Goal: Obtain resource: Obtain resource

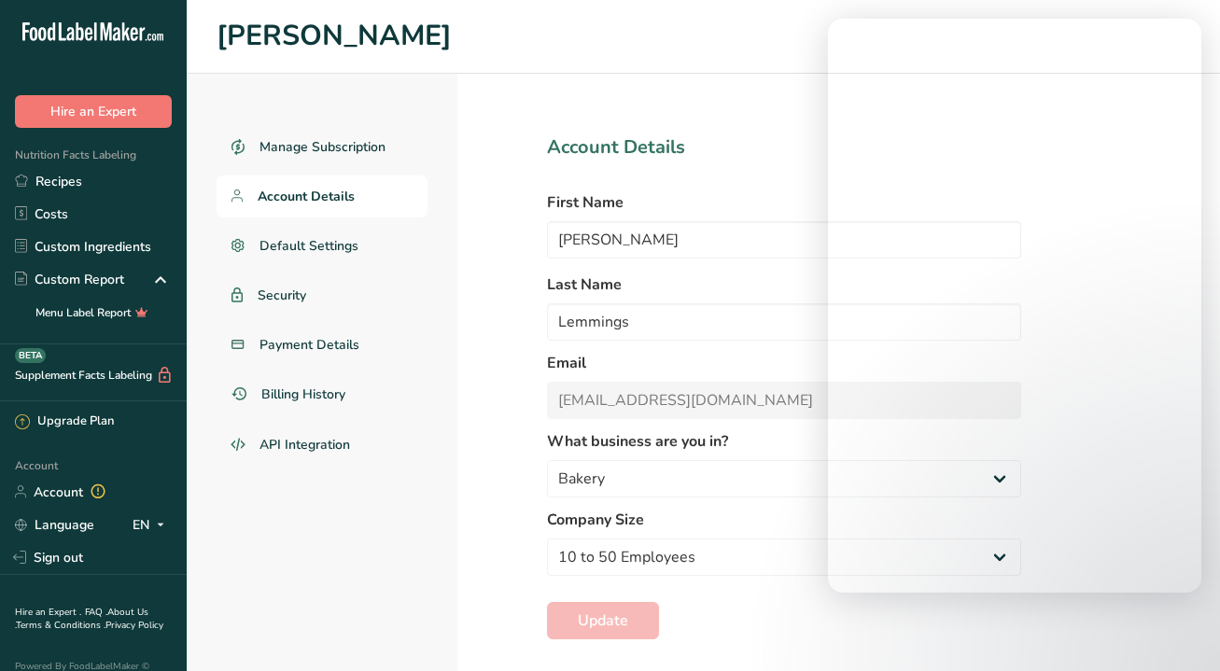
select select "3"
select select "2"
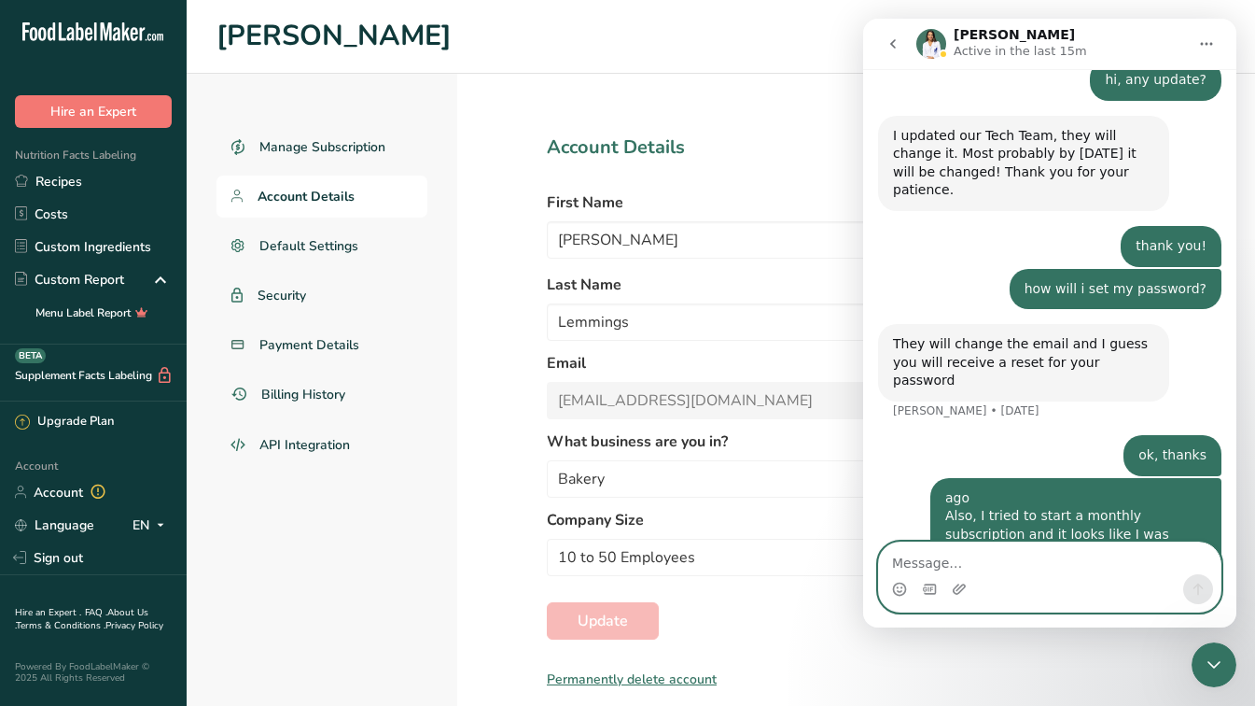
scroll to position [867, 0]
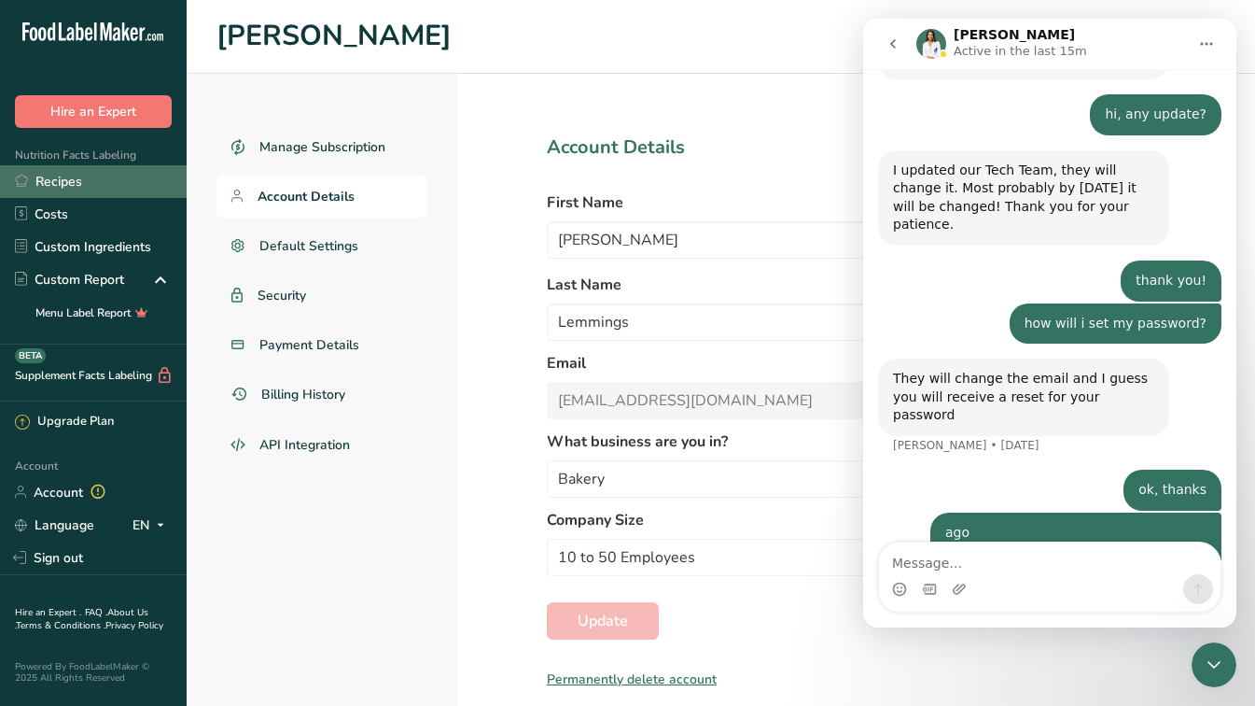
click at [98, 187] on link "Recipes" at bounding box center [93, 181] width 187 height 33
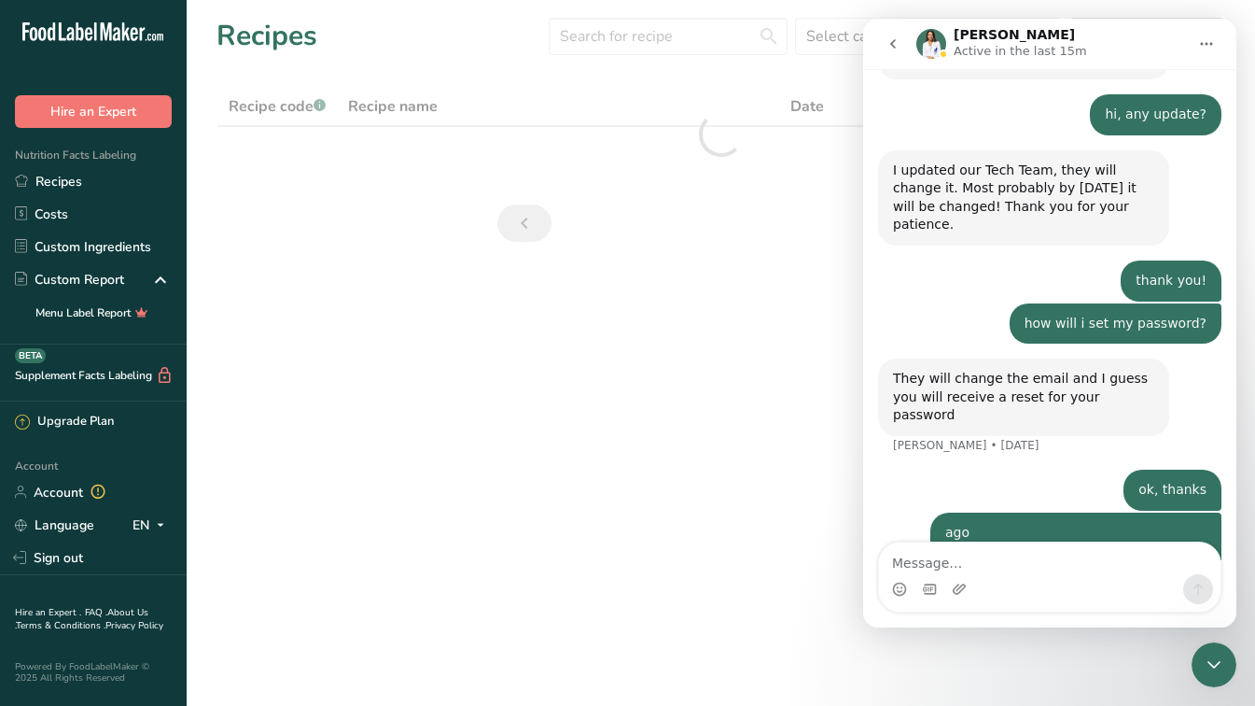
click at [1212, 35] on button "Home" at bounding box center [1206, 43] width 35 height 35
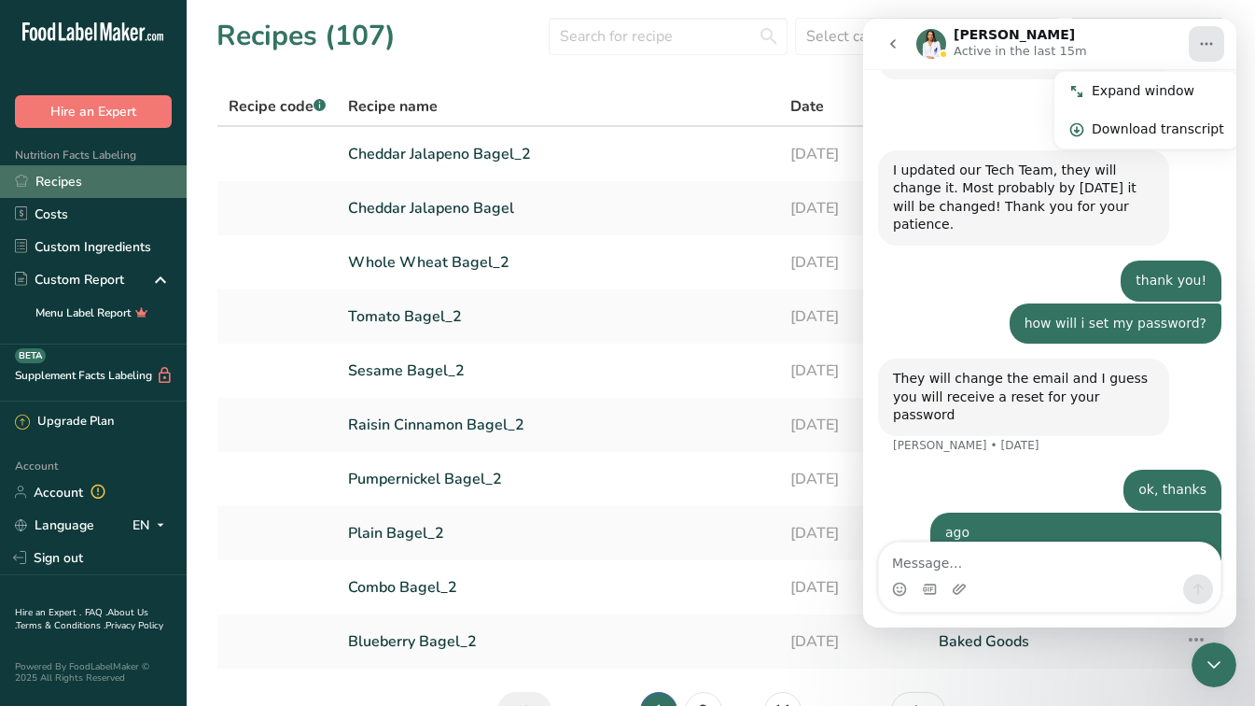
click at [101, 175] on link "Recipes" at bounding box center [93, 181] width 187 height 33
click at [1212, 45] on icon "Home" at bounding box center [1207, 44] width 12 height 3
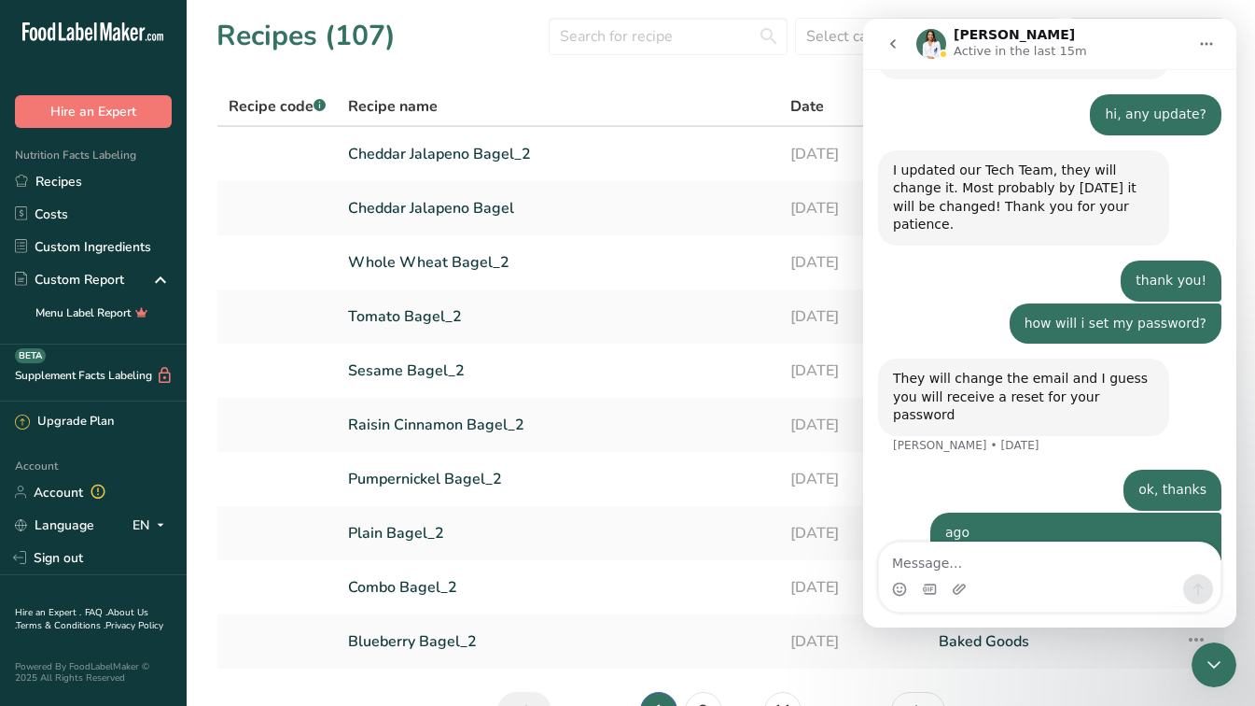
click at [1212, 45] on icon "Home" at bounding box center [1207, 44] width 12 height 3
click at [638, 85] on section "Recipes (107) Select category All Baked Goods [GEOGRAPHIC_DATA] Confectionery C…" at bounding box center [721, 379] width 1069 height 759
click at [1219, 664] on icon "Close Intercom Messenger" at bounding box center [1214, 664] width 22 height 22
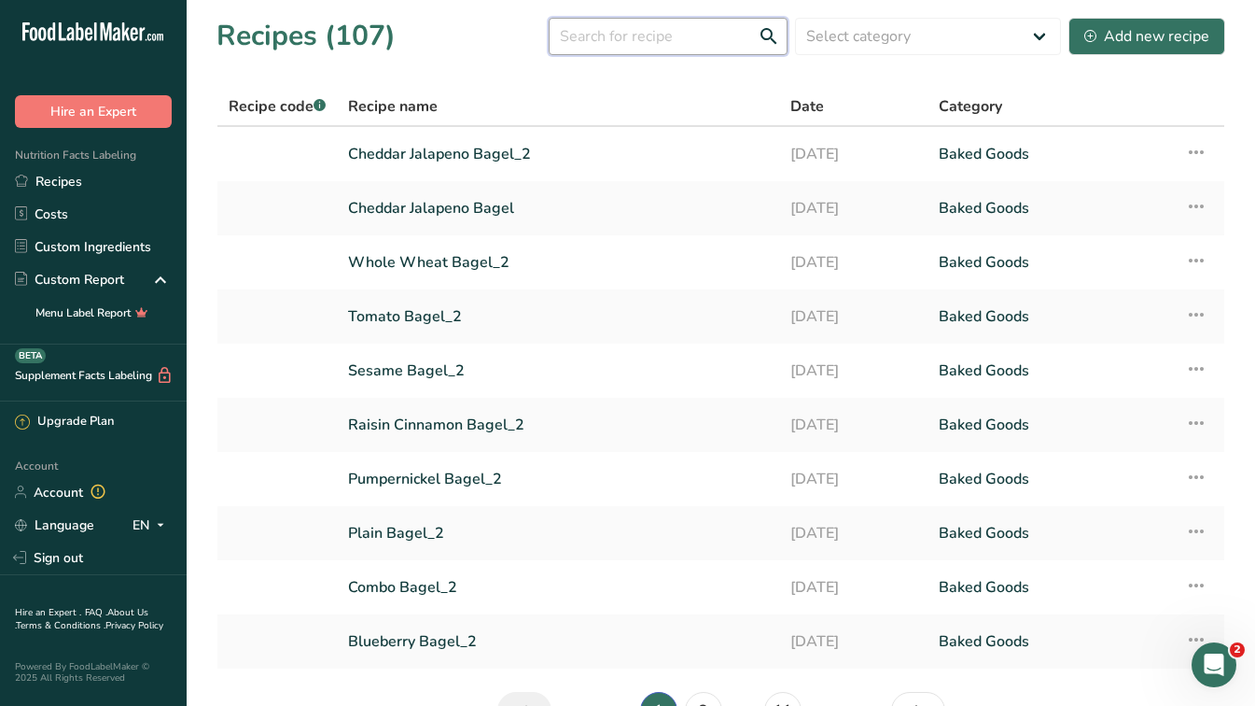
click at [678, 33] on input "text" at bounding box center [668, 36] width 239 height 37
type input "cream cheese"
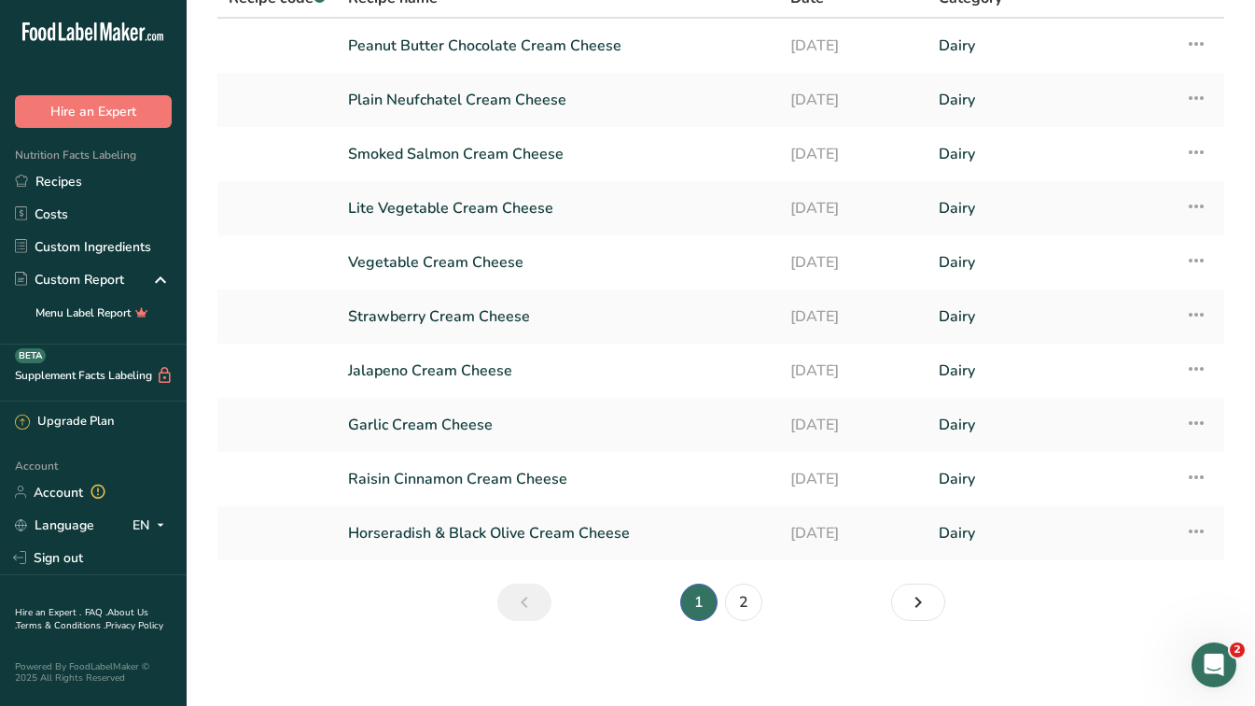
scroll to position [113, 0]
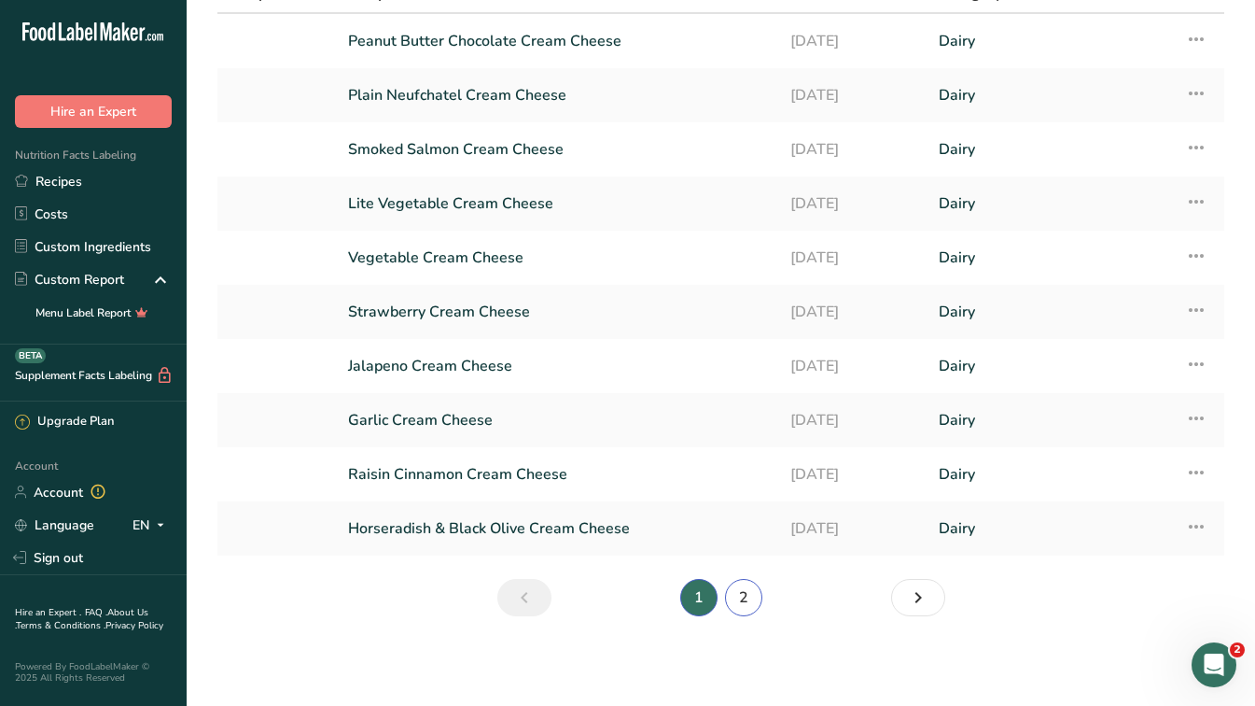
click at [746, 598] on link "2" at bounding box center [743, 597] width 37 height 37
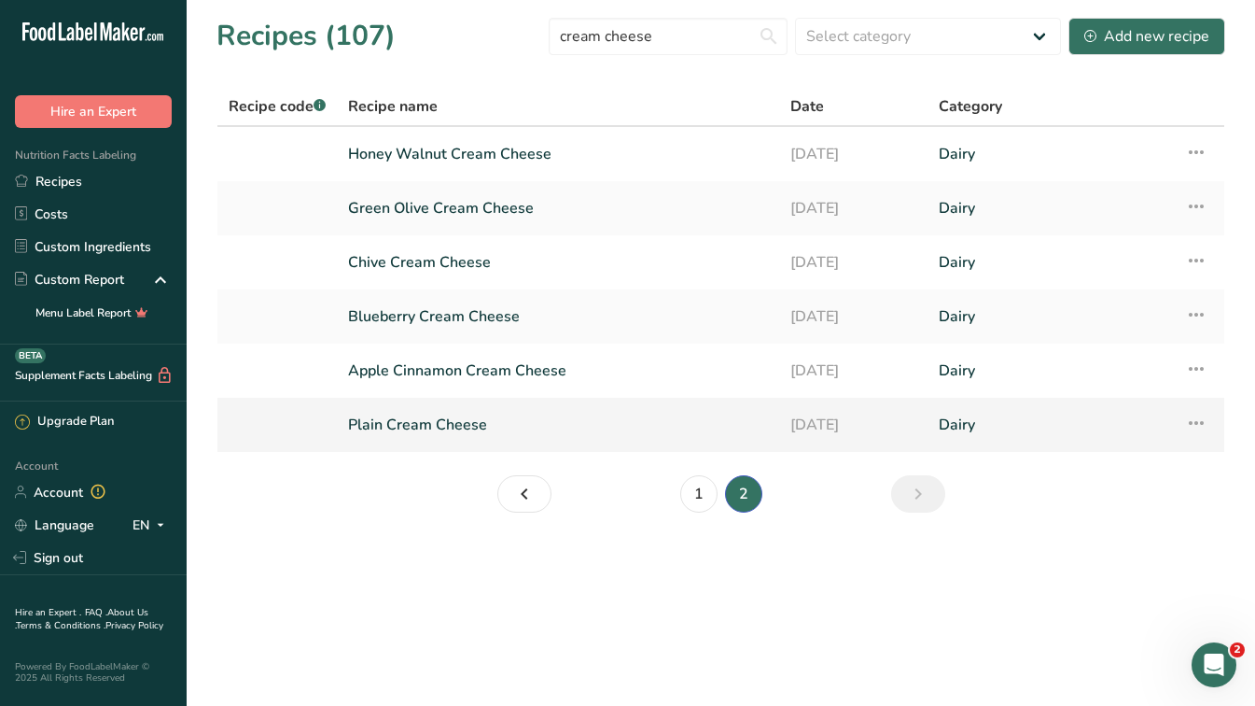
click at [400, 423] on link "Plain Cream Cheese" at bounding box center [558, 424] width 420 height 39
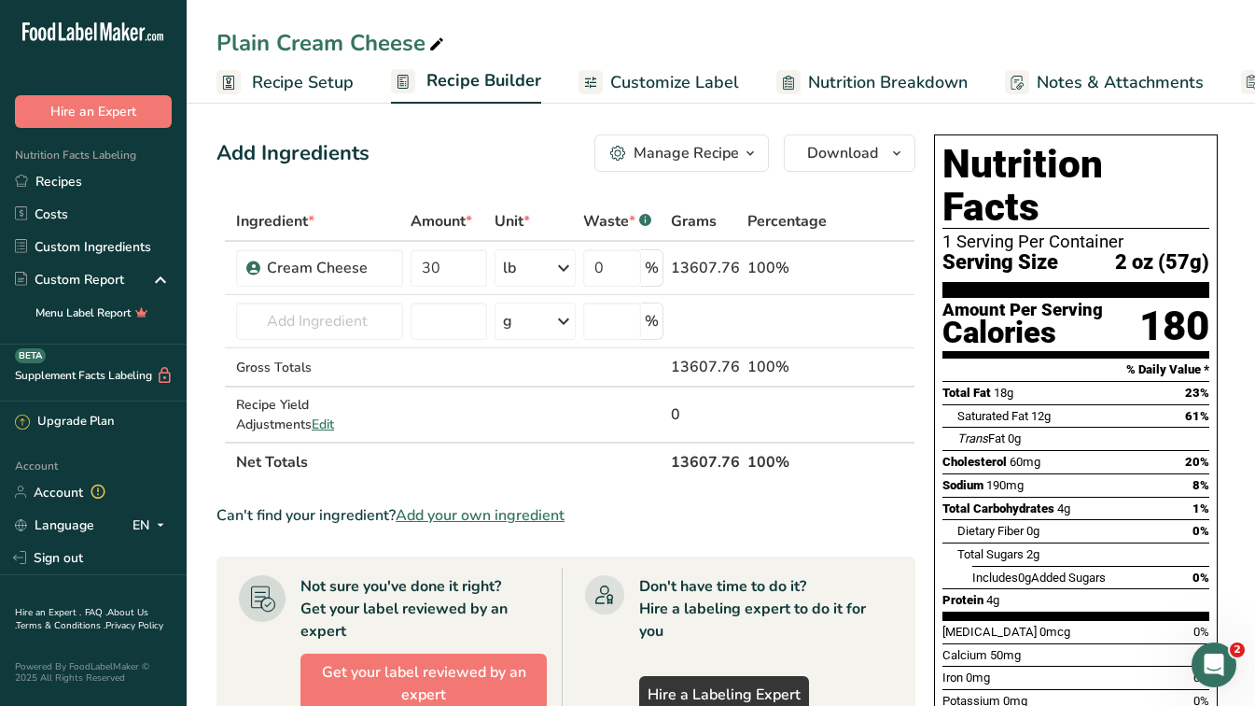
click at [638, 99] on link "Customize Label" at bounding box center [659, 83] width 161 height 42
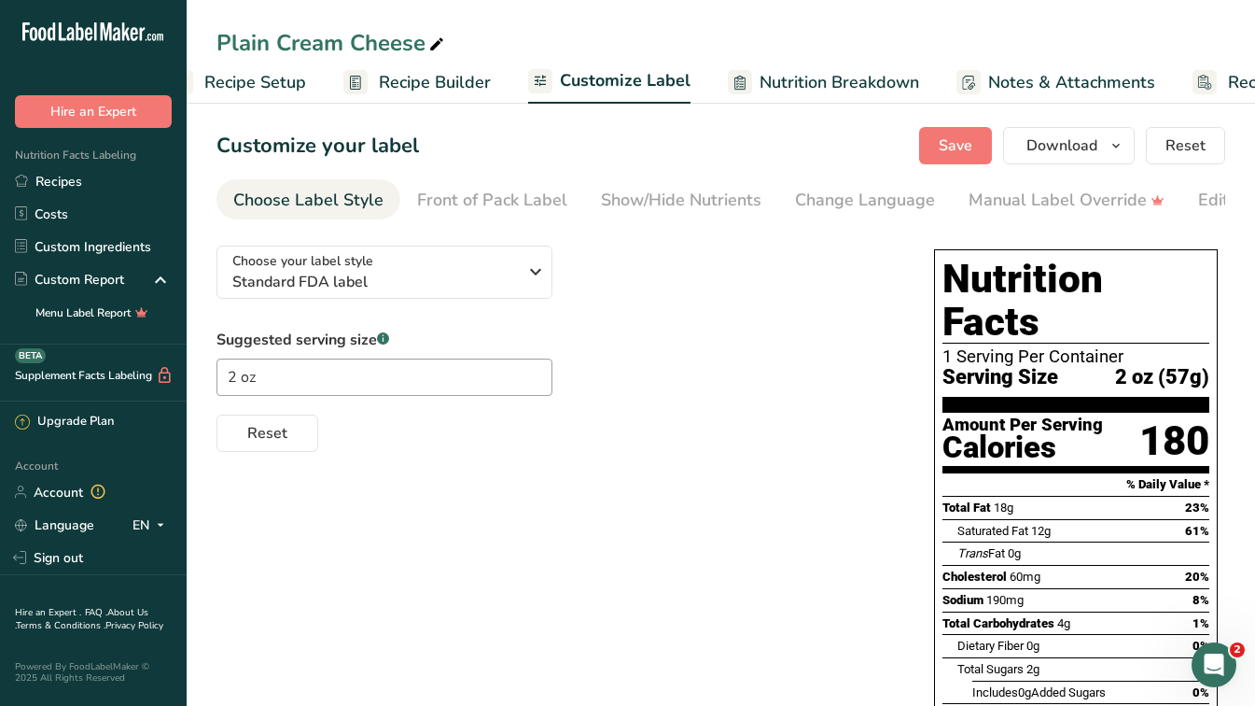
scroll to position [0, 164]
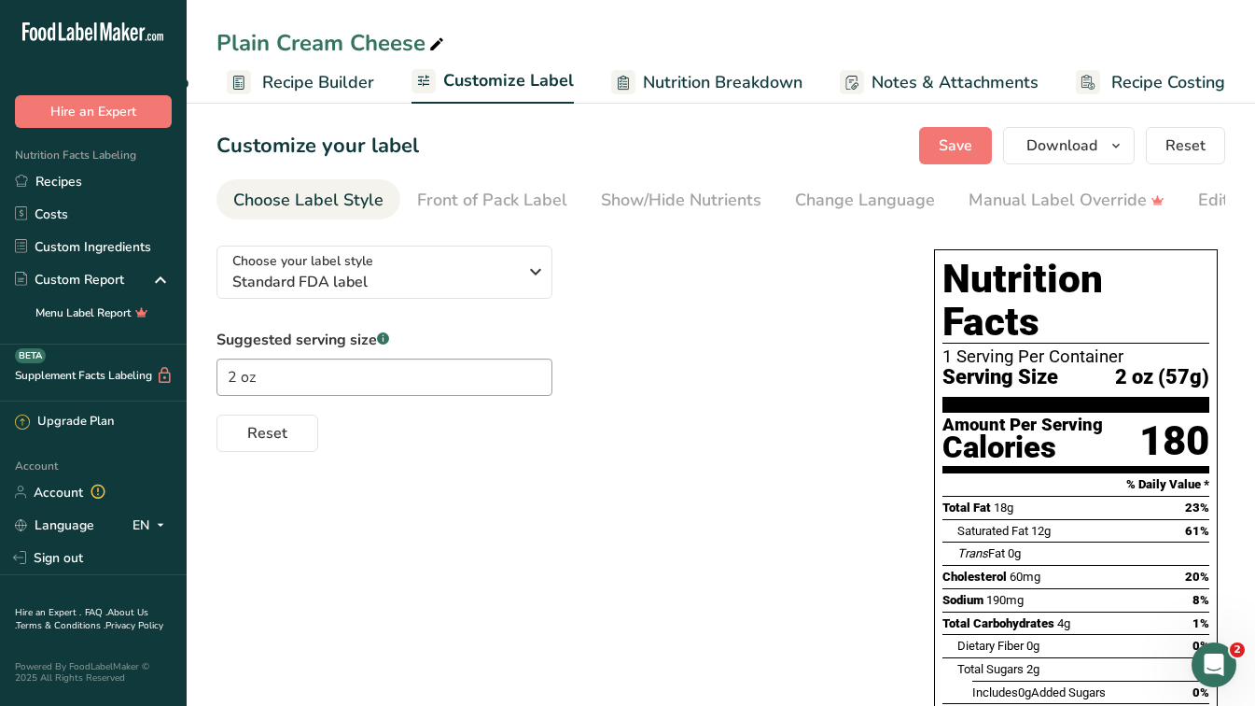
click at [496, 80] on span "Customize Label" at bounding box center [508, 80] width 131 height 25
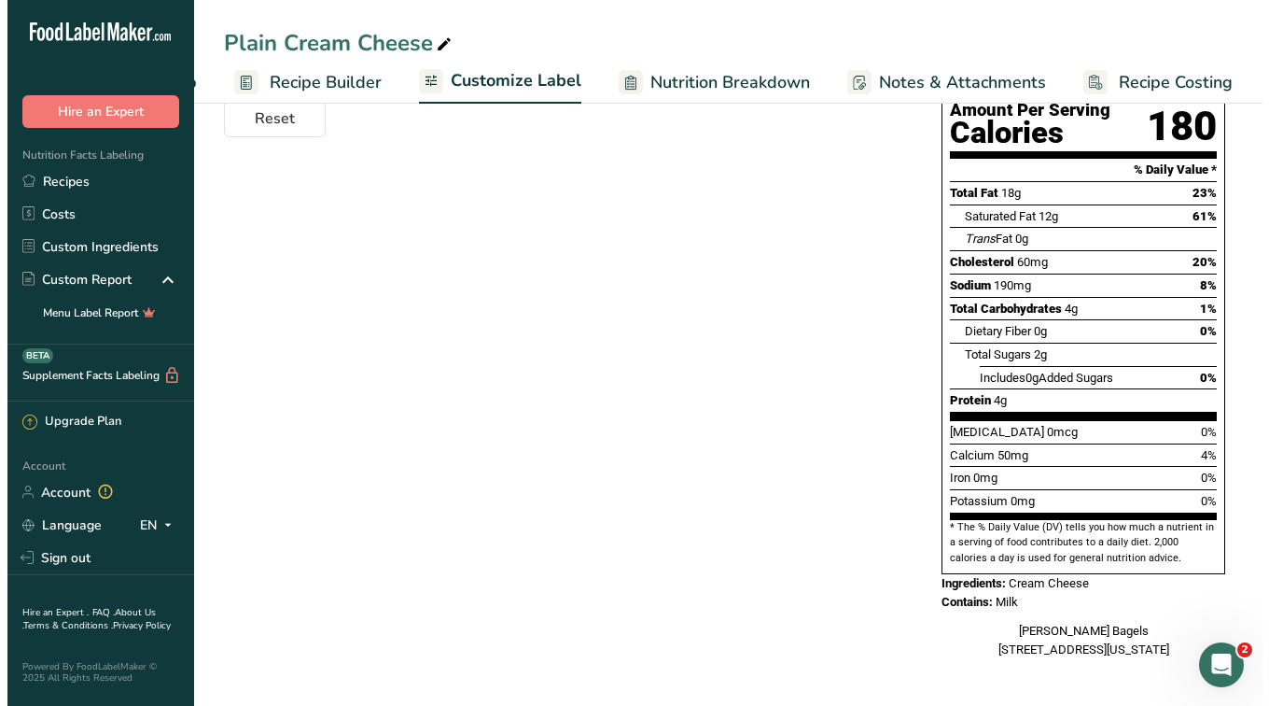
scroll to position [0, 0]
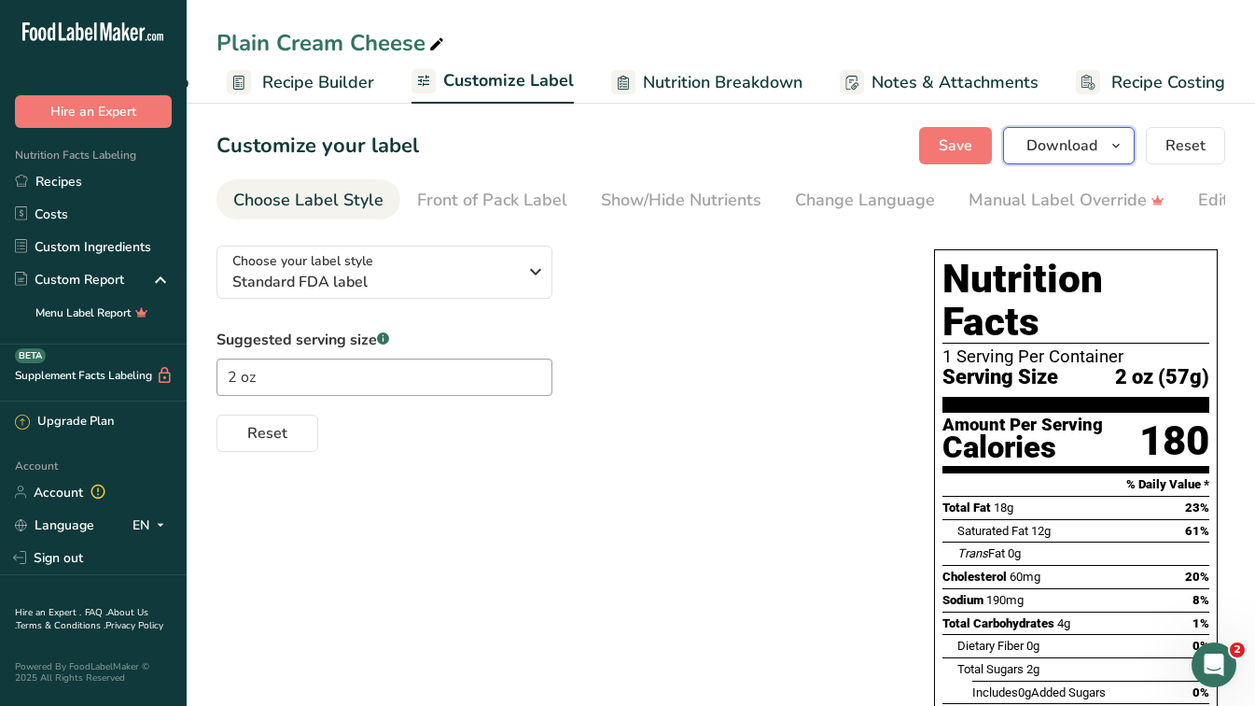
click at [1124, 147] on icon "button" at bounding box center [1116, 145] width 15 height 23
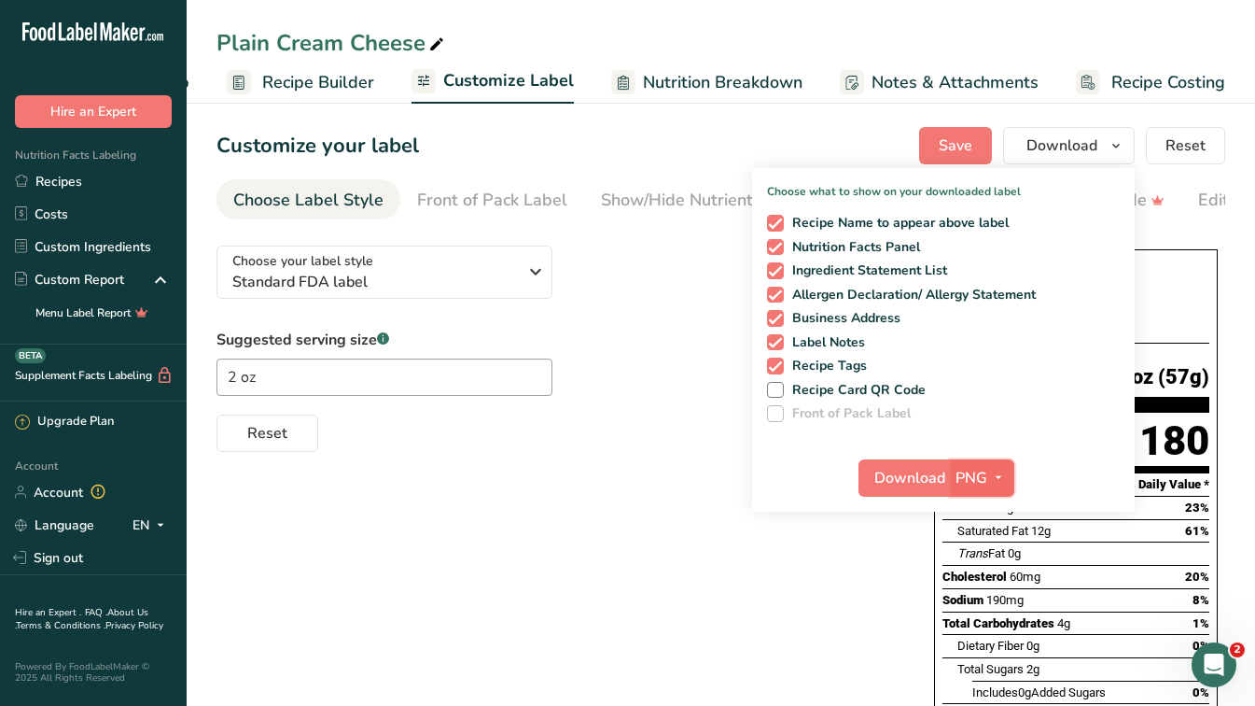
click at [1006, 481] on icon "button" at bounding box center [998, 477] width 15 height 23
click at [1048, 432] on div "Choose what to show on your downloaded label Recipe Name to appear above label …" at bounding box center [943, 340] width 383 height 344
click at [775, 370] on span at bounding box center [775, 366] width 17 height 17
click at [775, 370] on input "Recipe Tags" at bounding box center [773, 365] width 12 height 12
checkbox input "false"
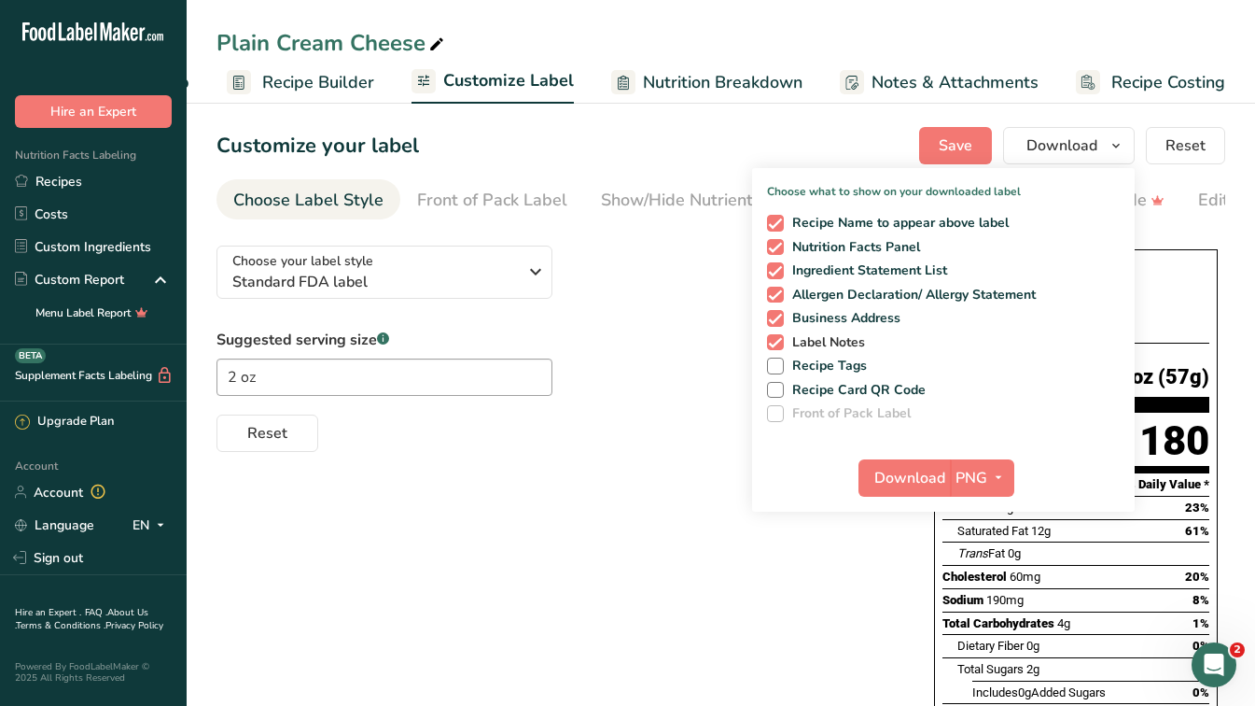
click at [776, 349] on span at bounding box center [775, 342] width 17 height 17
click at [776, 348] on input "Label Notes" at bounding box center [773, 342] width 12 height 12
checkbox input "false"
click at [778, 327] on div "Recipe Name to appear above label Nutrition Facts Panel Ingredient Statement Li…" at bounding box center [943, 314] width 383 height 215
click at [778, 314] on span at bounding box center [775, 318] width 17 height 17
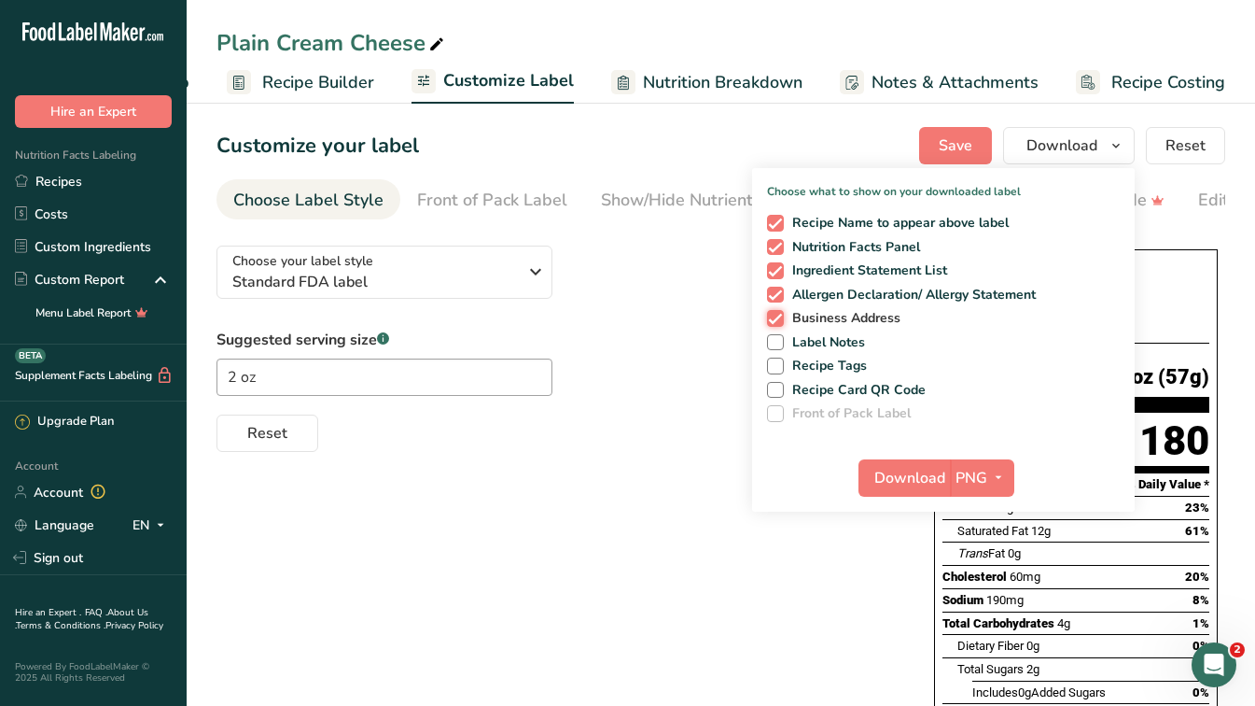
click at [778, 314] on input "Business Address" at bounding box center [773, 318] width 12 height 12
checkbox input "false"
click at [778, 245] on span at bounding box center [775, 247] width 17 height 17
click at [778, 245] on input "Nutrition Facts Panel" at bounding box center [773, 247] width 12 height 12
checkbox input "false"
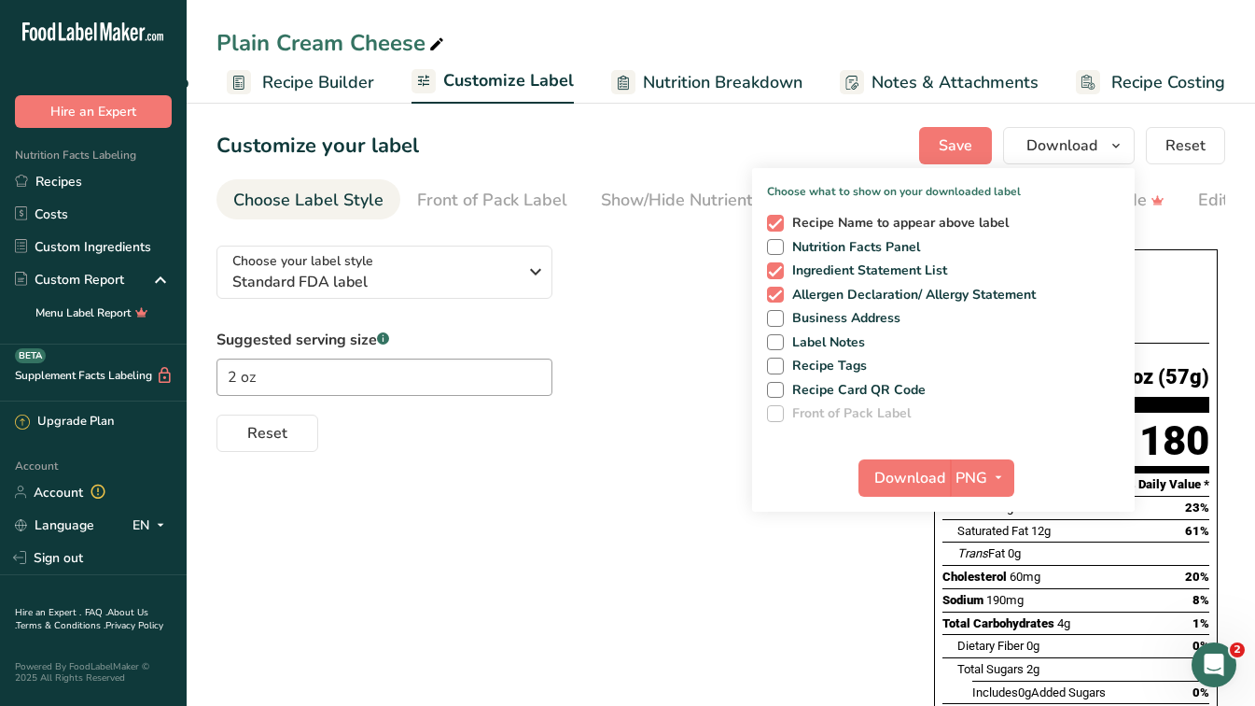
click at [775, 222] on span at bounding box center [775, 223] width 17 height 17
click at [775, 222] on input "Recipe Name to appear above label" at bounding box center [773, 223] width 12 height 12
checkbox input "false"
click at [978, 474] on span "PNG" at bounding box center [972, 478] width 32 height 22
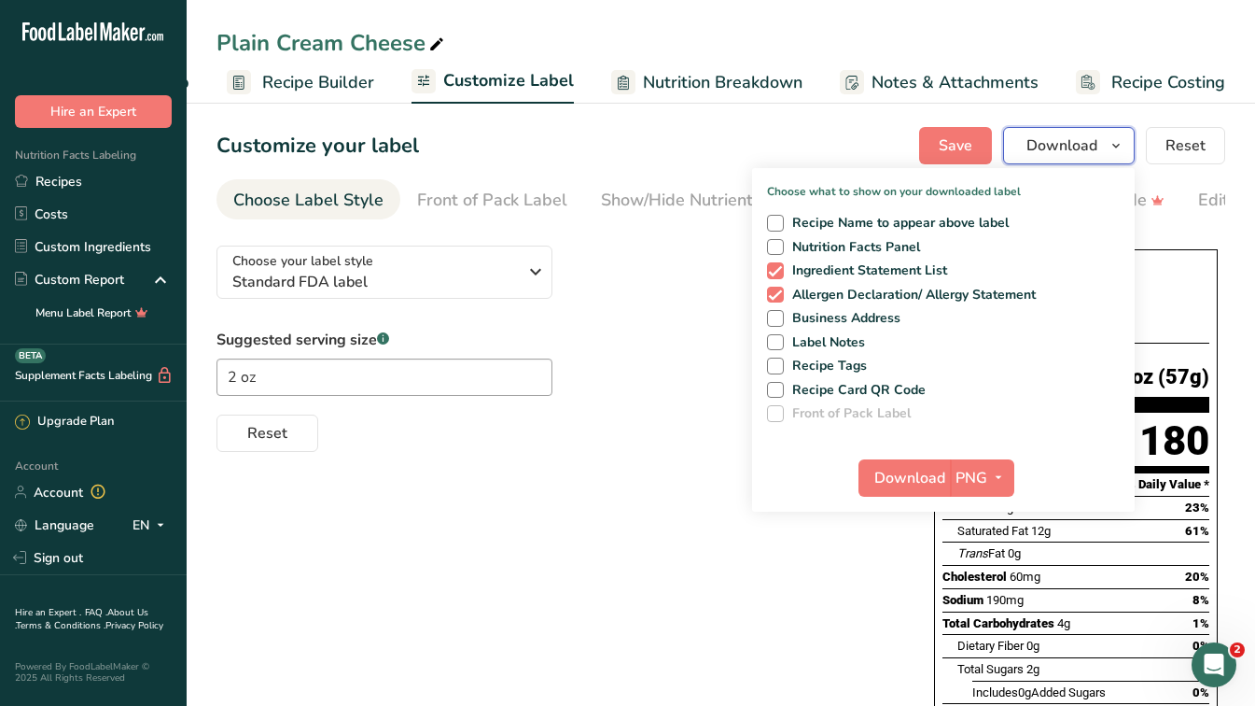
click at [1045, 143] on span "Download" at bounding box center [1062, 145] width 71 height 22
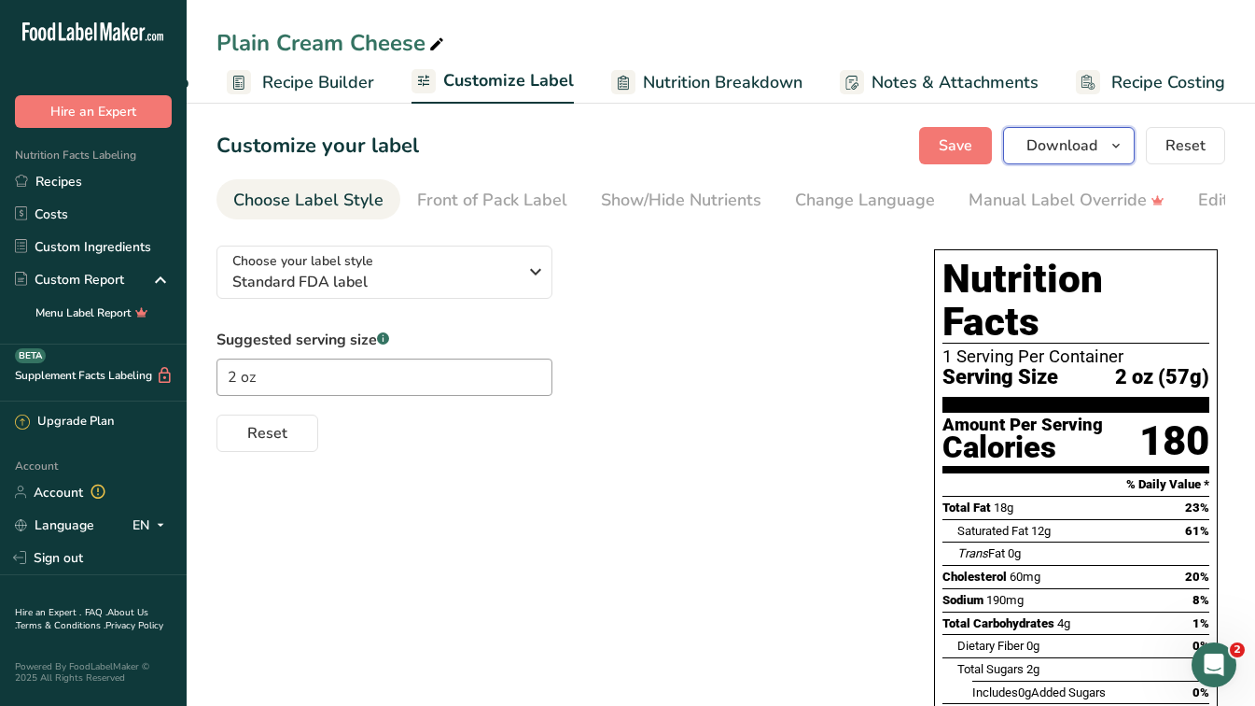
click at [1062, 147] on span "Download" at bounding box center [1062, 145] width 71 height 22
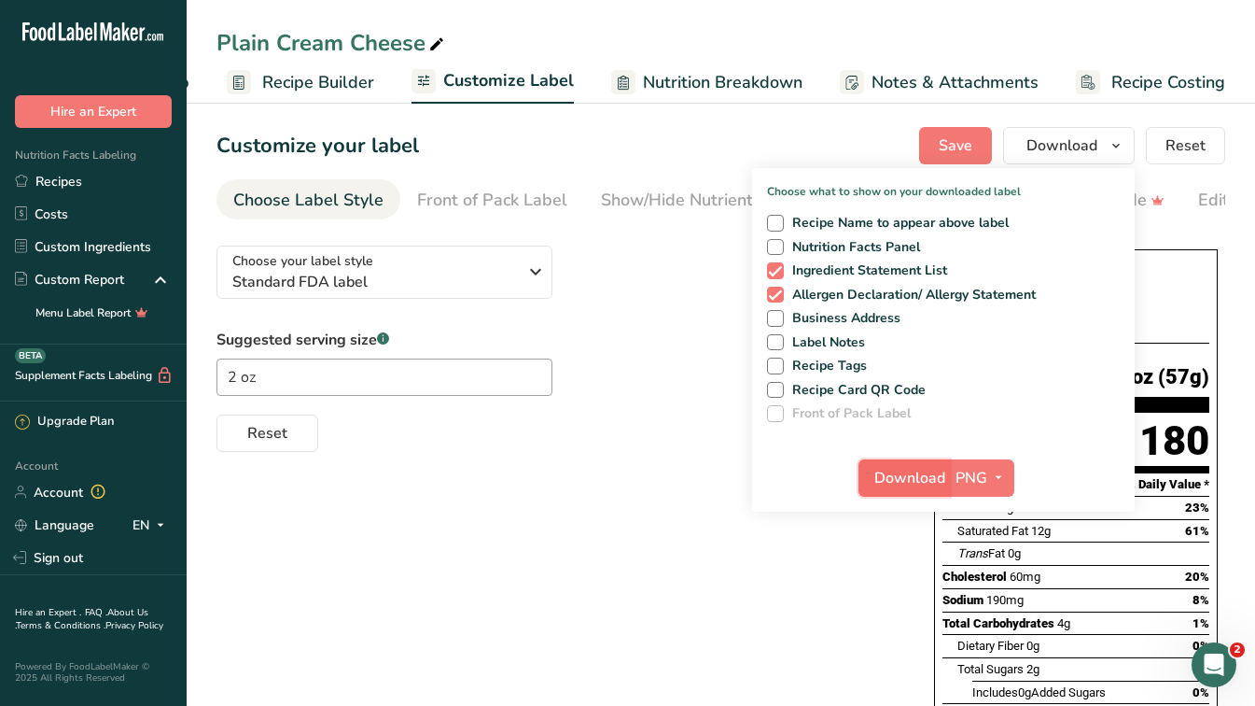
click at [897, 474] on span "Download" at bounding box center [910, 478] width 71 height 22
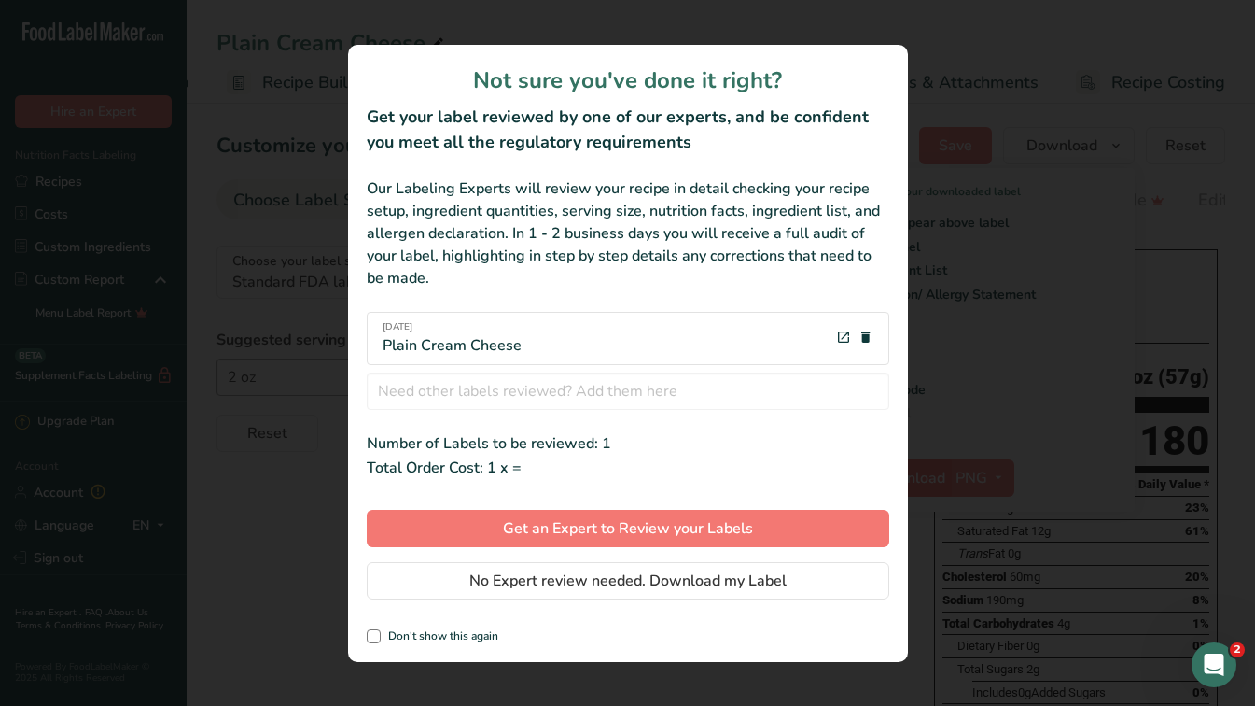
scroll to position [0, 150]
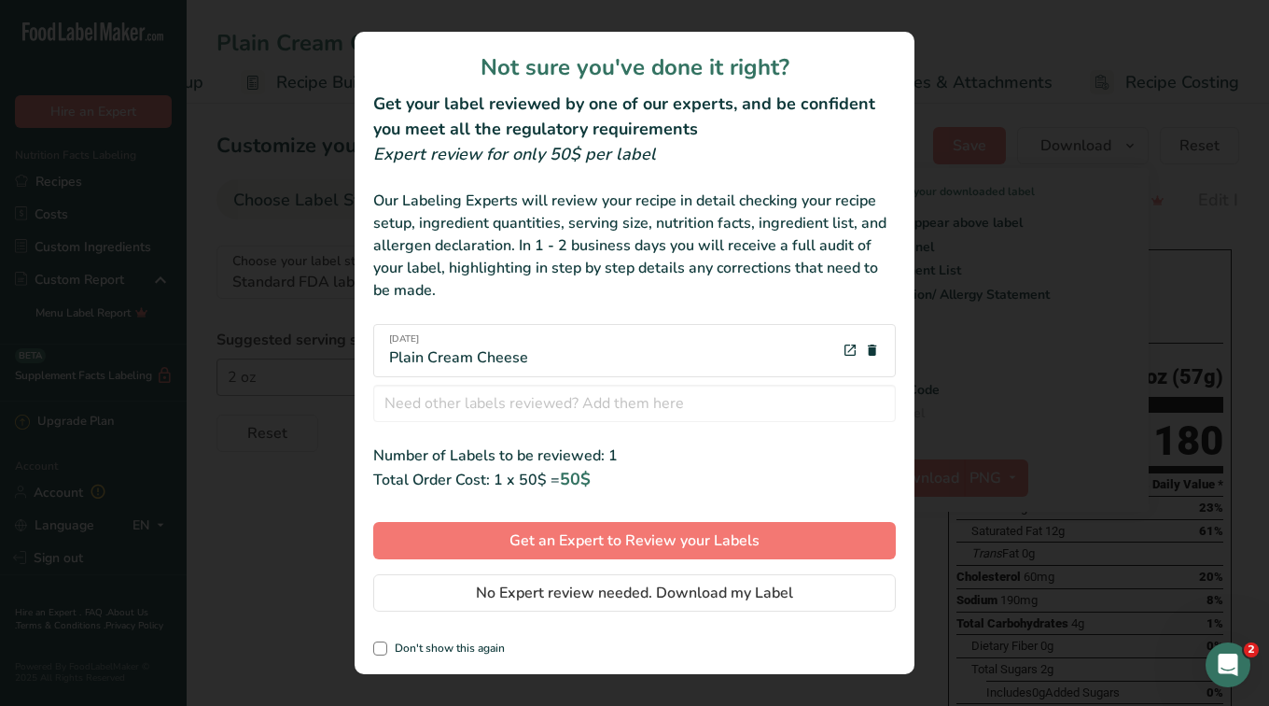
click at [1040, 153] on div "review labels modal" at bounding box center [634, 353] width 1269 height 706
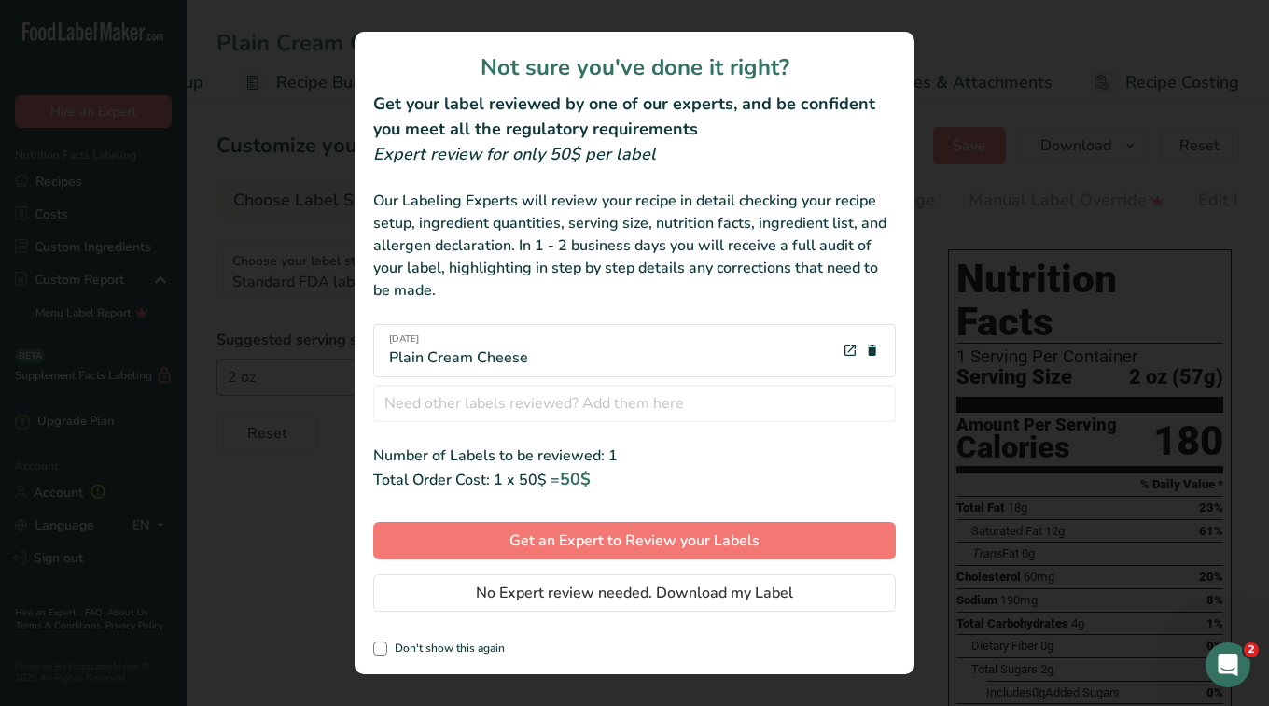
click at [957, 365] on div "review labels modal" at bounding box center [634, 353] width 1269 height 706
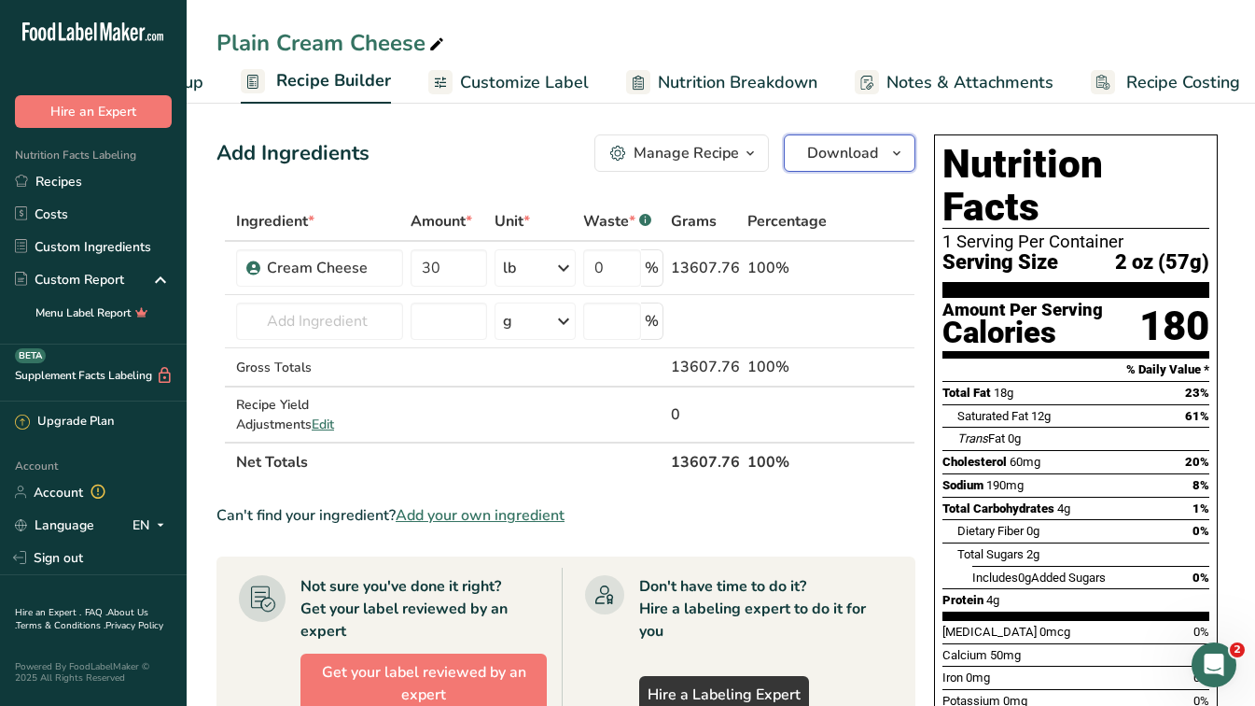
click at [855, 160] on span "Download" at bounding box center [842, 153] width 71 height 22
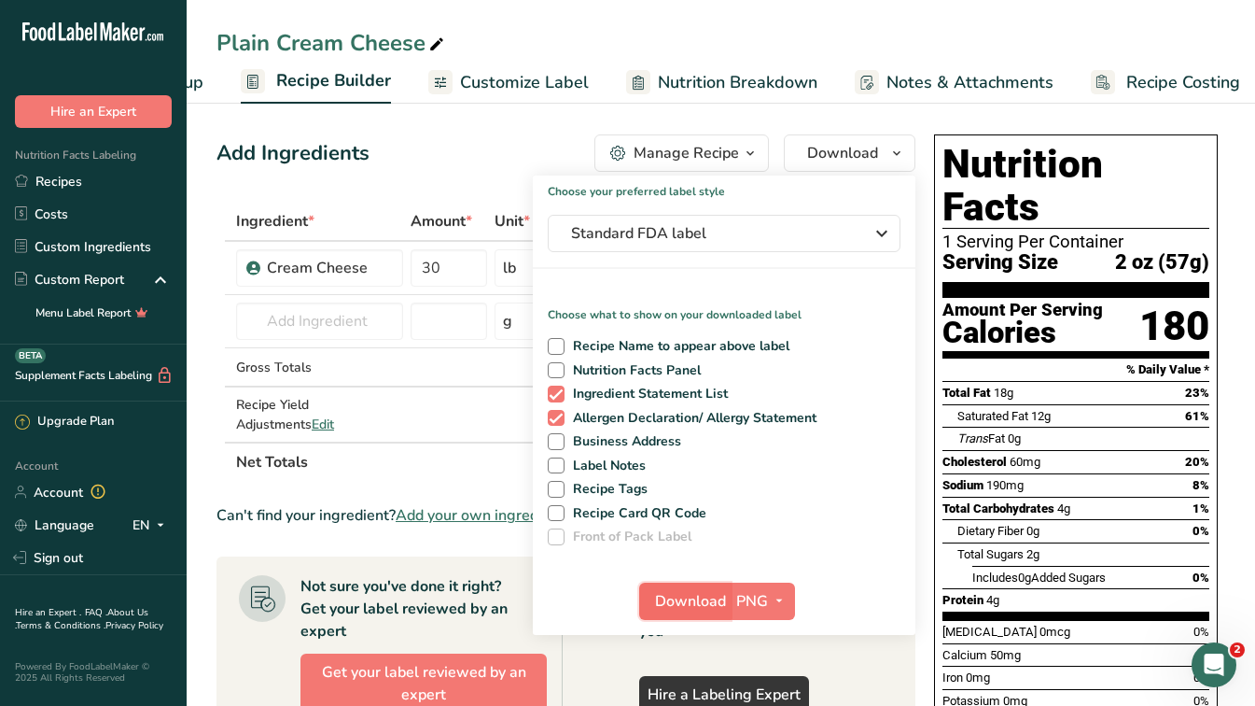
click at [688, 604] on span "Download" at bounding box center [690, 601] width 71 height 22
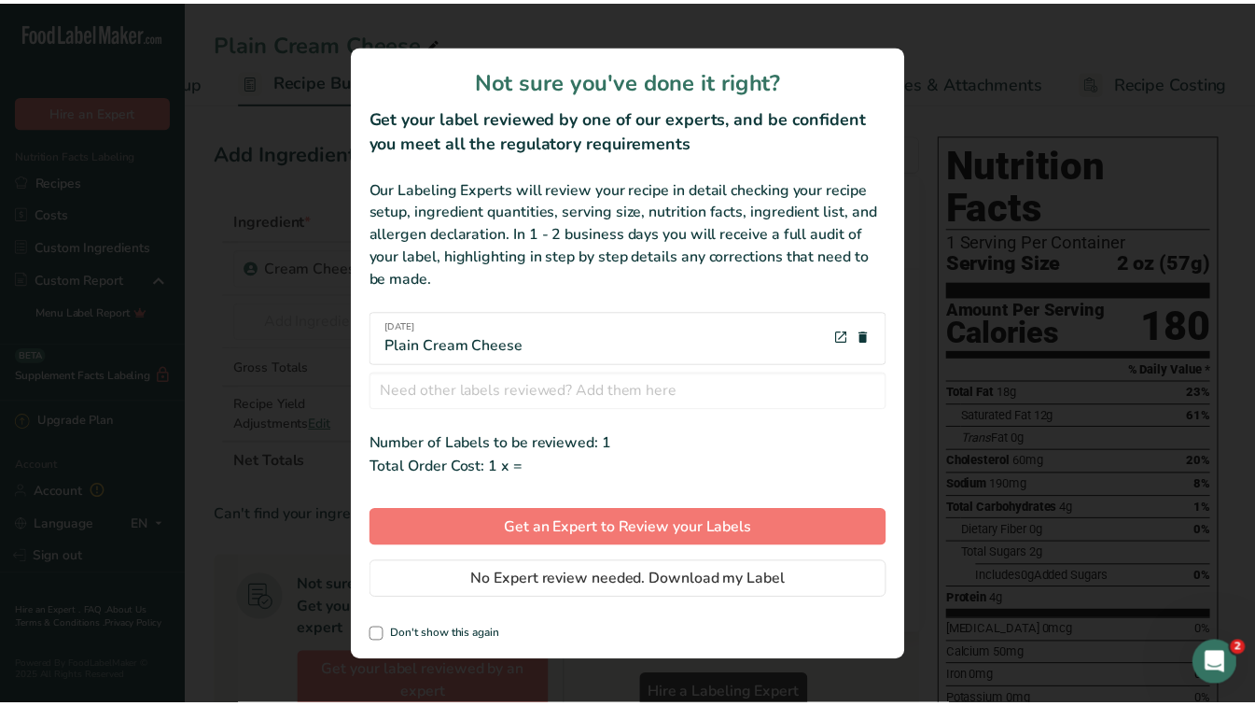
scroll to position [0, 150]
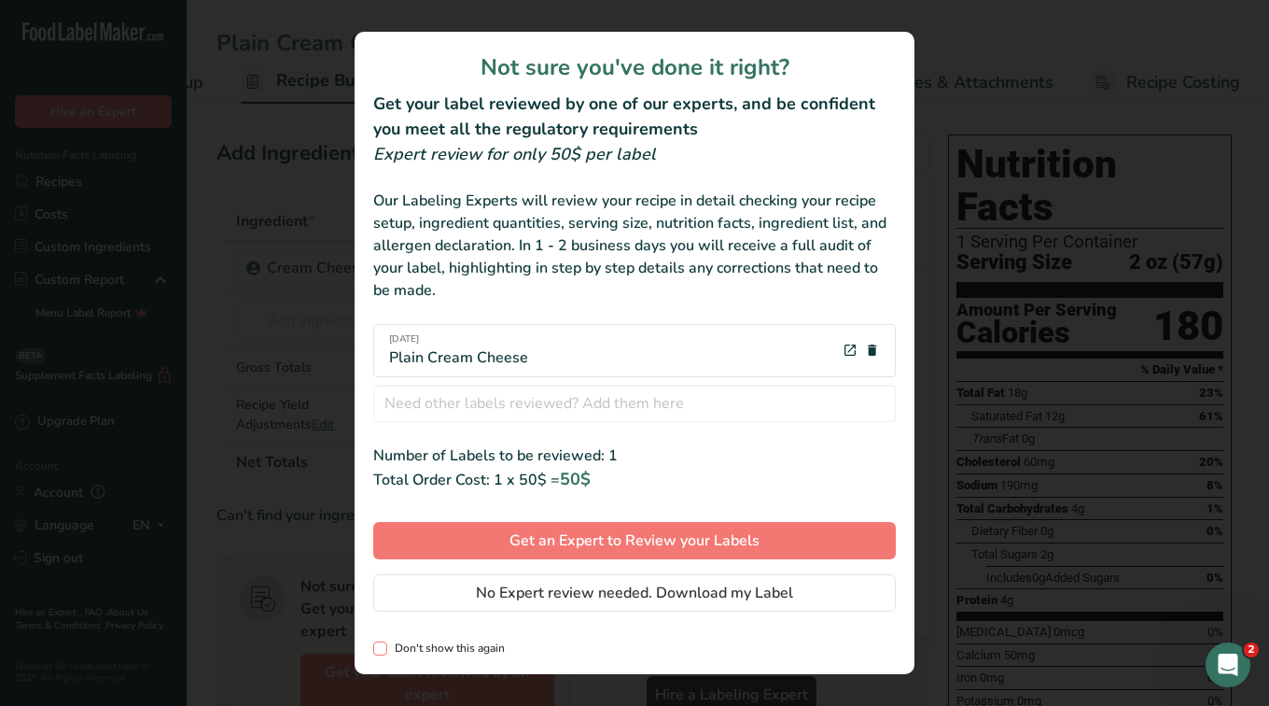
click at [419, 648] on span "Don't show this again" at bounding box center [446, 648] width 118 height 14
click at [386, 648] on input "Don't show this again" at bounding box center [379, 648] width 12 height 12
checkbox input "true"
click at [1026, 203] on div "review labels modal" at bounding box center [634, 353] width 1269 height 706
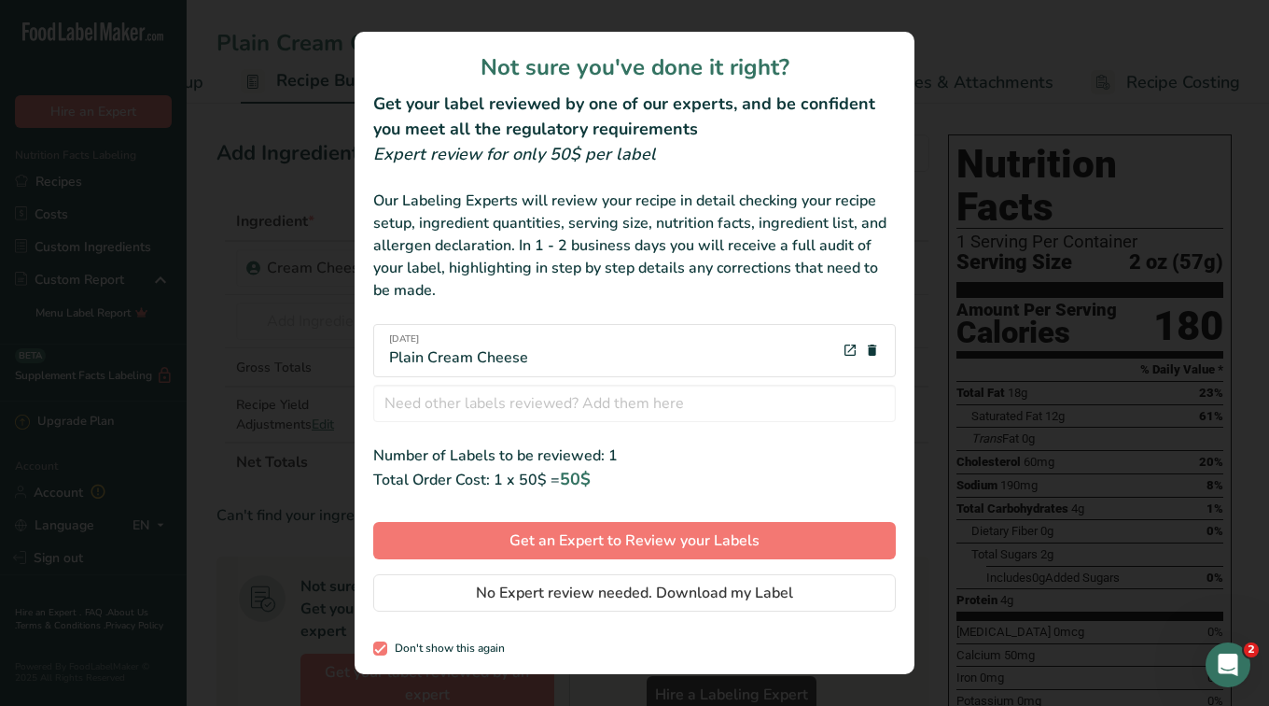
click at [1026, 203] on div "review labels modal" at bounding box center [634, 353] width 1269 height 706
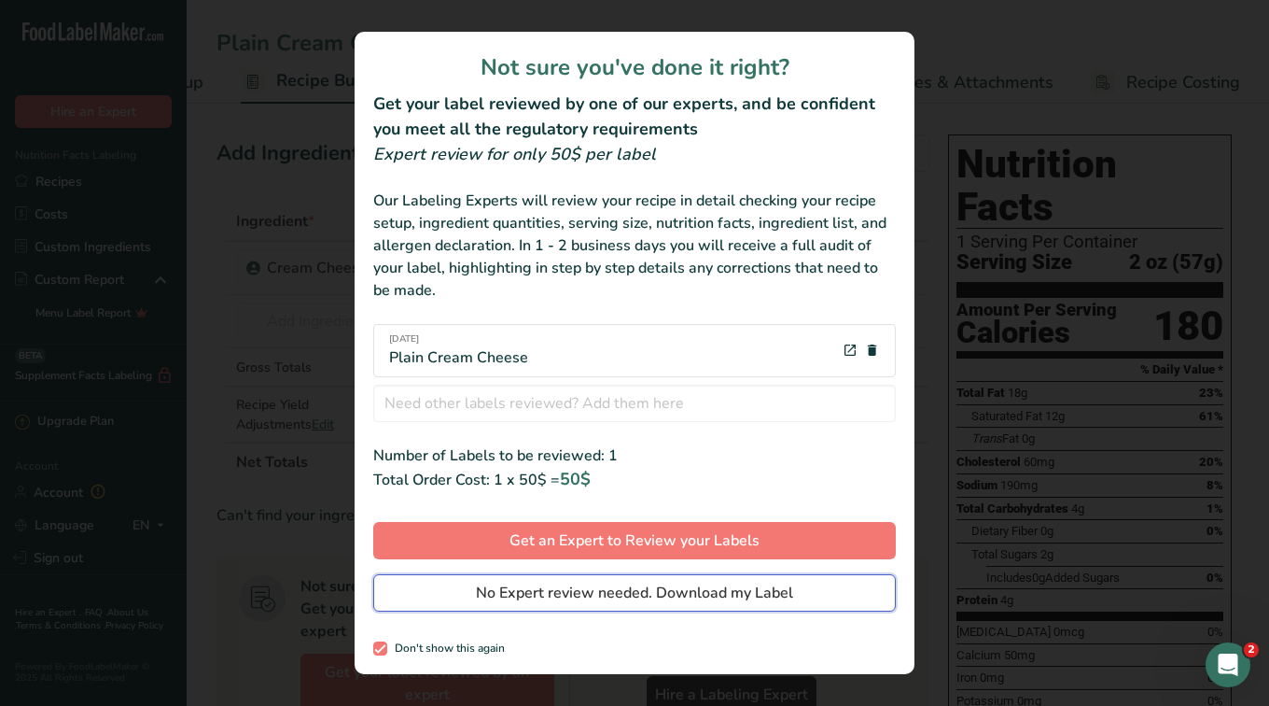
click at [563, 581] on button "No Expert review needed. Download my Label" at bounding box center [634, 592] width 523 height 37
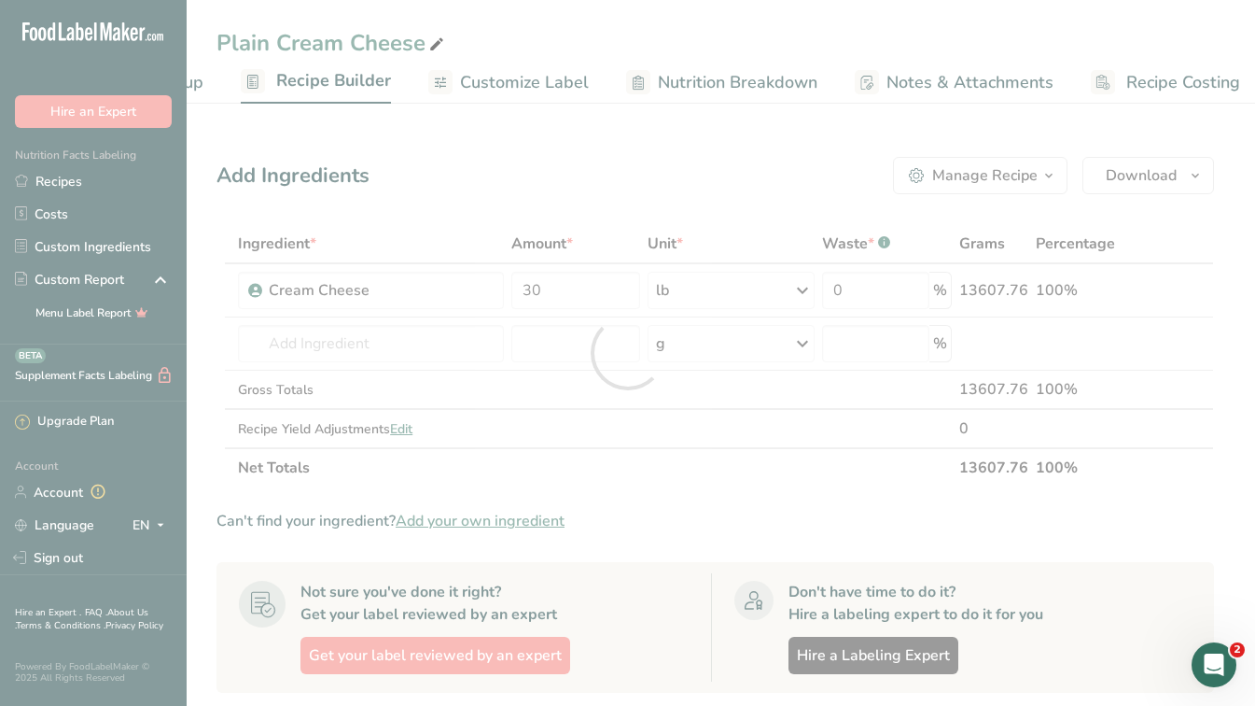
scroll to position [0, 0]
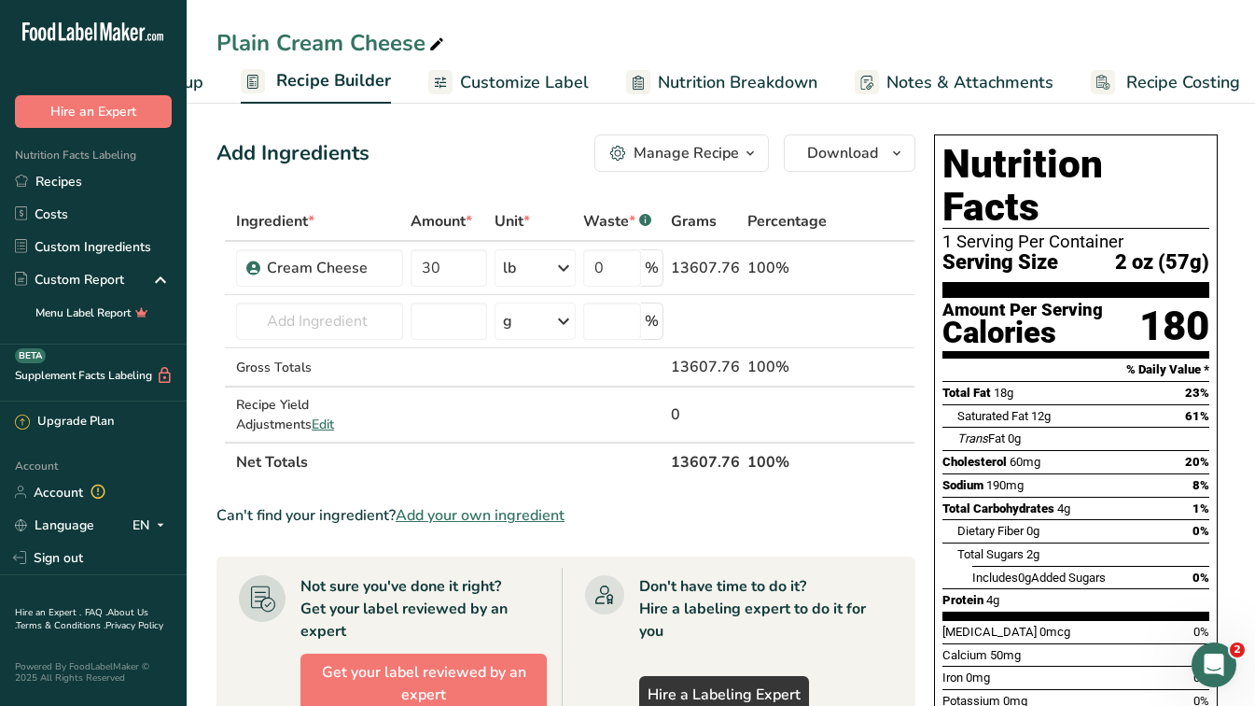
click at [869, 498] on section "Ingredient * Amount * Unit * Waste * .a-a{fill:#347362;}.b-a{fill:#fff;} Grams …" at bounding box center [566, 646] width 699 height 889
click at [687, 149] on div "Manage Recipe" at bounding box center [686, 153] width 105 height 22
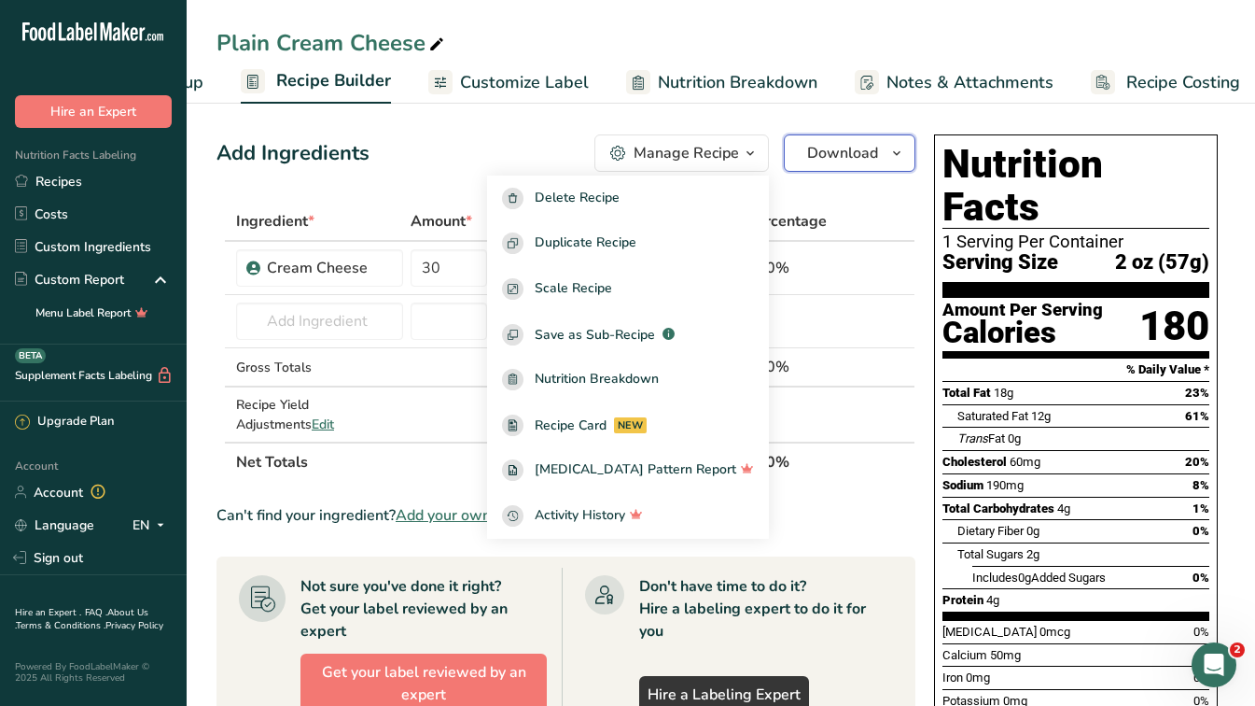
click at [850, 153] on span "Download" at bounding box center [842, 153] width 71 height 22
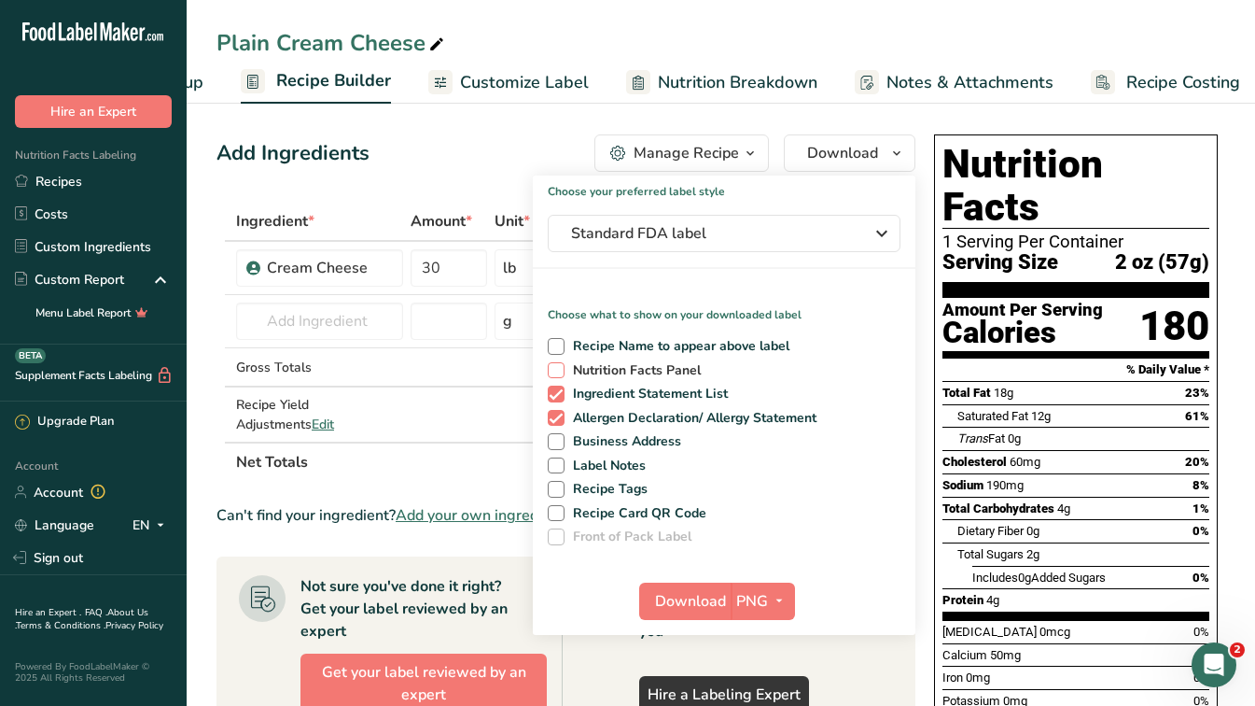
click at [559, 370] on span at bounding box center [556, 370] width 17 height 17
click at [559, 370] on input "Nutrition Facts Panel" at bounding box center [554, 370] width 12 height 12
checkbox input "true"
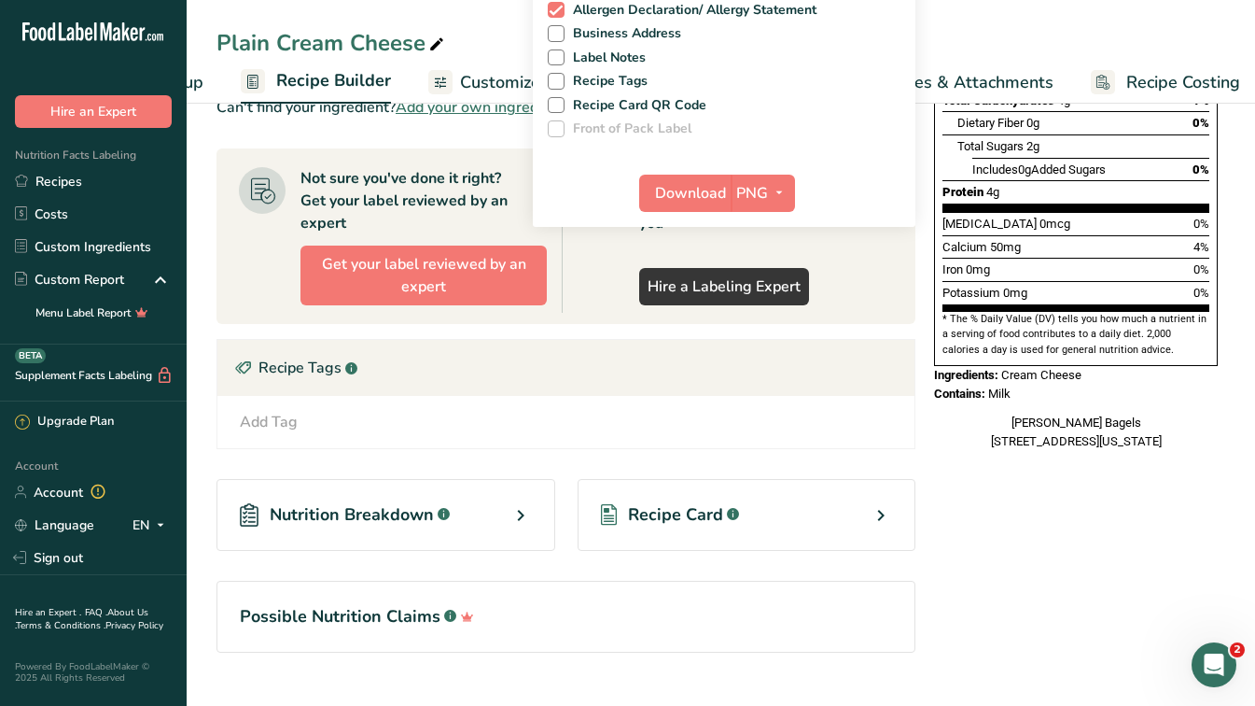
scroll to position [444, 0]
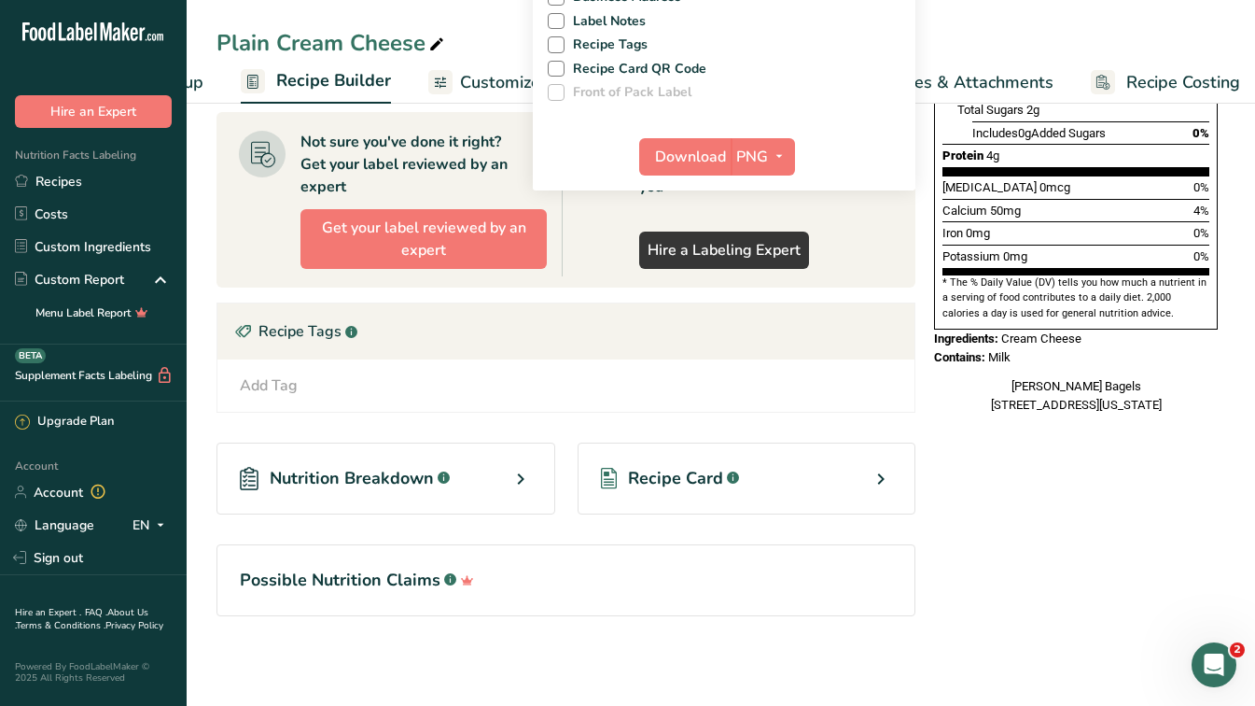
click at [885, 476] on icon at bounding box center [881, 479] width 22 height 34
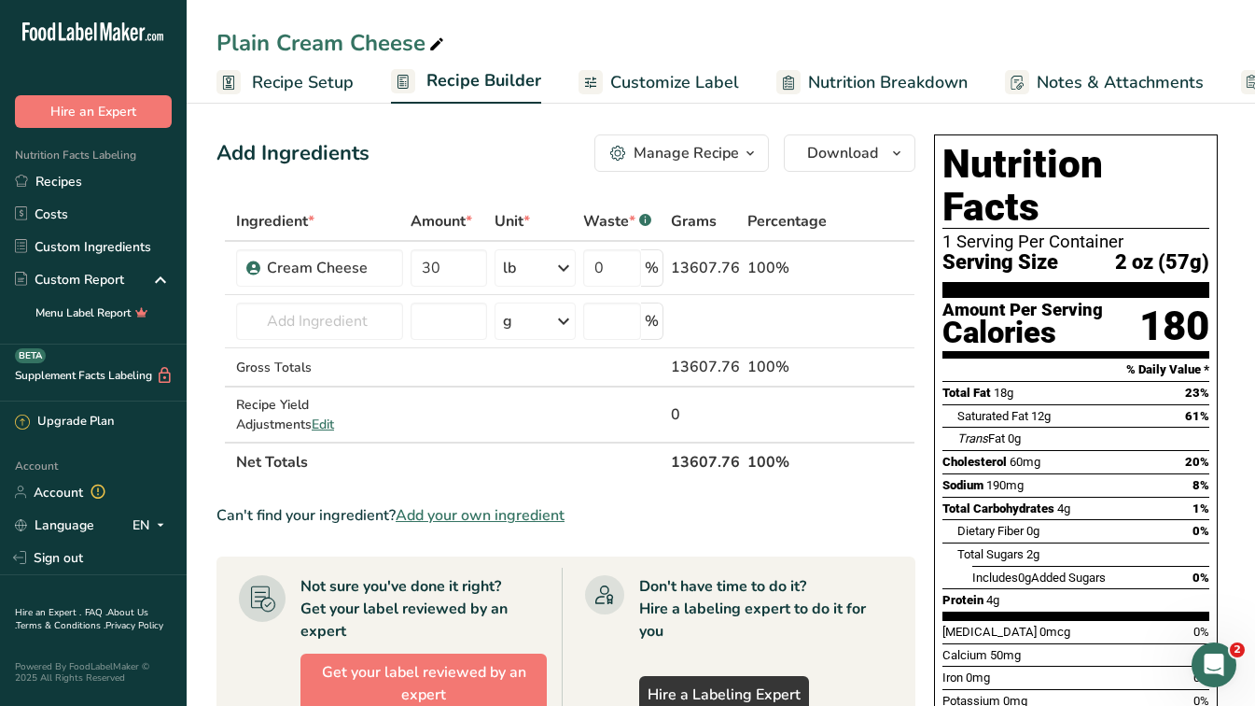
click at [680, 86] on span "Customize Label" at bounding box center [674, 82] width 129 height 25
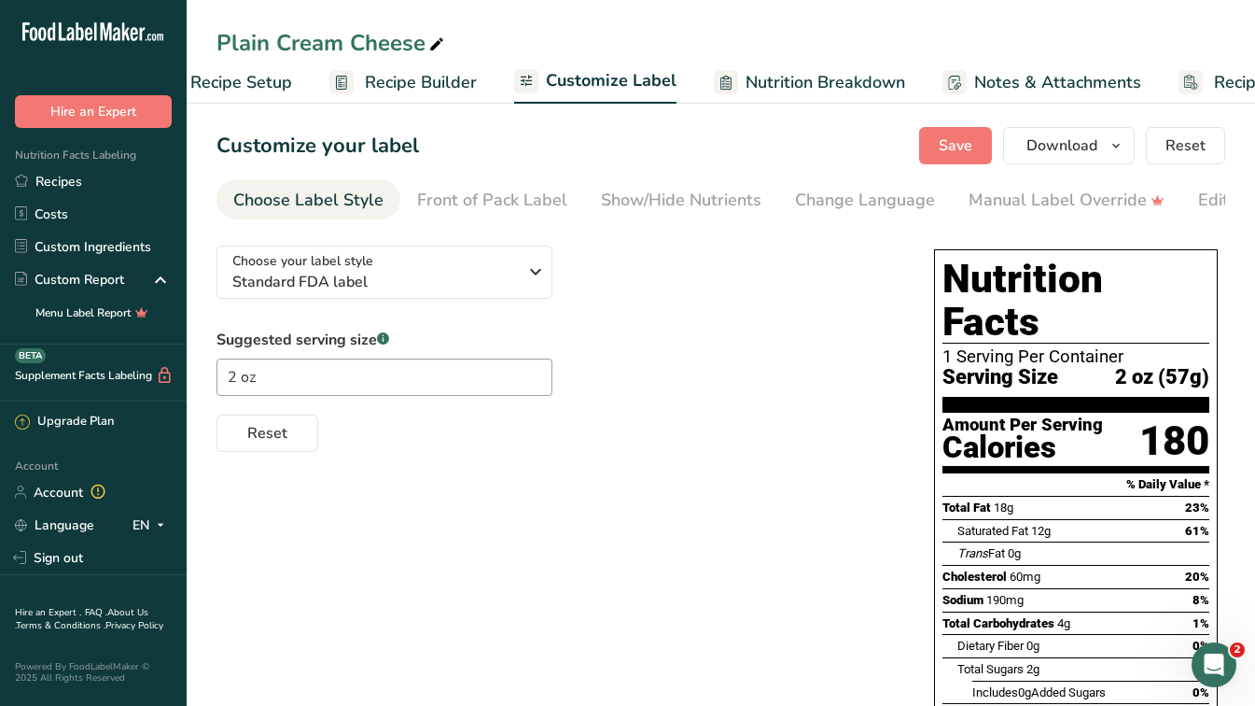
scroll to position [0, 164]
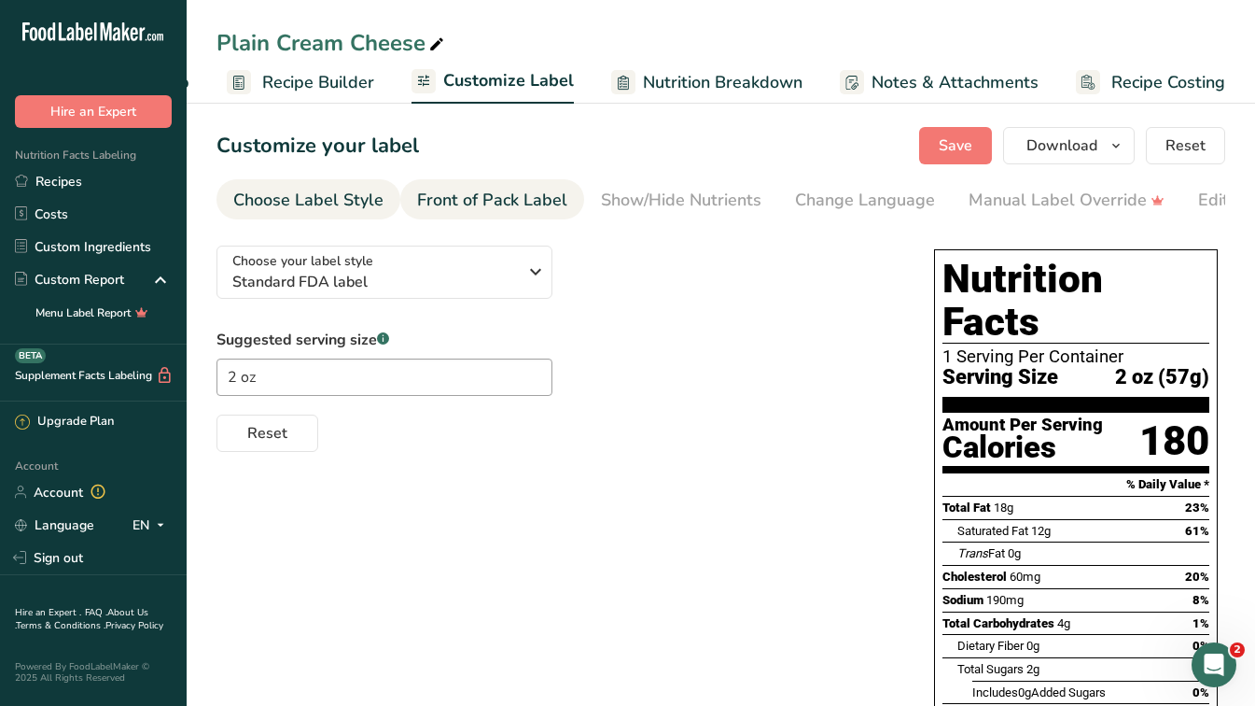
click at [507, 203] on div "Front of Pack Label" at bounding box center [492, 200] width 150 height 25
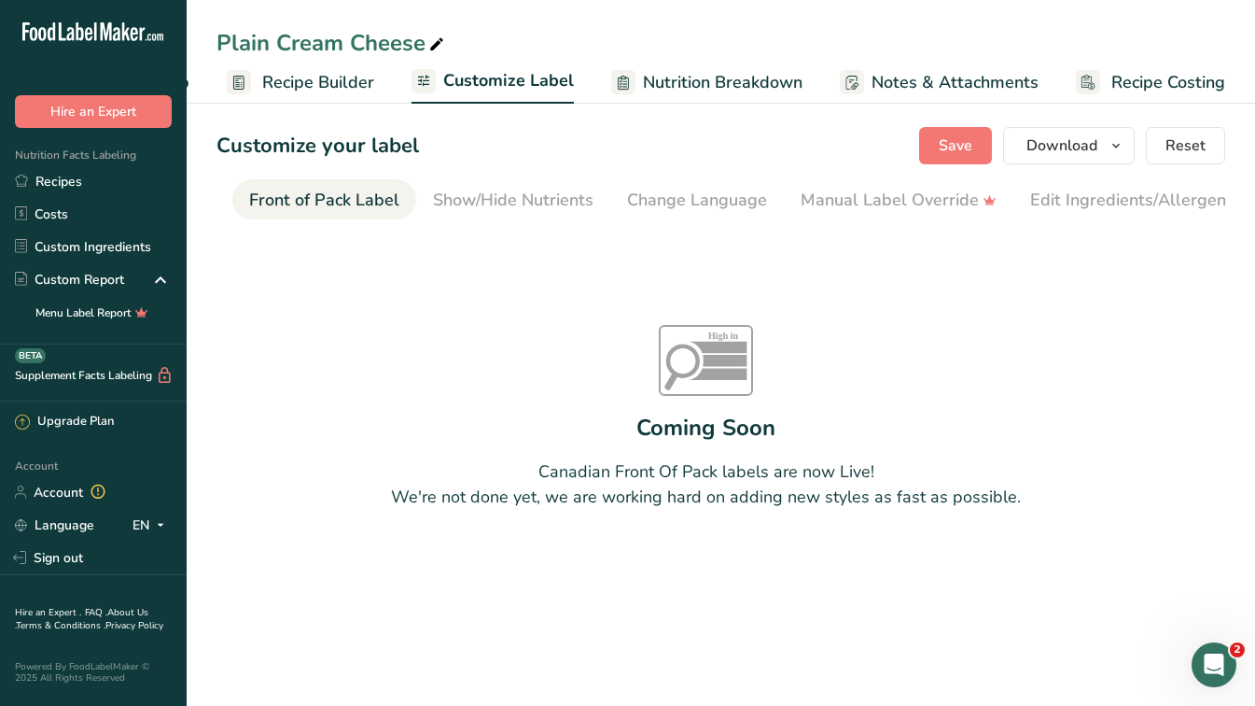
scroll to position [0, 181]
click at [286, 190] on div "Front of Pack Label" at bounding box center [311, 200] width 150 height 25
click at [495, 199] on div "Show/Hide Nutrients" at bounding box center [500, 200] width 161 height 25
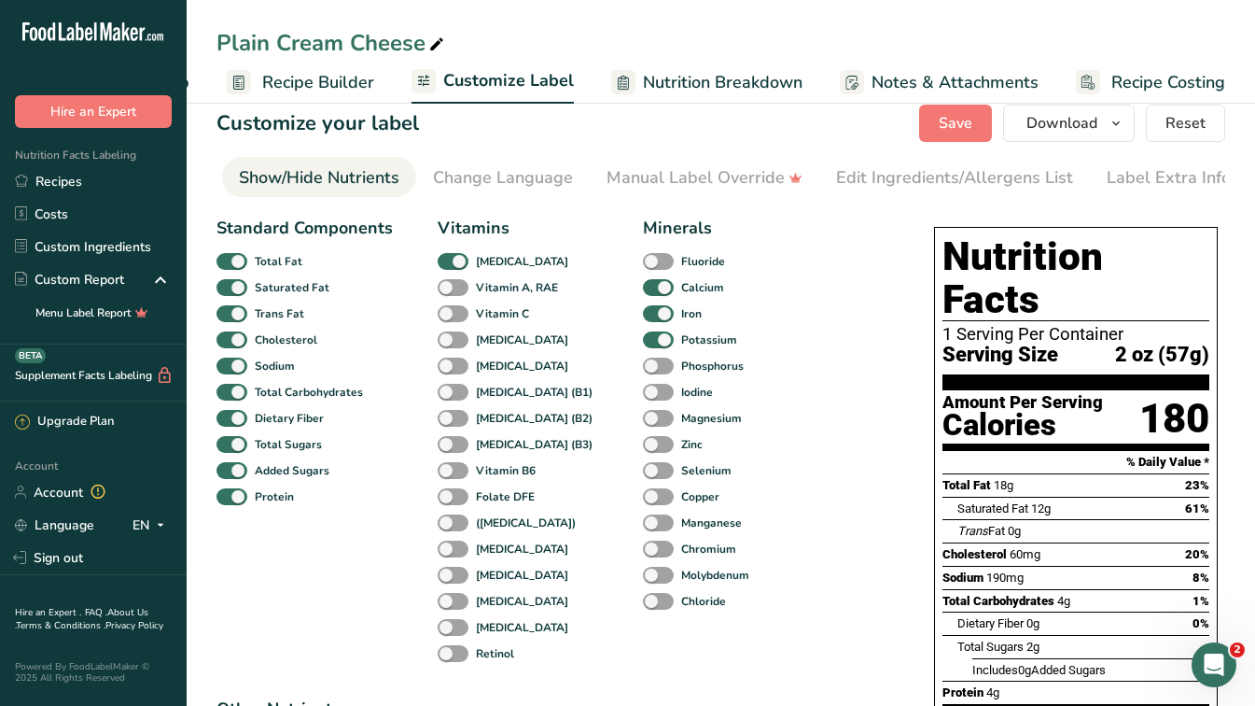
scroll to position [0, 0]
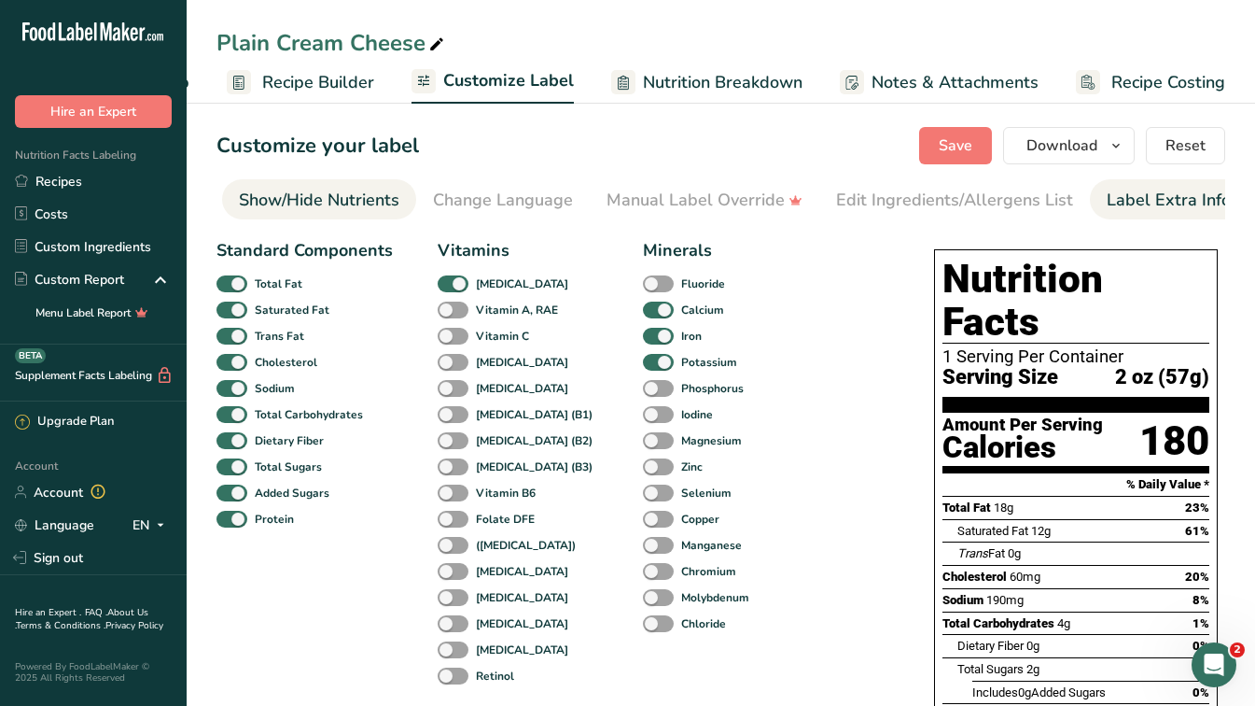
click at [1185, 200] on div "Label Extra Info" at bounding box center [1169, 200] width 124 height 25
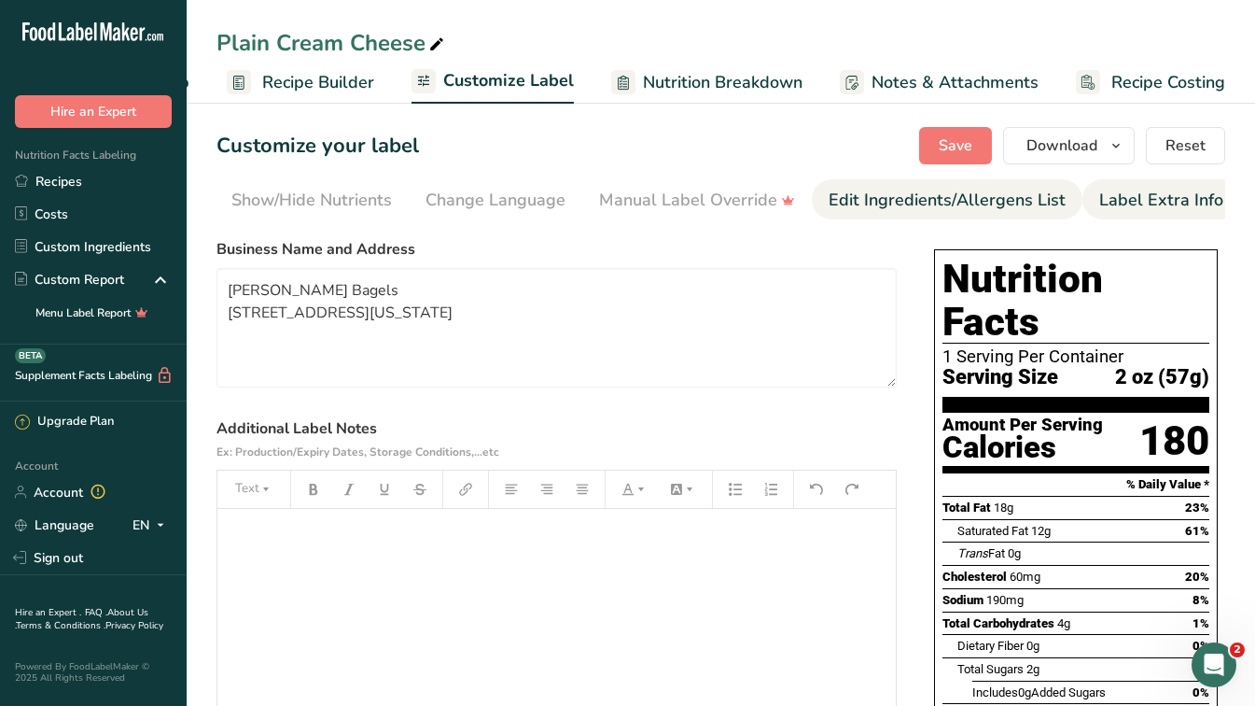
click at [1025, 194] on div "Edit Ingredients/Allergens List" at bounding box center [947, 200] width 237 height 25
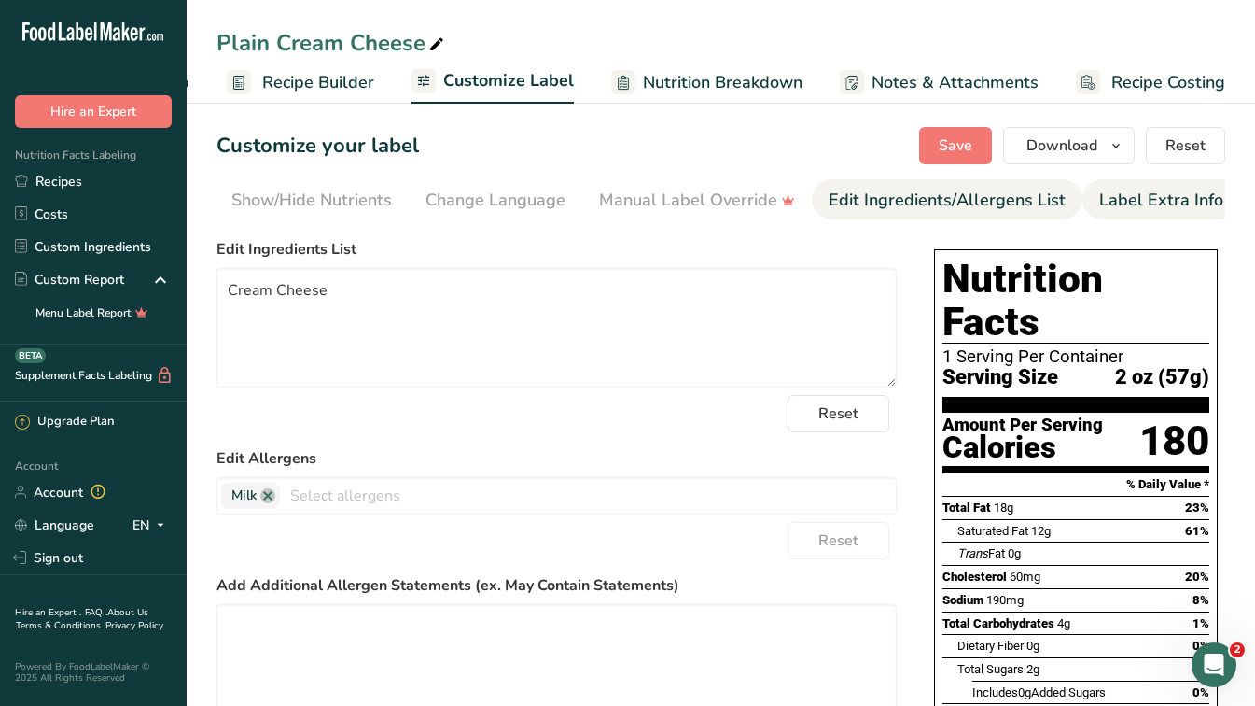
click at [1153, 198] on div "Label Extra Info" at bounding box center [1162, 200] width 124 height 25
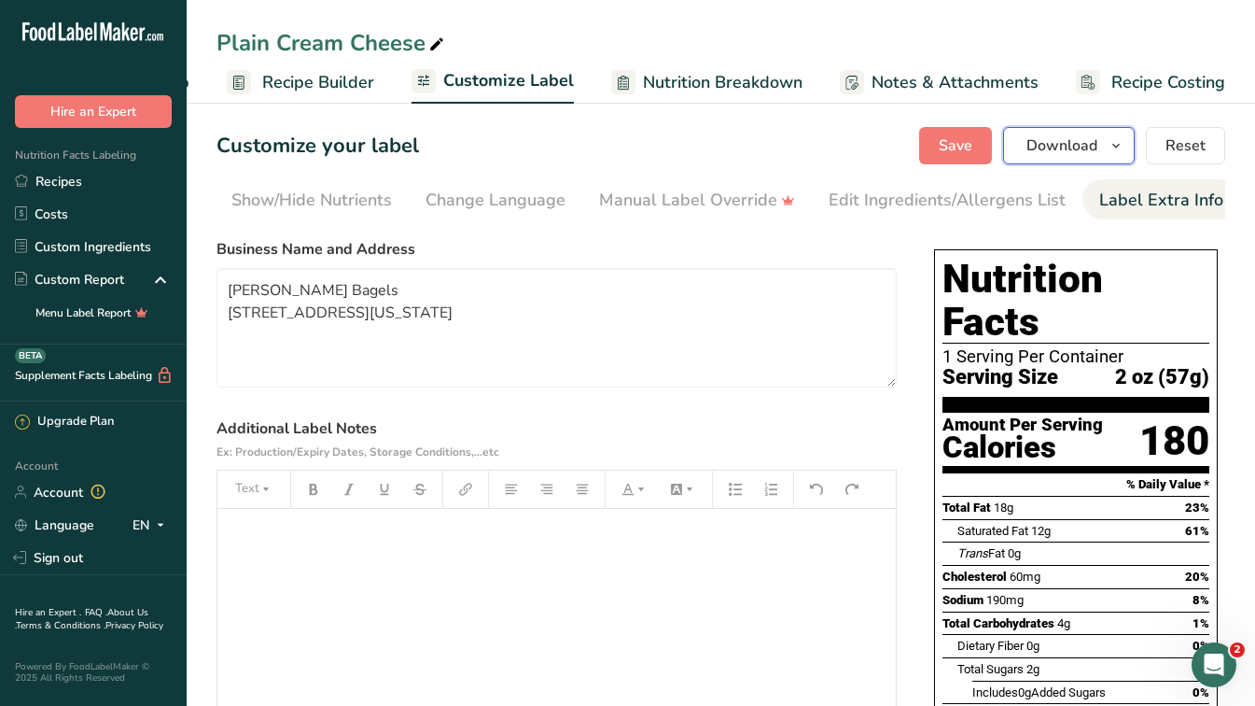
click at [1132, 152] on button "Download" at bounding box center [1069, 145] width 132 height 37
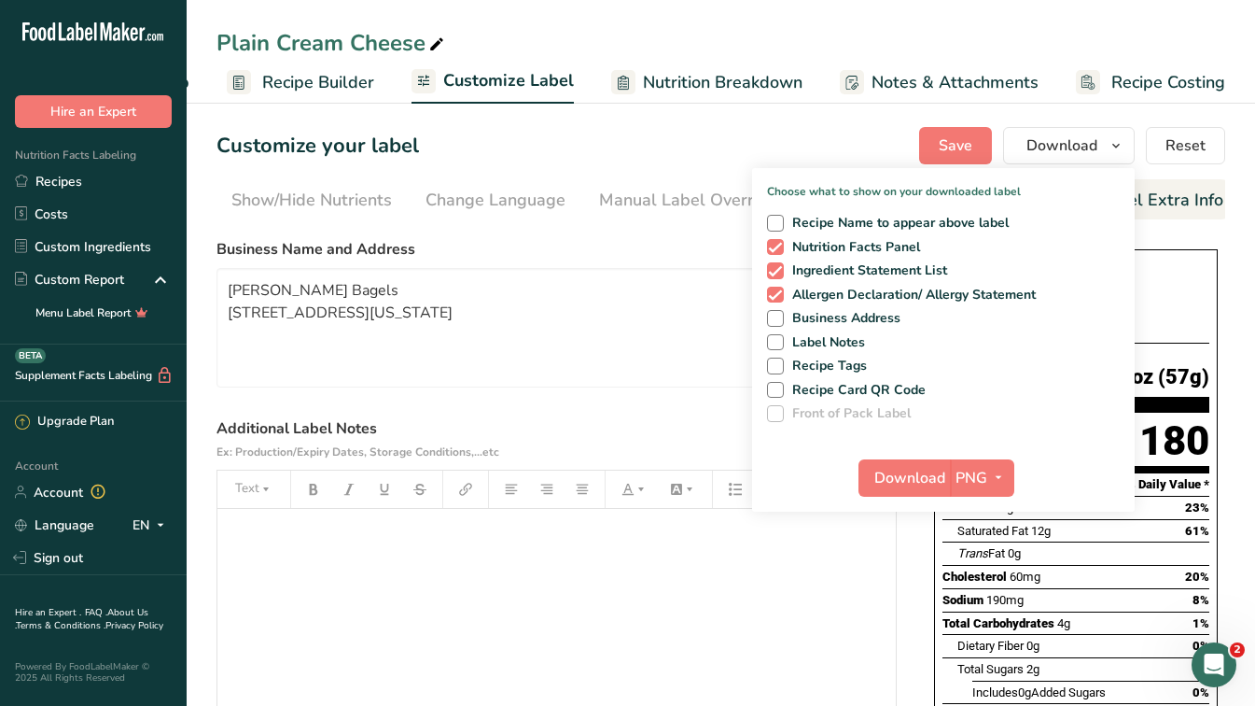
click at [686, 133] on div "Customize your label Save Download Choose what to show on your downloaded label…" at bounding box center [721, 145] width 1009 height 37
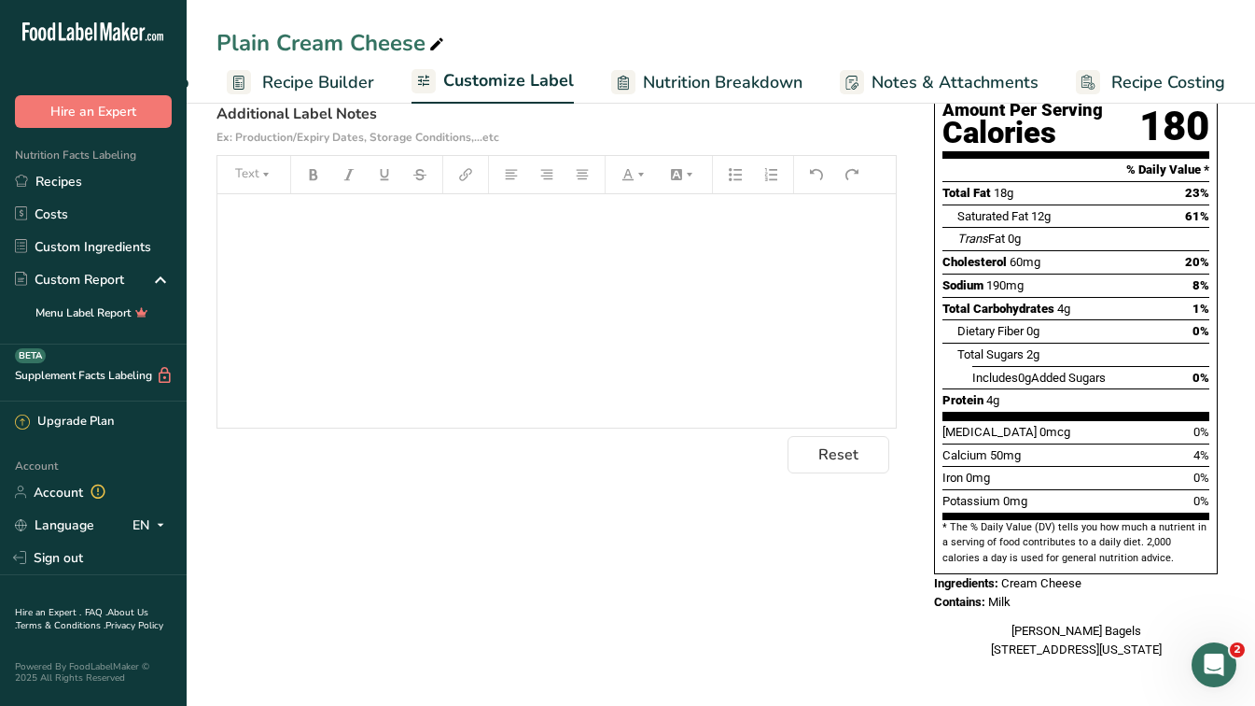
scroll to position [0, 0]
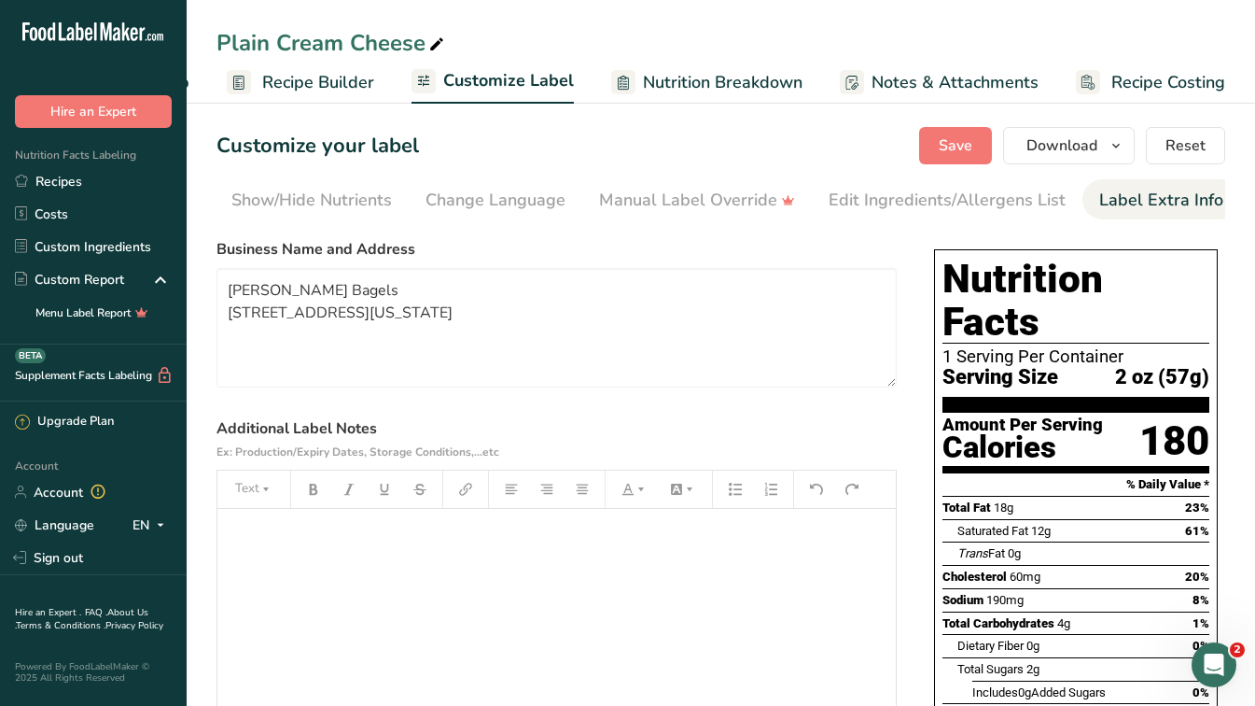
click at [414, 580] on div "﻿" at bounding box center [556, 625] width 679 height 233
click at [311, 559] on div "﻿" at bounding box center [556, 625] width 679 height 233
click at [418, 535] on p "﻿" at bounding box center [557, 535] width 660 height 22
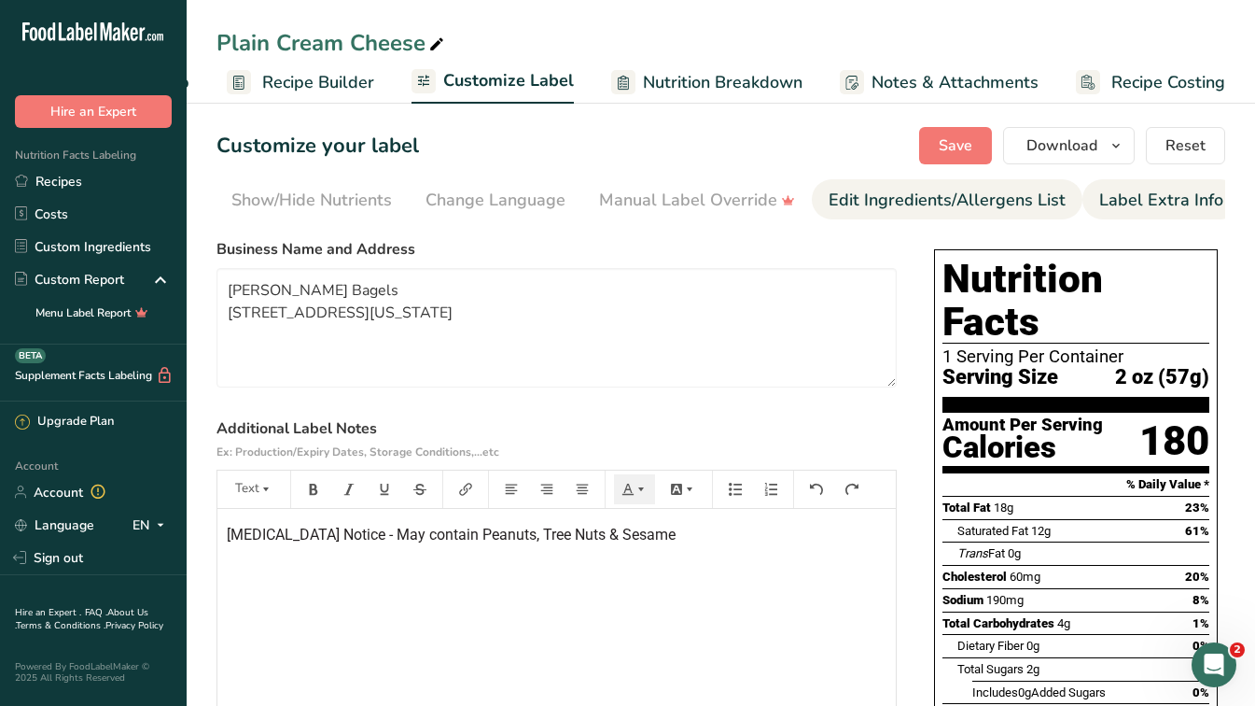
click at [864, 205] on div "Edit Ingredients/Allergens List" at bounding box center [947, 200] width 237 height 25
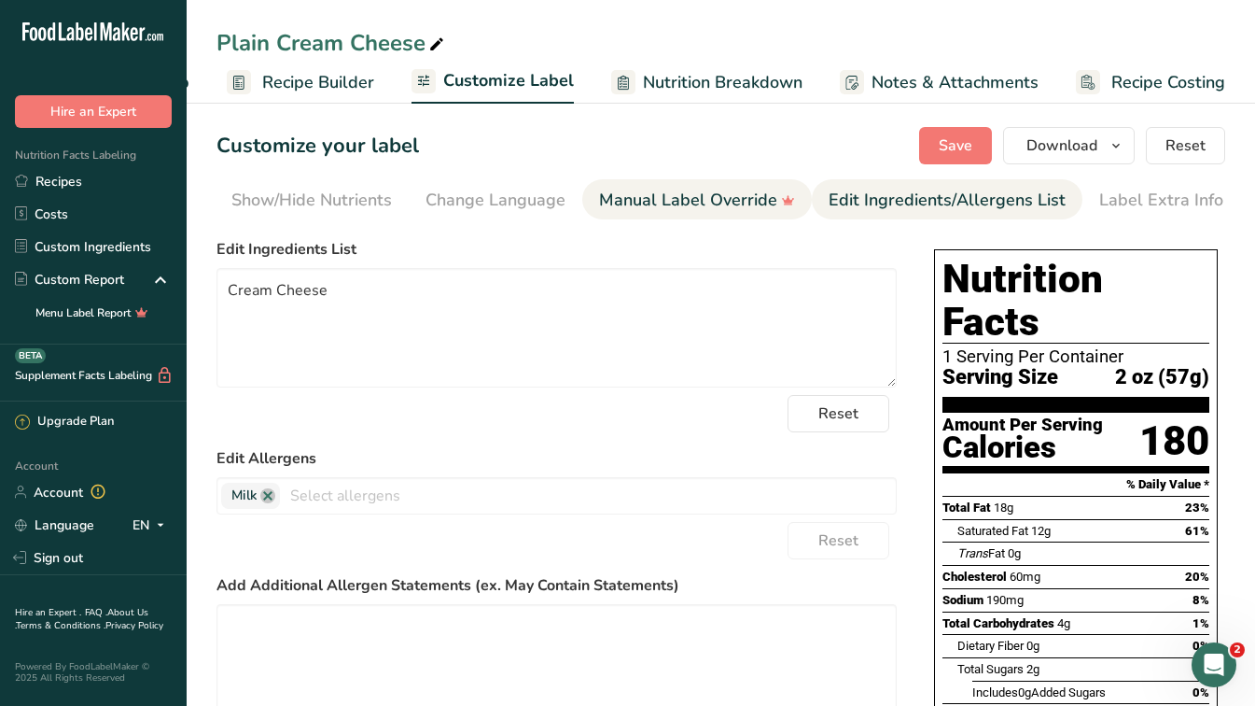
click at [716, 194] on div "Manual Label Override" at bounding box center [697, 200] width 196 height 25
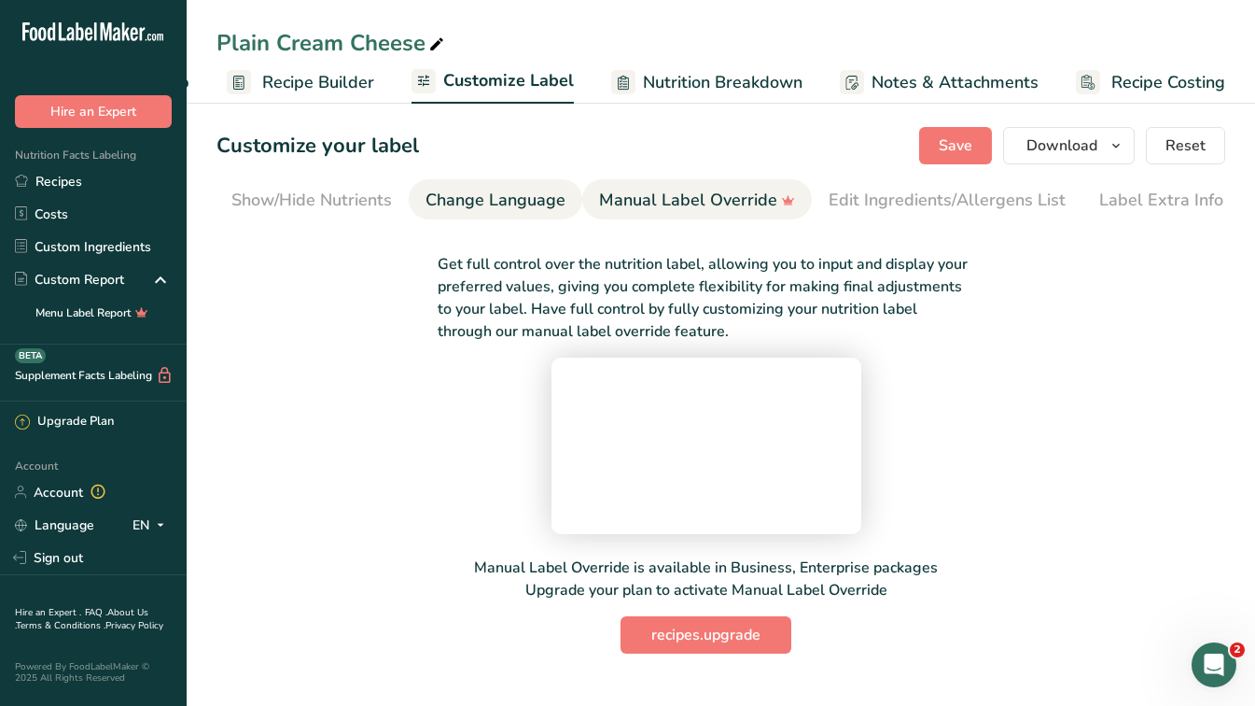
click at [488, 203] on div "Change Language" at bounding box center [496, 200] width 140 height 25
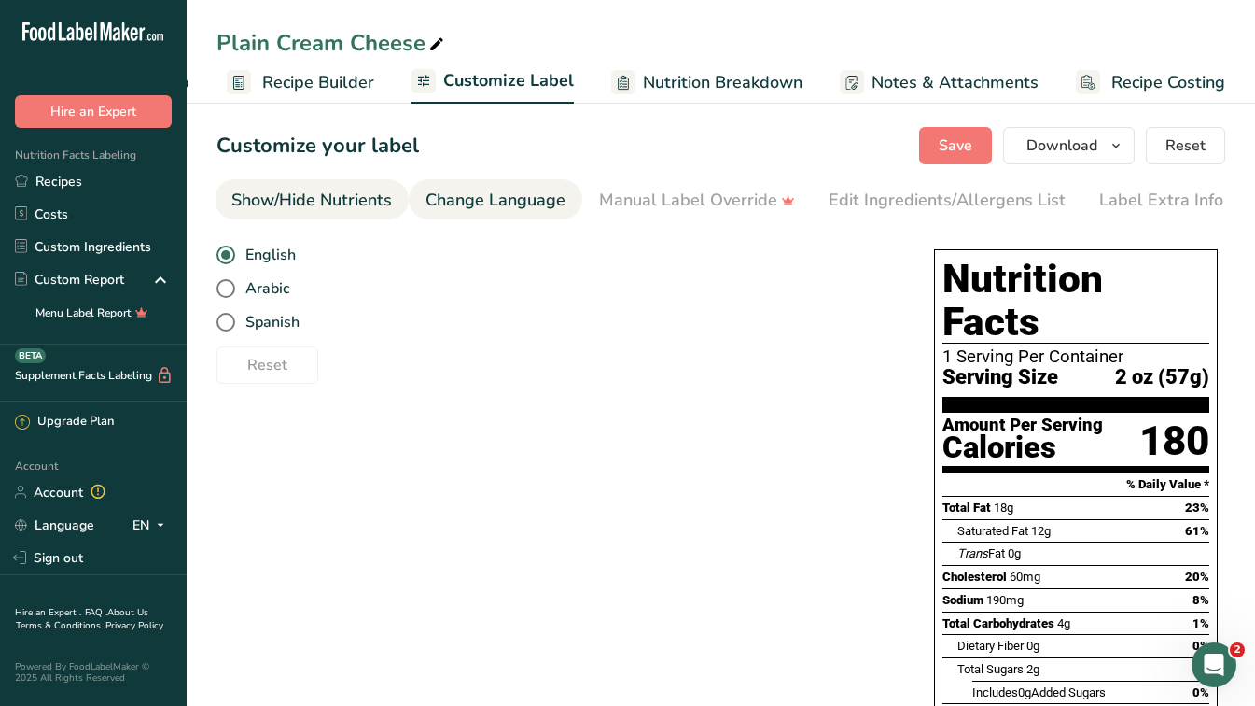
click at [352, 187] on link "Show/Hide Nutrients" at bounding box center [311, 200] width 161 height 42
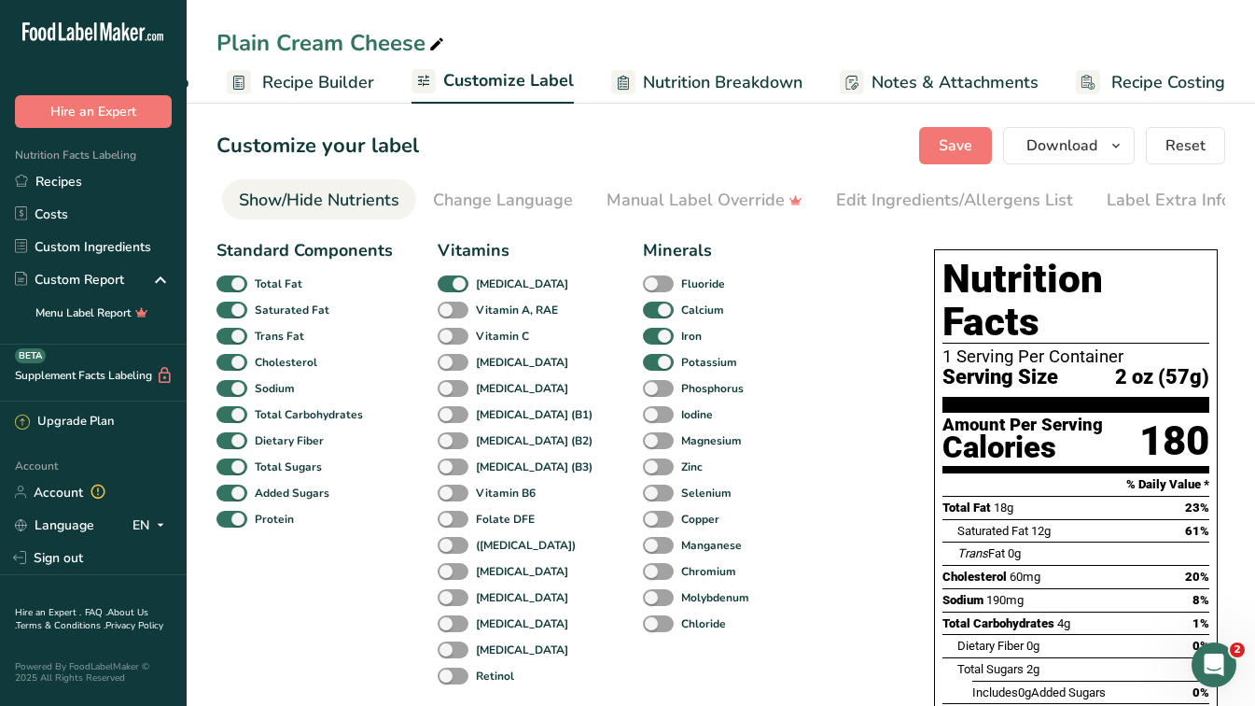
click at [499, 73] on span "Customize Label" at bounding box center [508, 80] width 131 height 25
click at [1128, 150] on span "button" at bounding box center [1116, 145] width 22 height 22
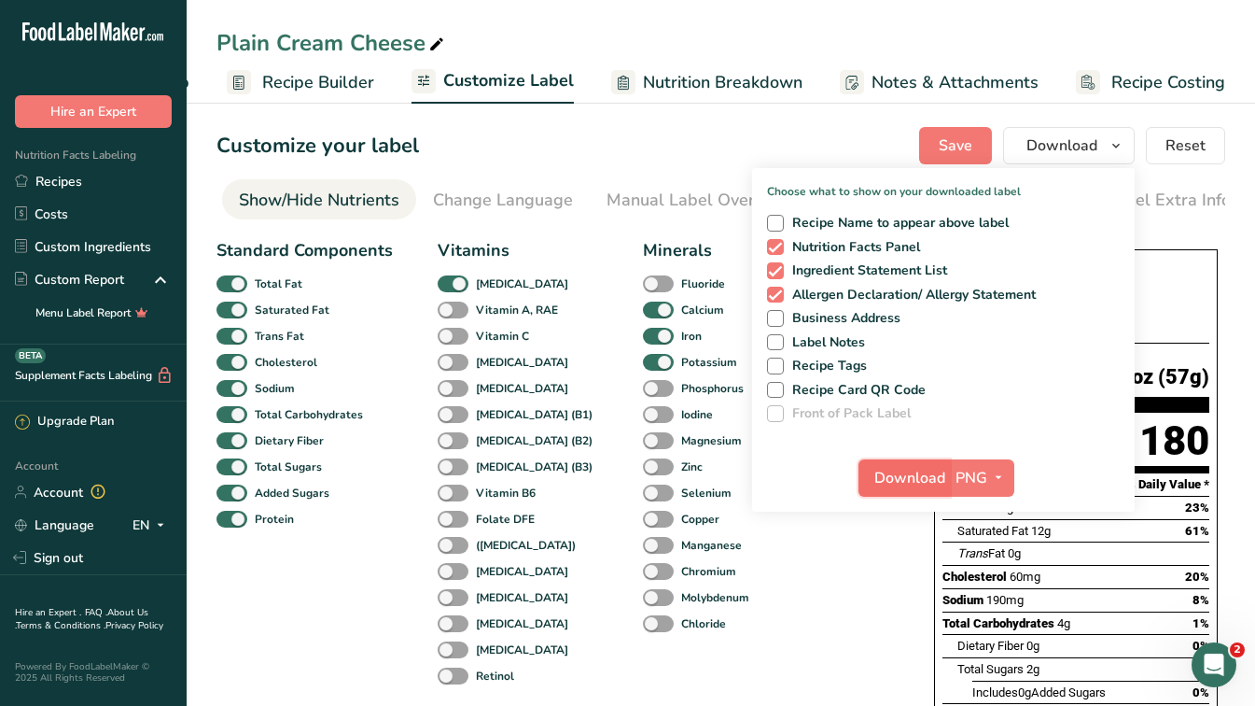
click at [937, 470] on span "Download" at bounding box center [910, 478] width 71 height 22
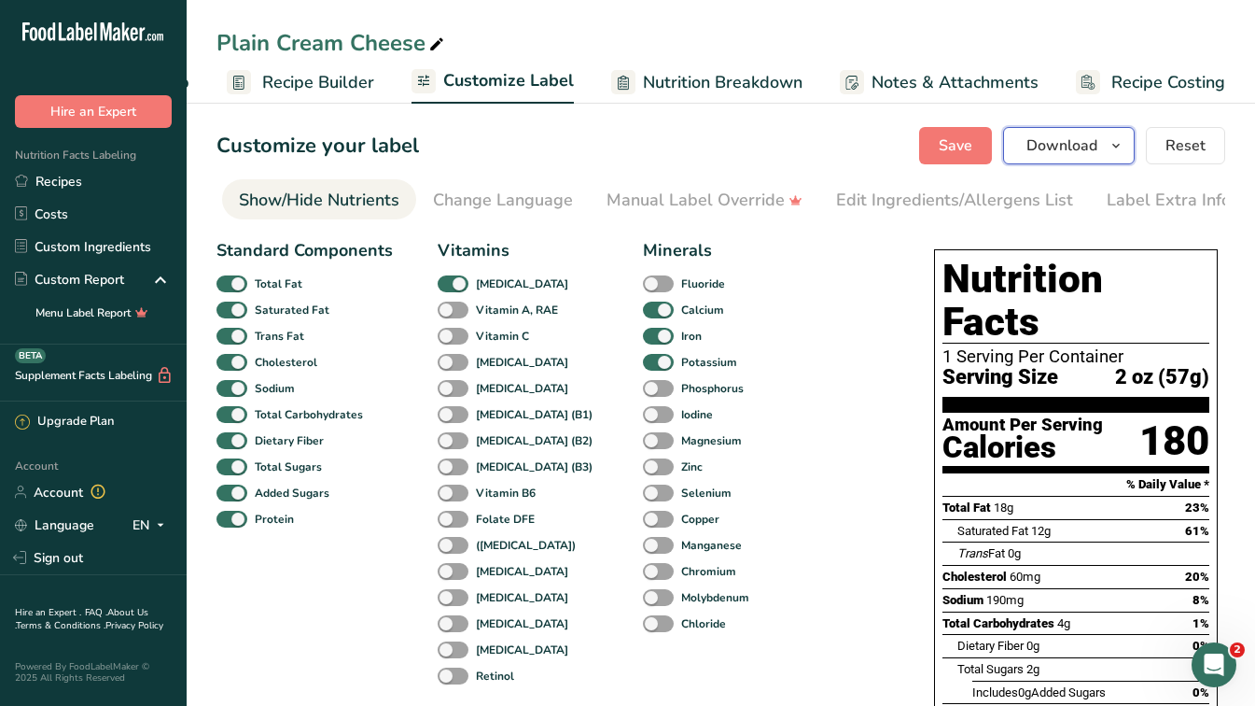
click at [1110, 132] on button "Download" at bounding box center [1069, 145] width 132 height 37
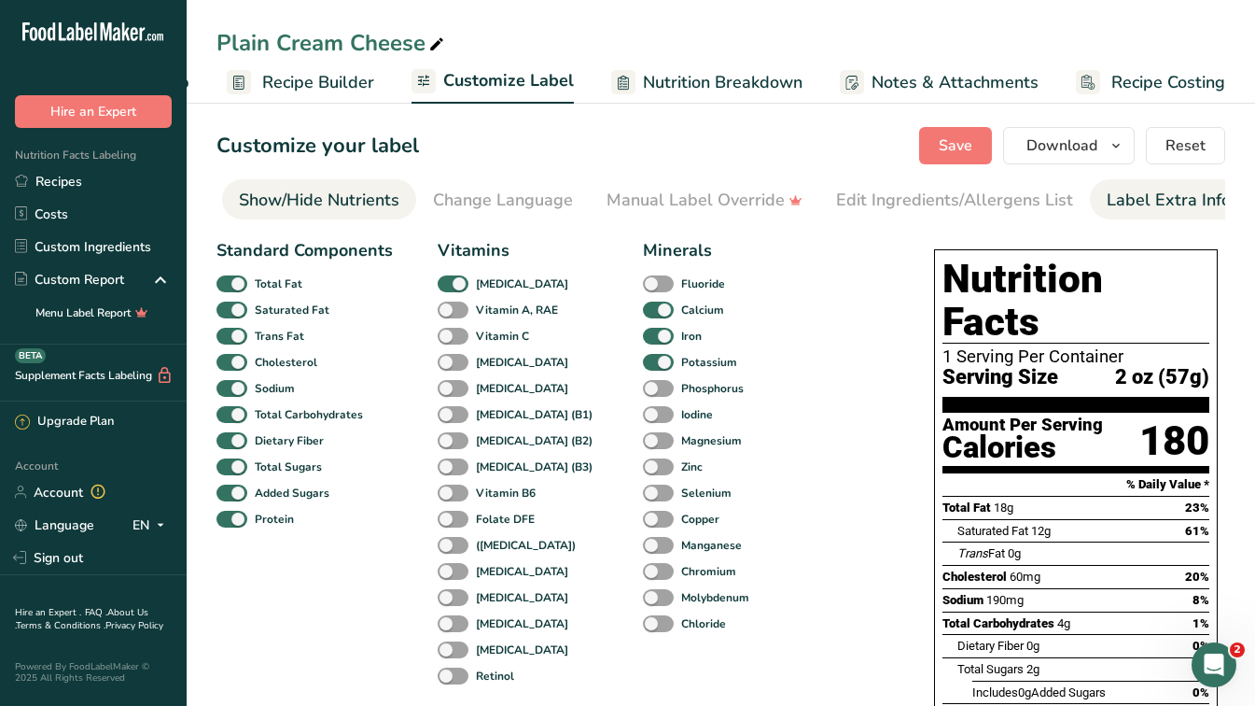
click at [1132, 197] on div "Label Extra Info" at bounding box center [1169, 200] width 124 height 25
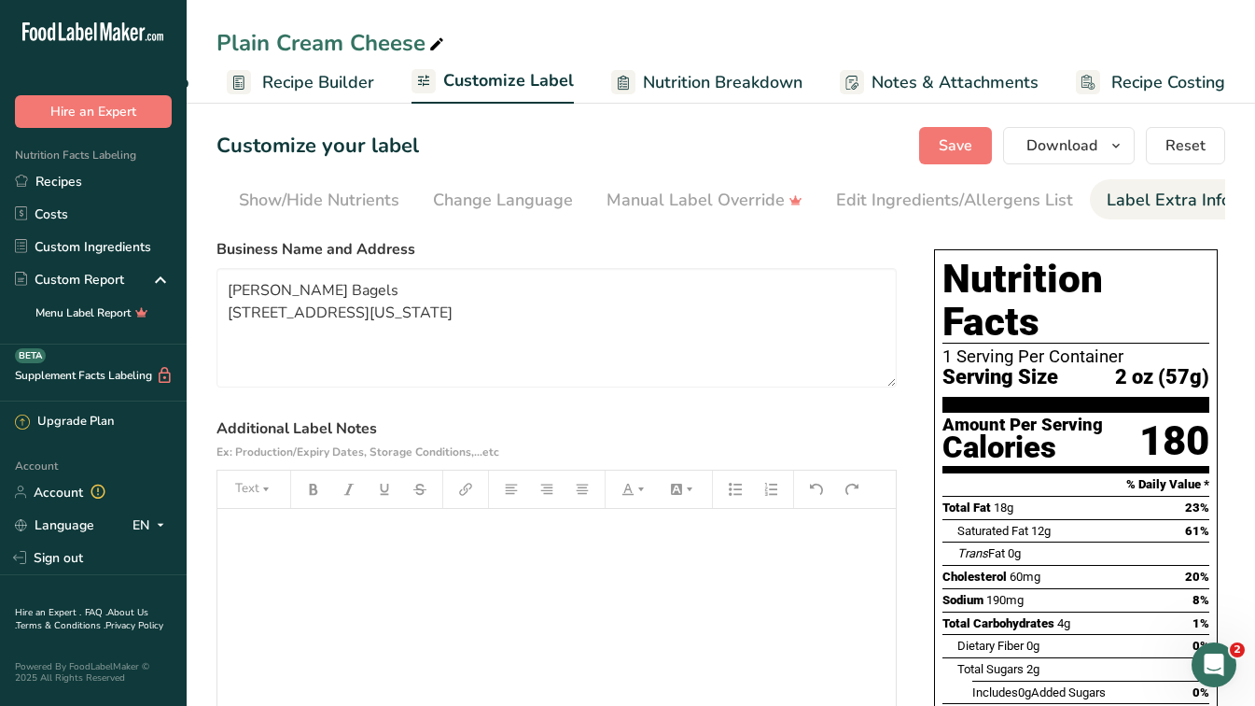
scroll to position [0, 370]
click at [495, 569] on div "﻿" at bounding box center [556, 625] width 679 height 233
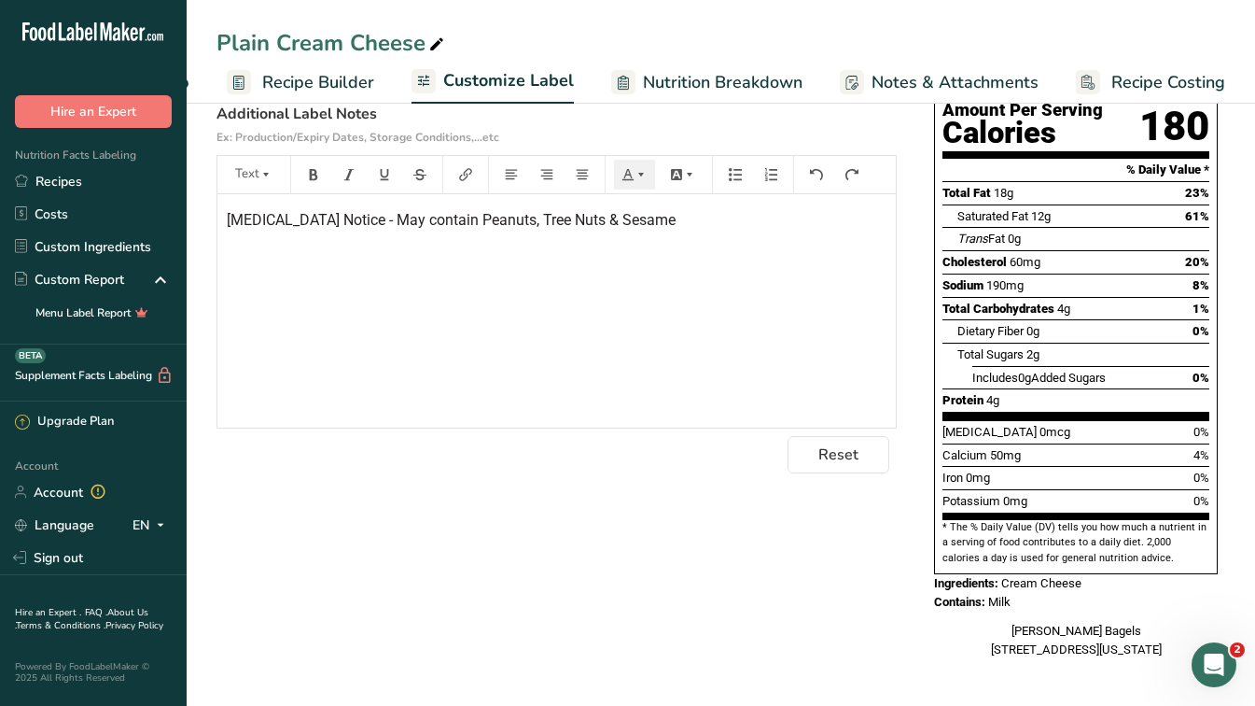
scroll to position [0, 0]
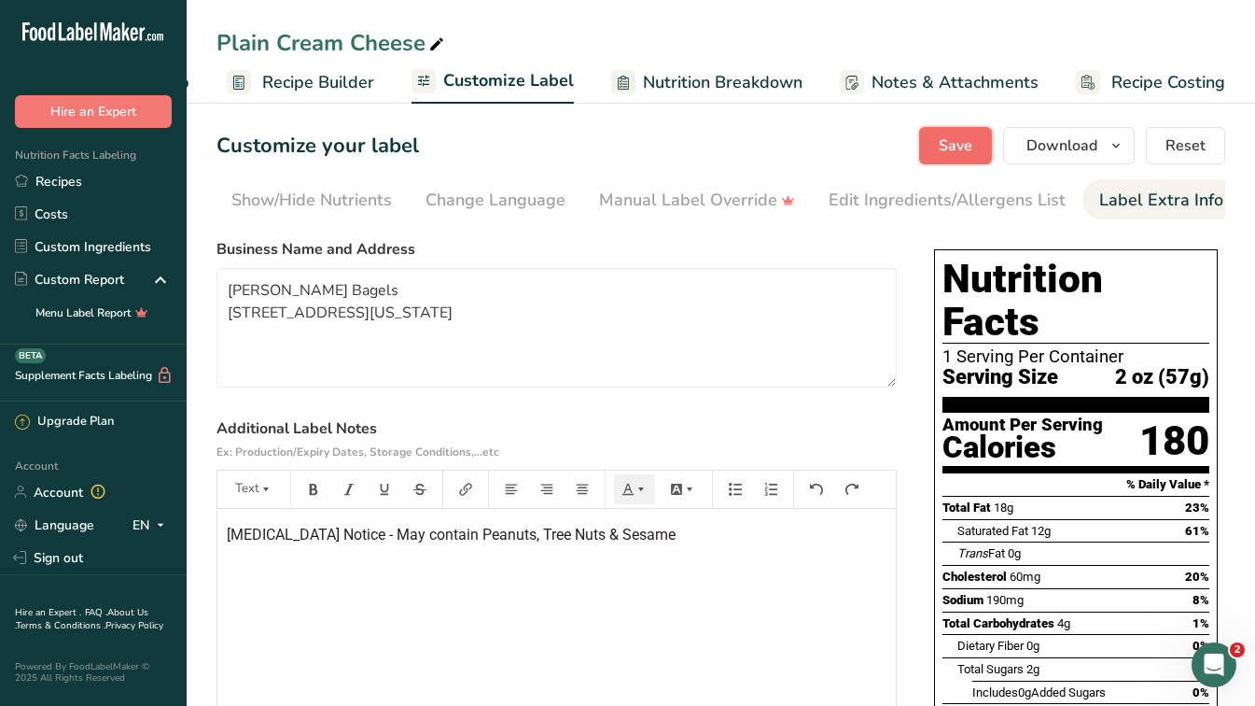
click at [941, 133] on button "Save" at bounding box center [955, 145] width 73 height 37
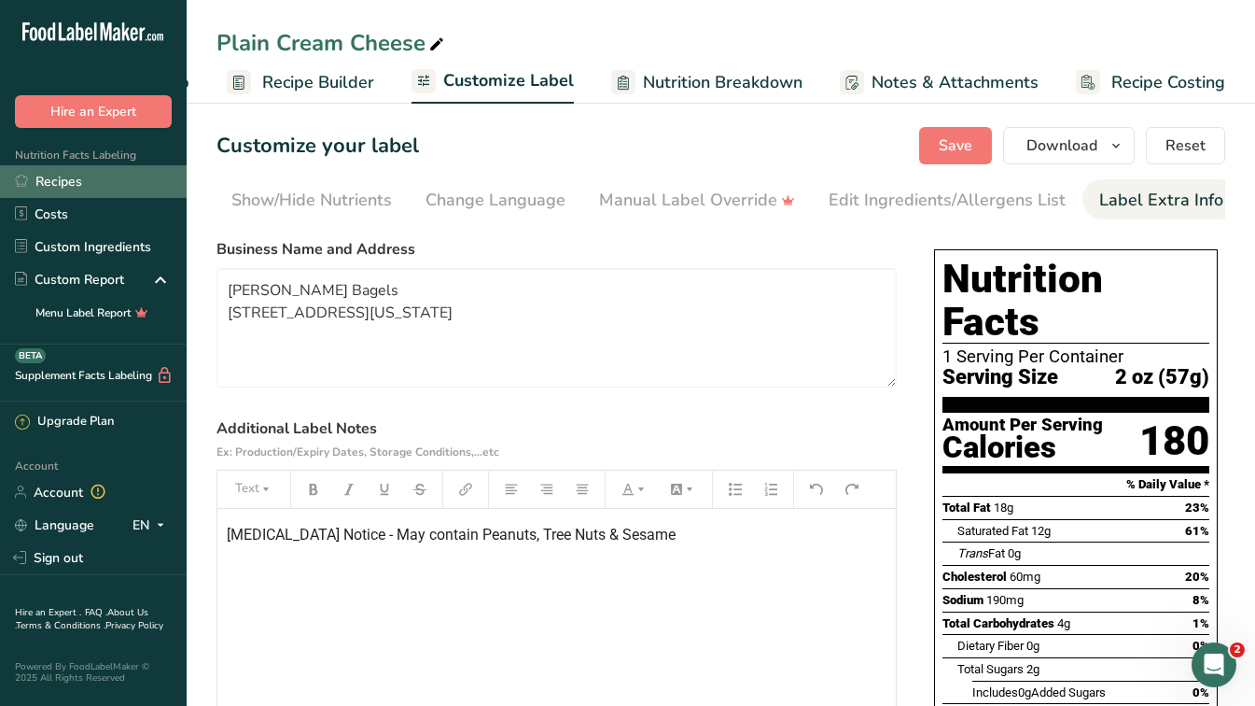
click at [77, 181] on link "Recipes" at bounding box center [93, 181] width 187 height 33
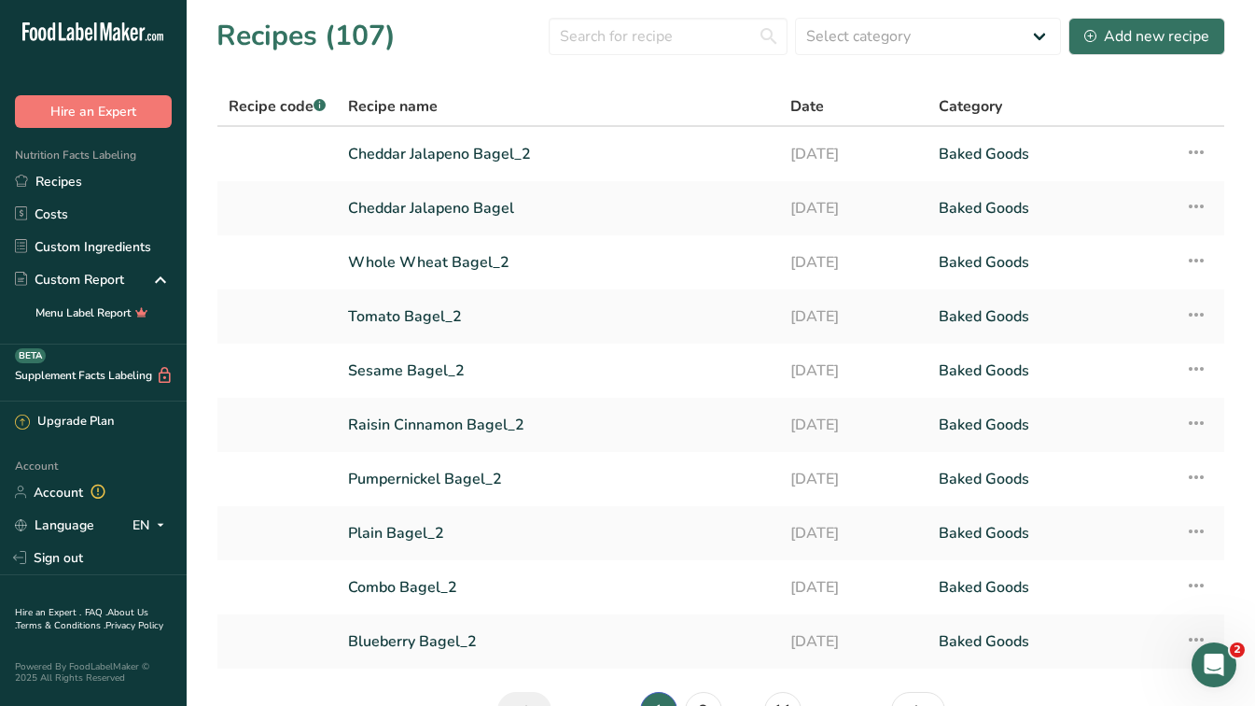
click at [599, 63] on section "Recipes (107) Select category All Baked Goods [GEOGRAPHIC_DATA] Confectionery C…" at bounding box center [721, 379] width 1069 height 759
click at [624, 43] on input "text" at bounding box center [668, 36] width 239 height 37
type input "cream cheese"
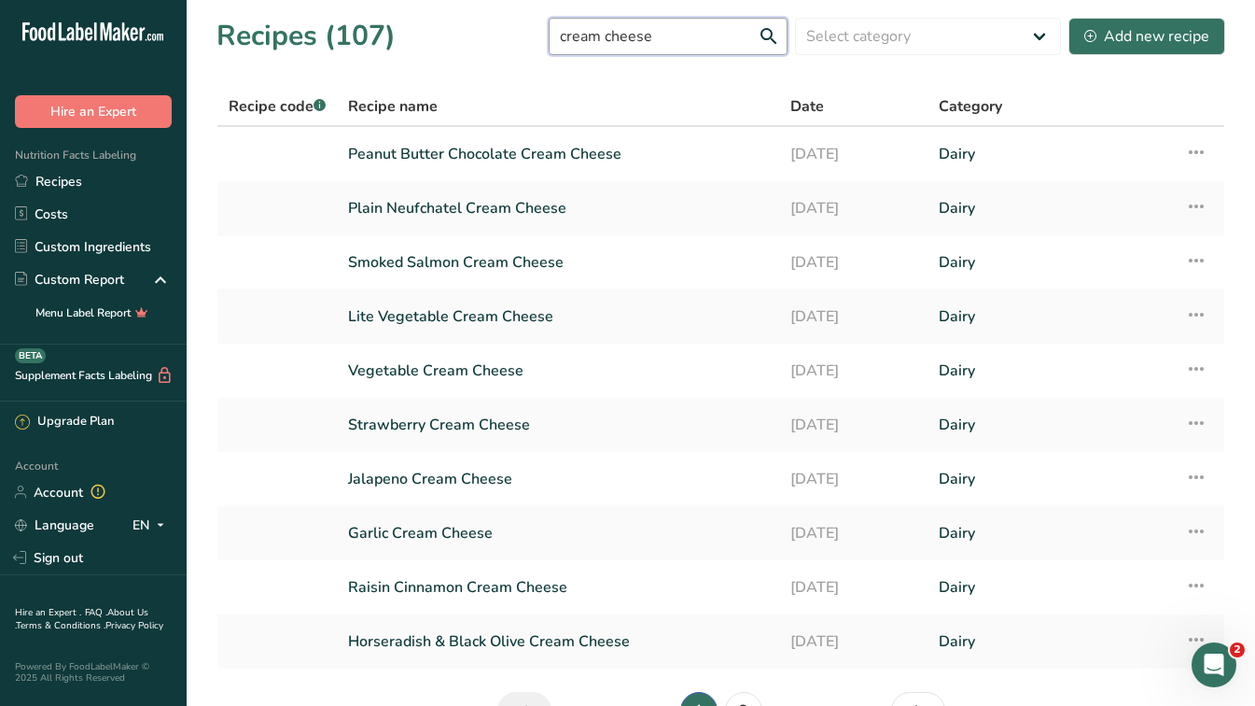
scroll to position [113, 0]
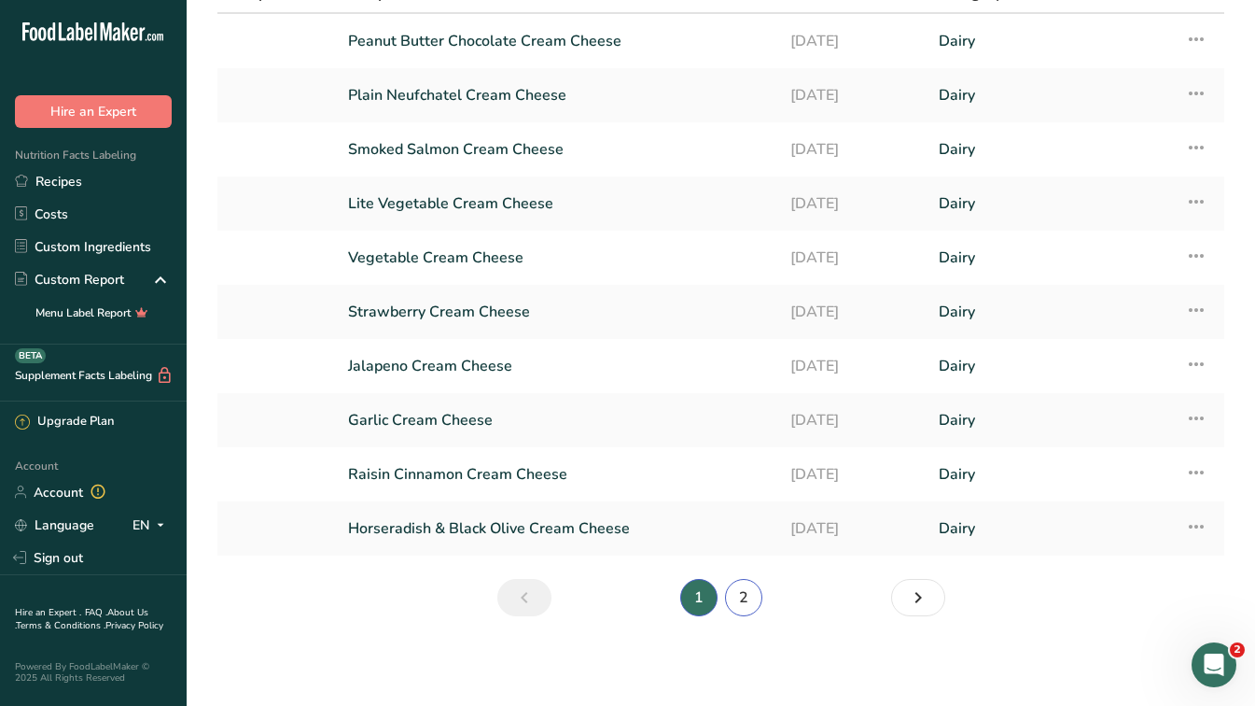
click at [732, 606] on link "2" at bounding box center [743, 597] width 37 height 37
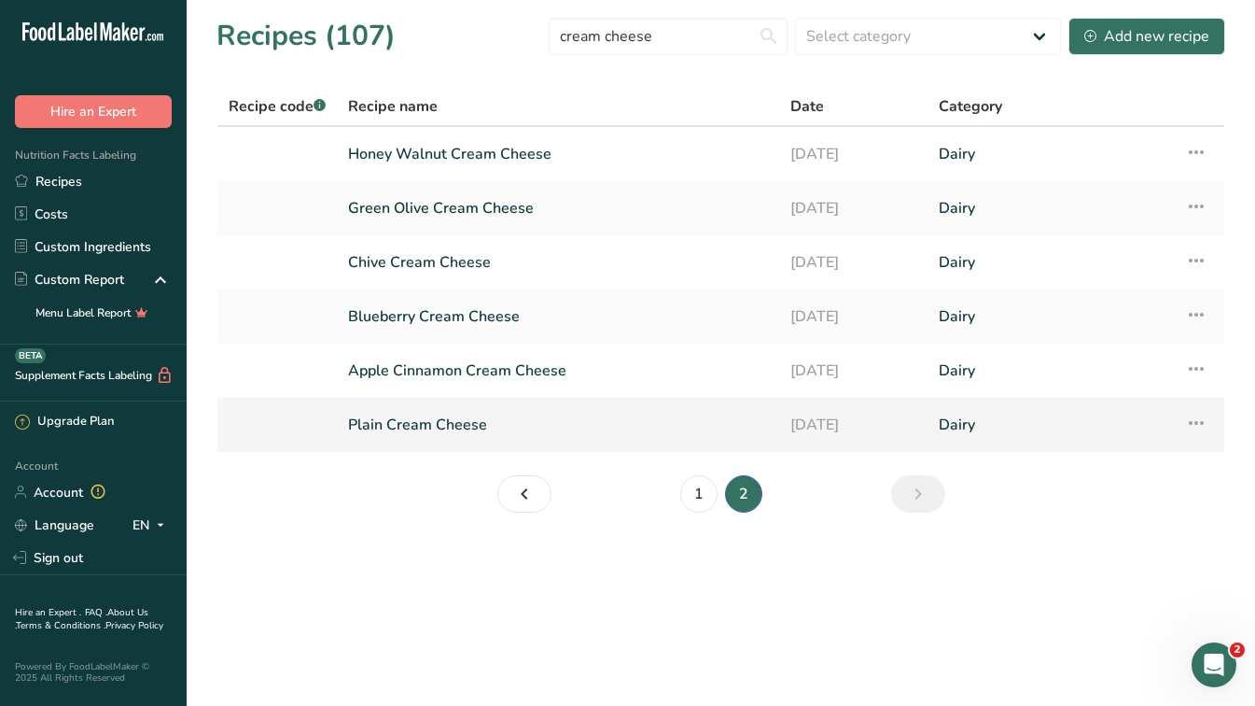
click at [491, 420] on link "Plain Cream Cheese" at bounding box center [558, 424] width 420 height 39
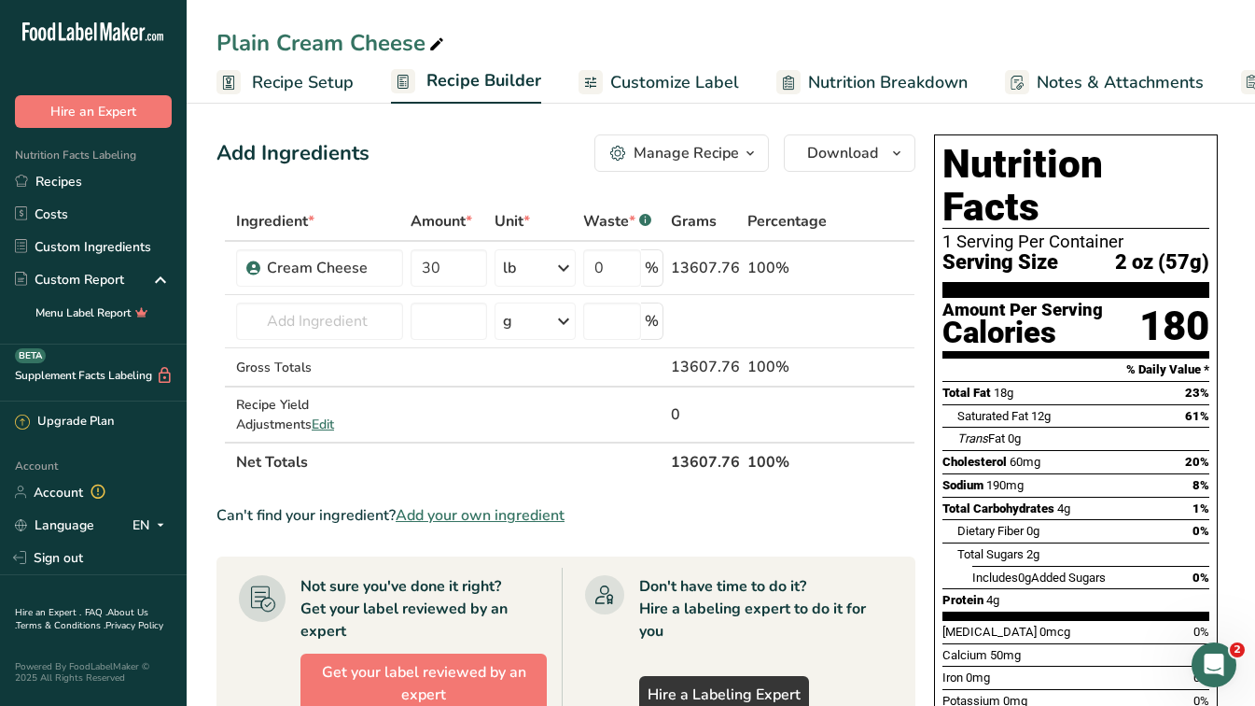
click at [749, 159] on icon "button" at bounding box center [750, 153] width 15 height 23
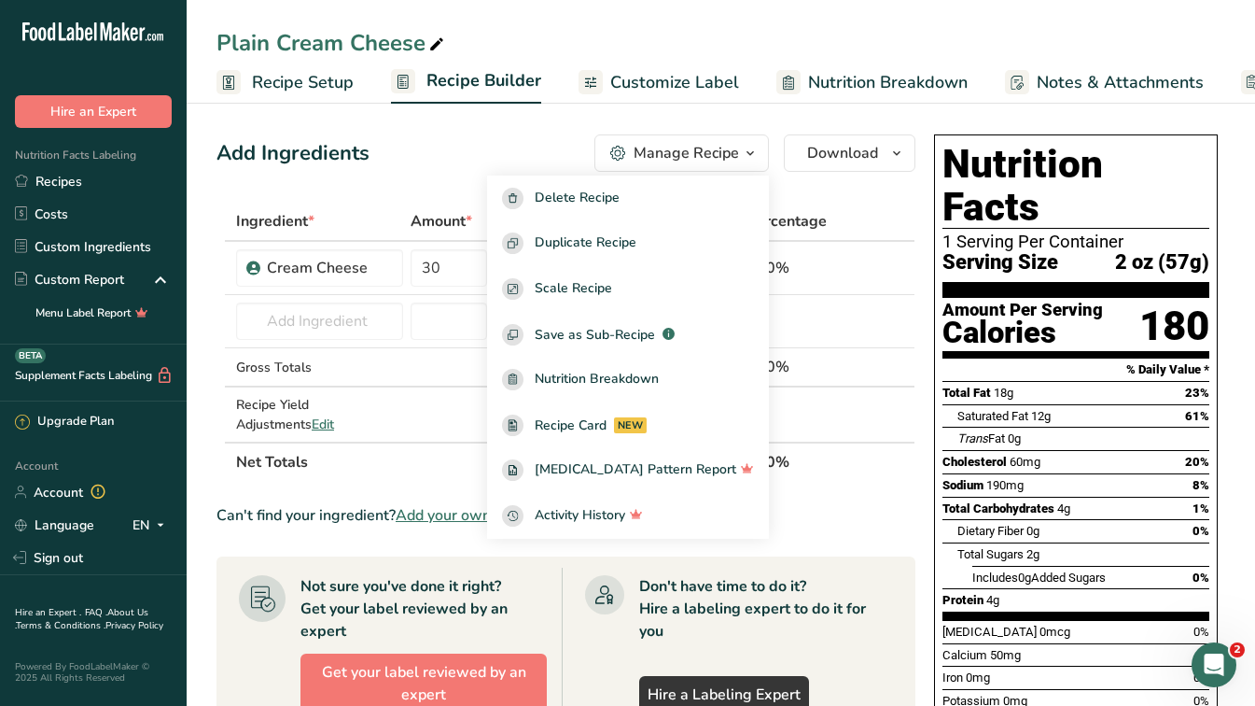
click at [527, 128] on div "Add Ingredients Manage Recipe Delete Recipe Duplicate Recipe Scale Recipe Save …" at bounding box center [572, 623] width 710 height 993
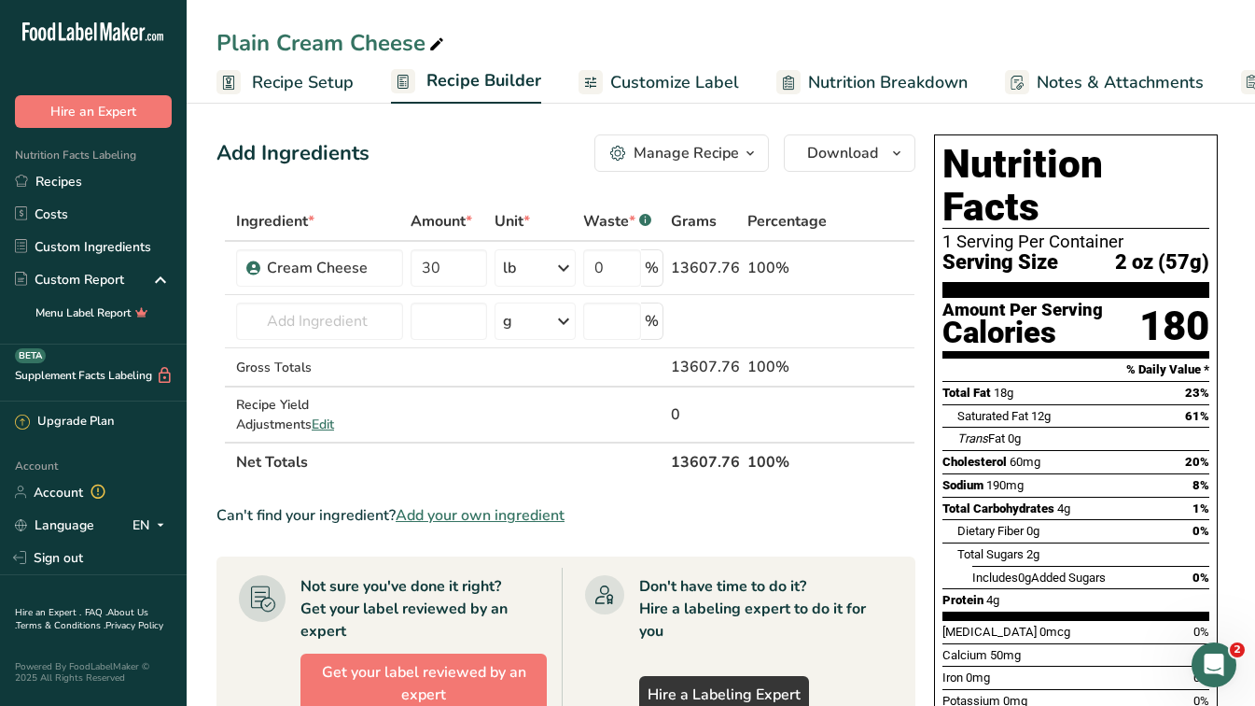
click at [312, 87] on span "Recipe Setup" at bounding box center [303, 82] width 102 height 25
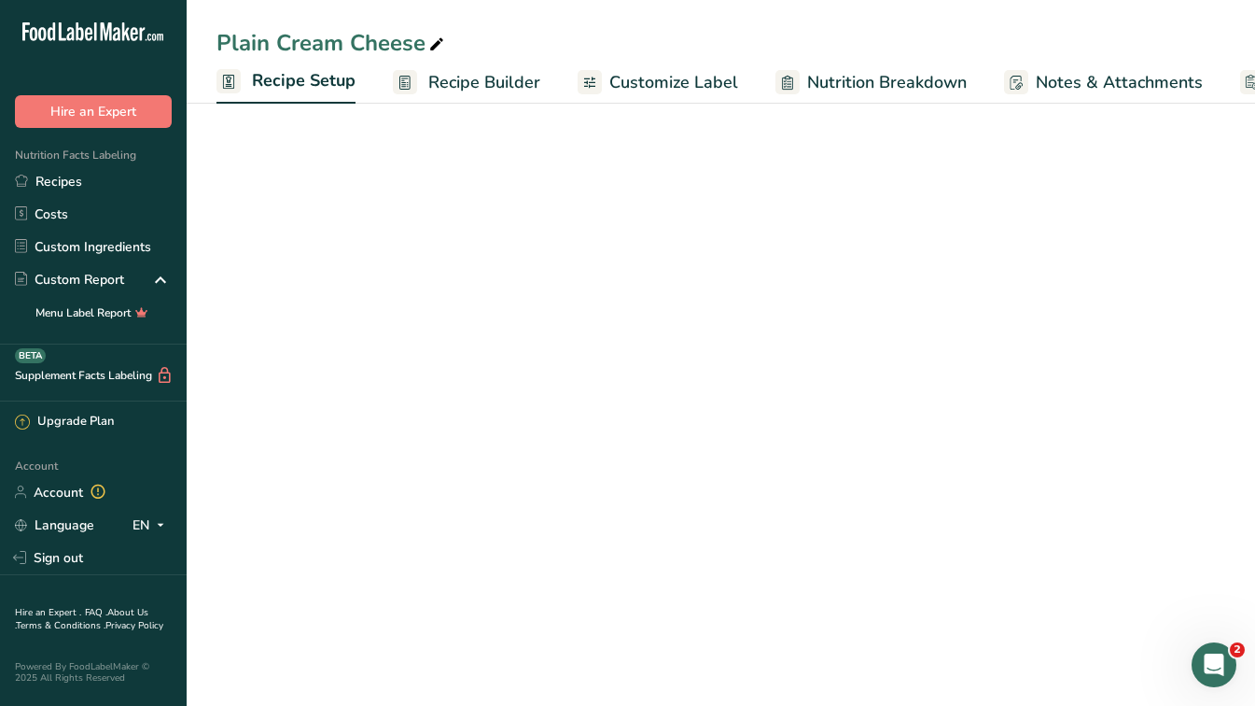
scroll to position [0, 7]
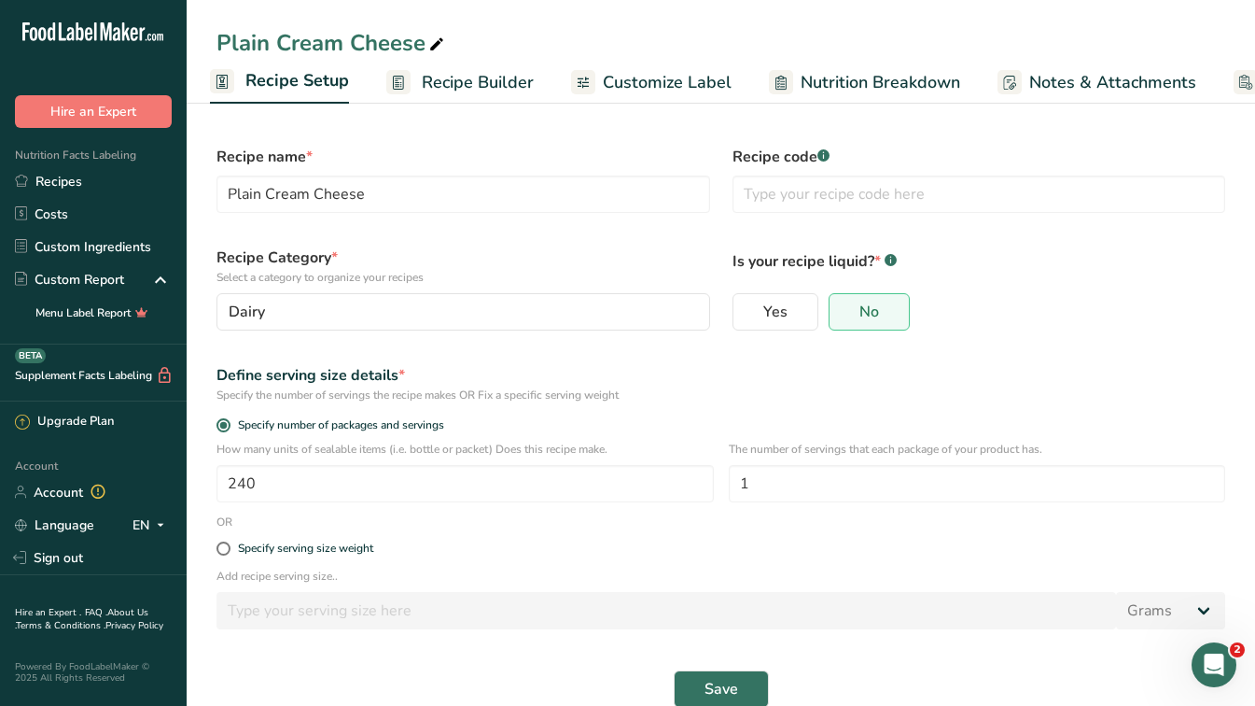
click at [444, 83] on span "Recipe Builder" at bounding box center [478, 82] width 112 height 25
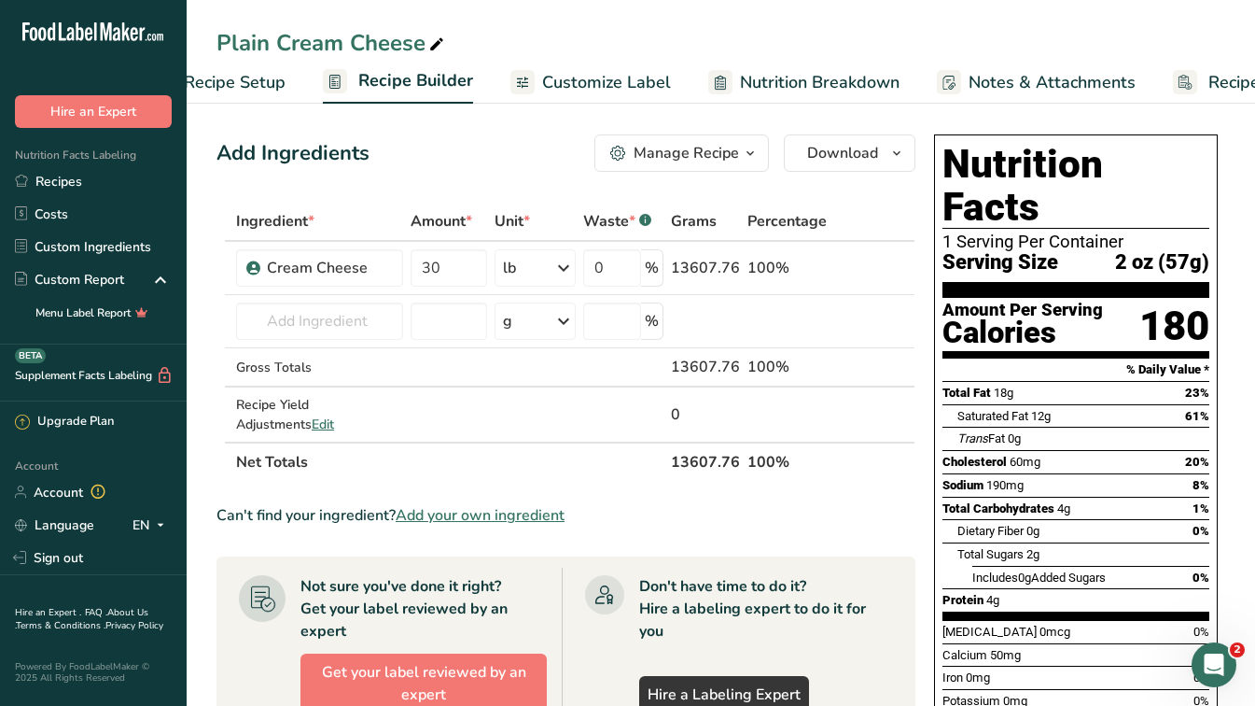
scroll to position [0, 164]
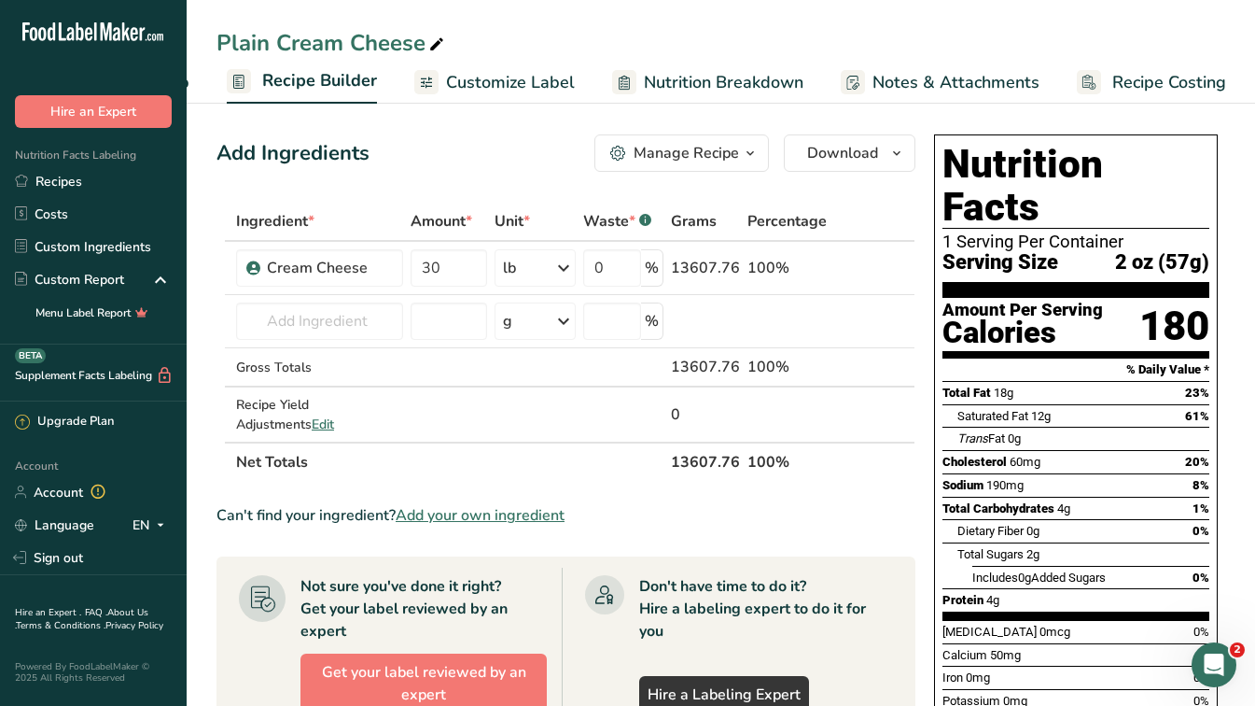
click at [655, 75] on span "Nutrition Breakdown" at bounding box center [724, 82] width 160 height 25
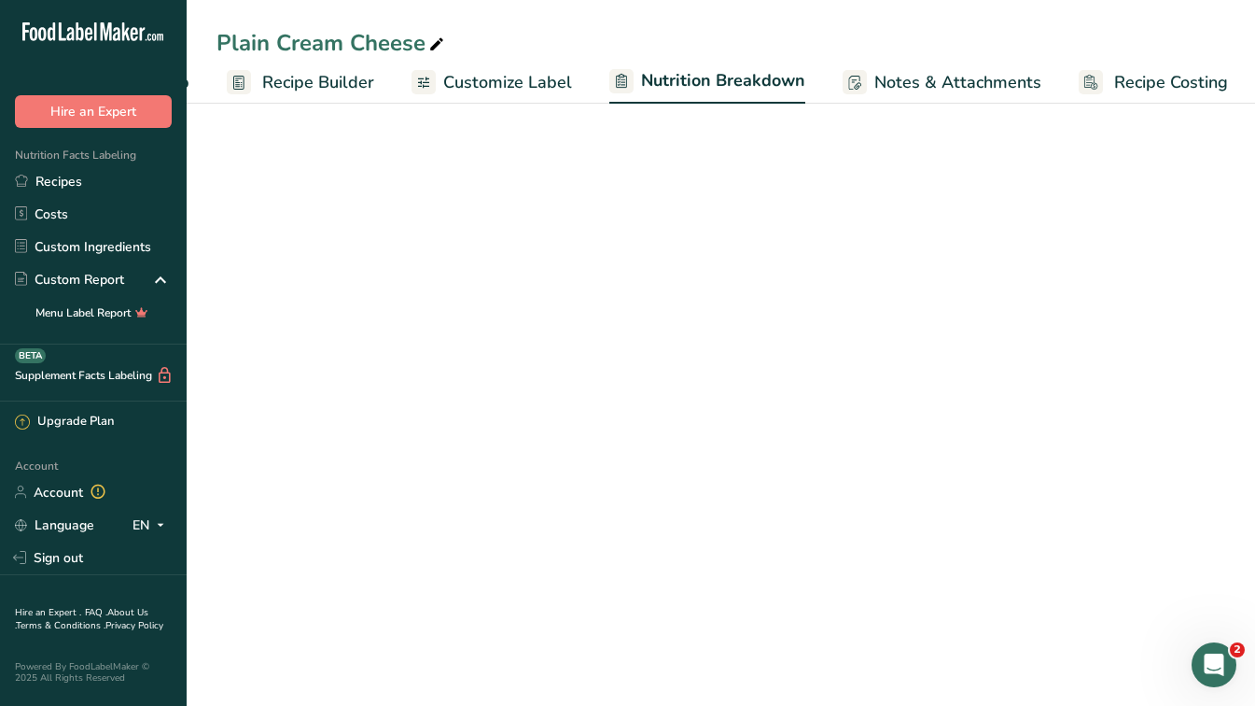
scroll to position [0, 166]
select select "Calories"
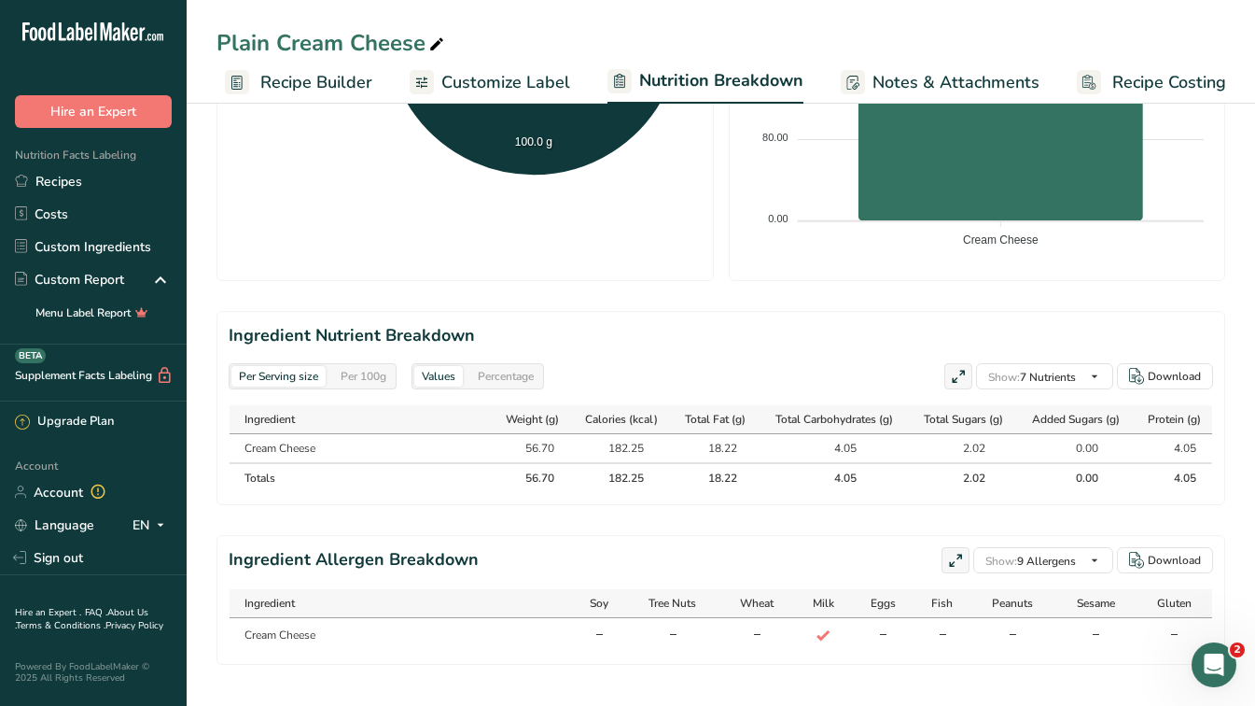
scroll to position [0, 0]
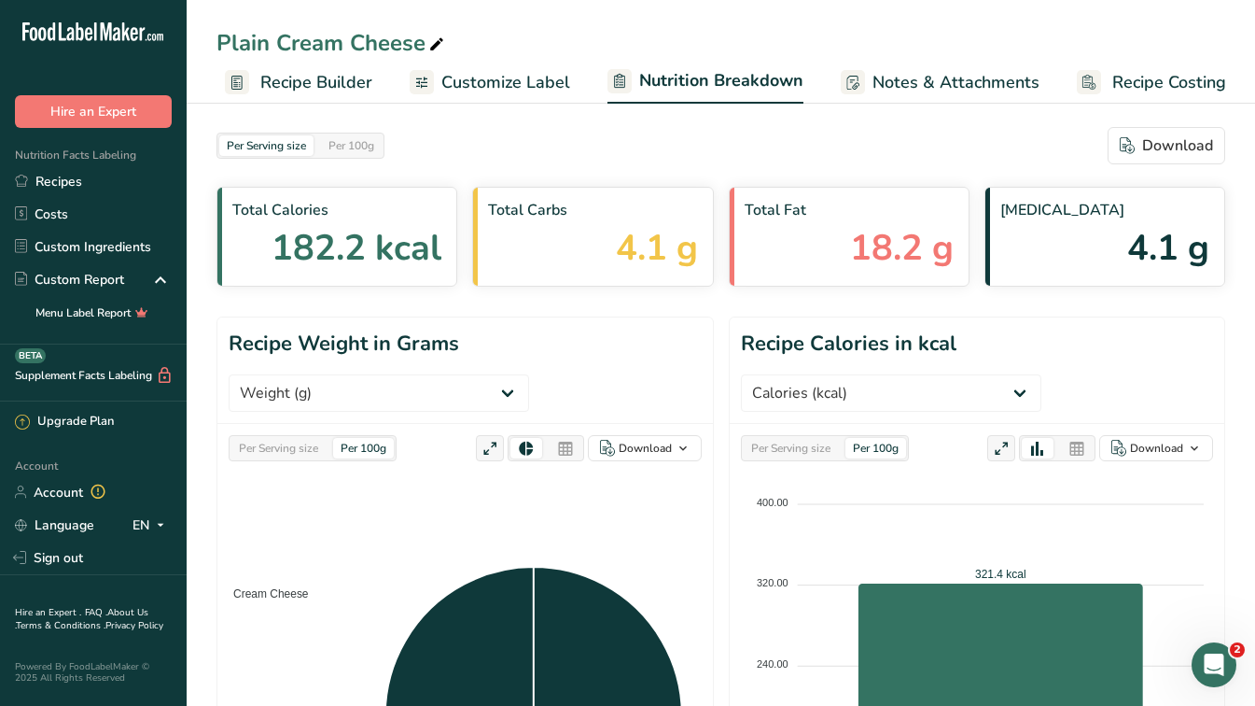
click at [957, 85] on span "Notes & Attachments" at bounding box center [956, 82] width 167 height 25
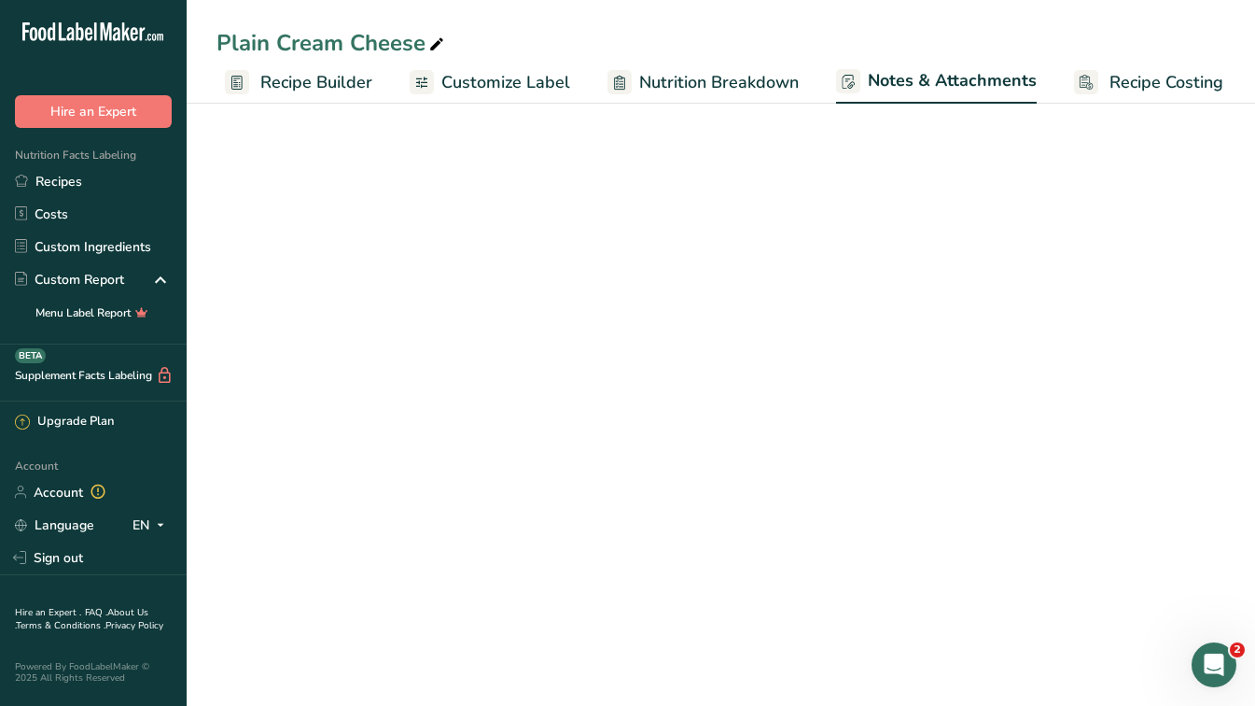
scroll to position [0, 165]
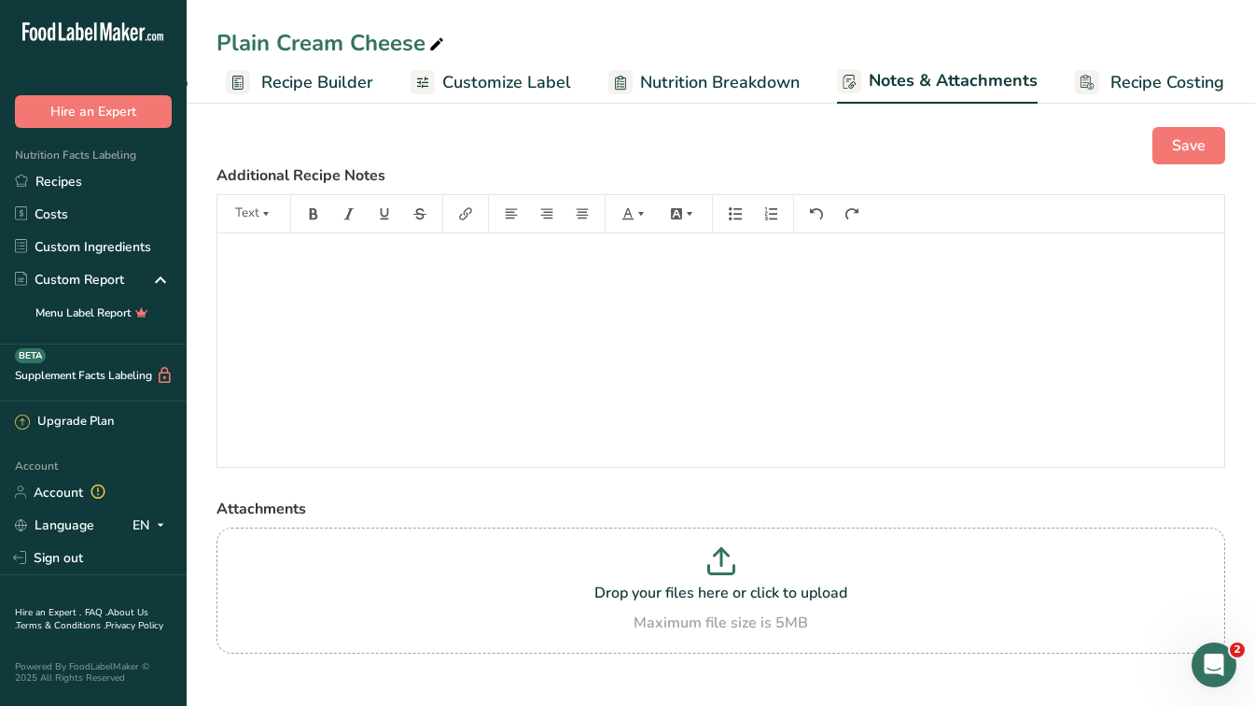
click at [482, 76] on span "Customize Label" at bounding box center [506, 82] width 129 height 25
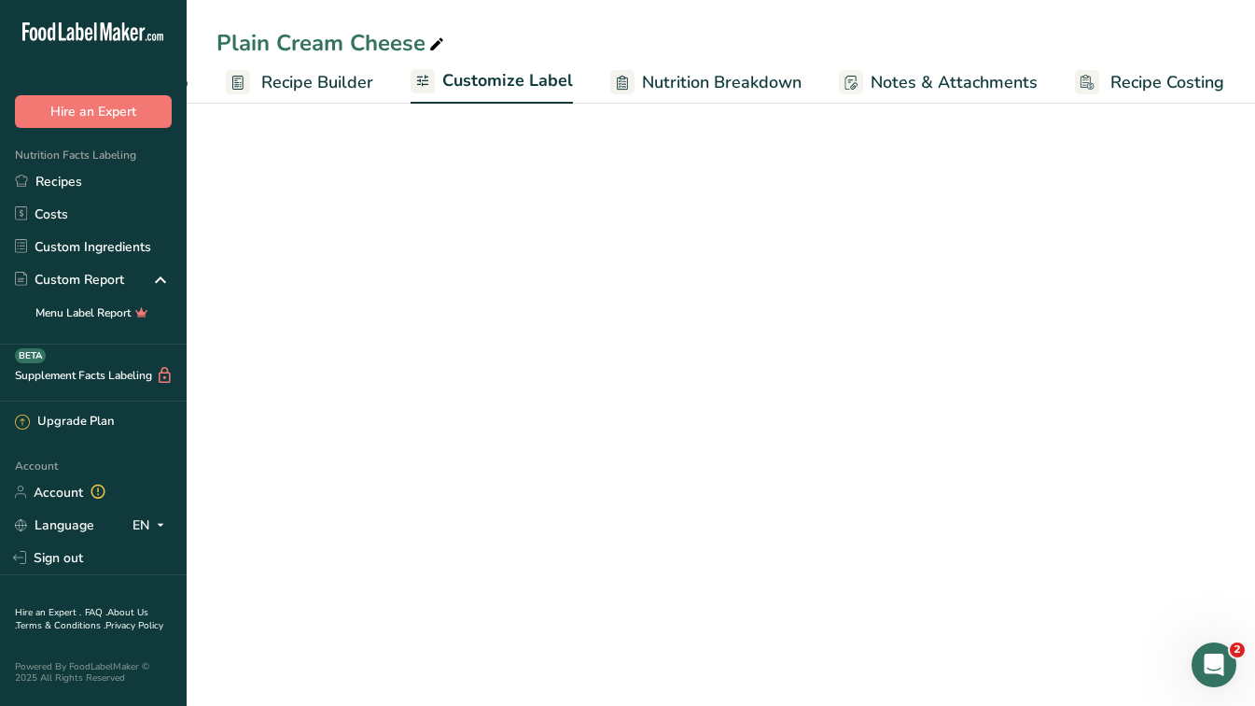
scroll to position [0, 164]
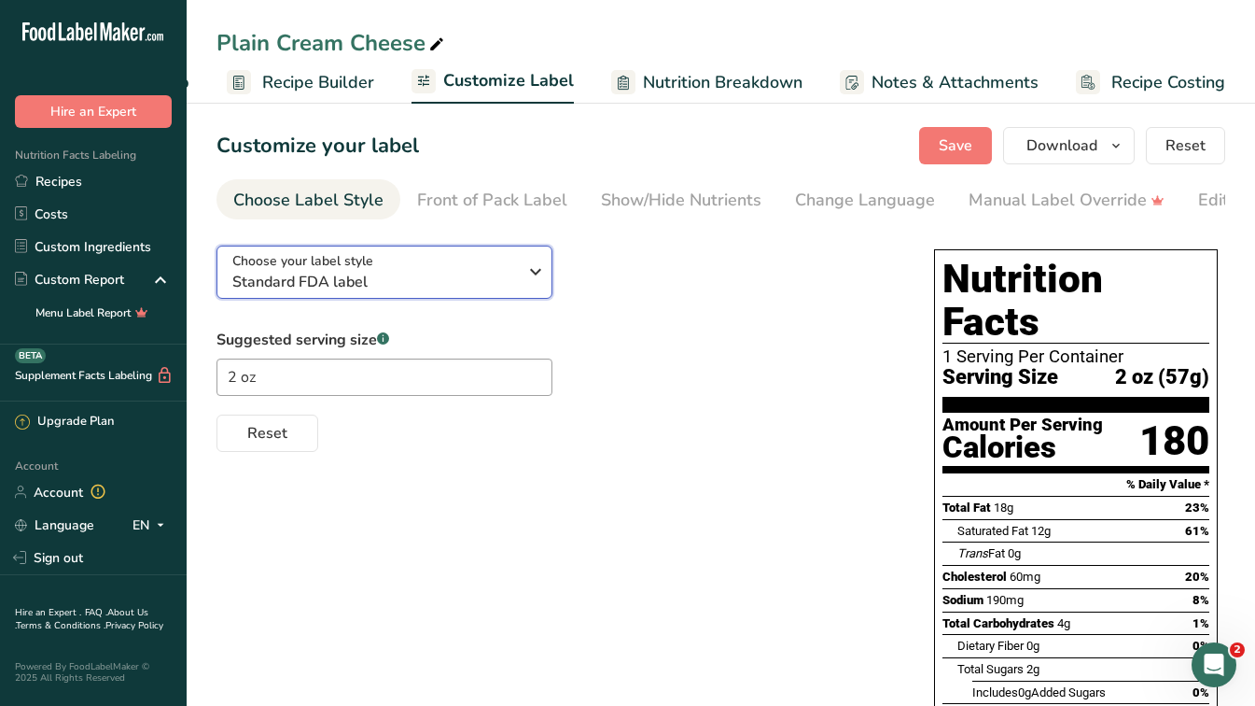
click at [343, 271] on span "Choose your label style" at bounding box center [302, 261] width 141 height 20
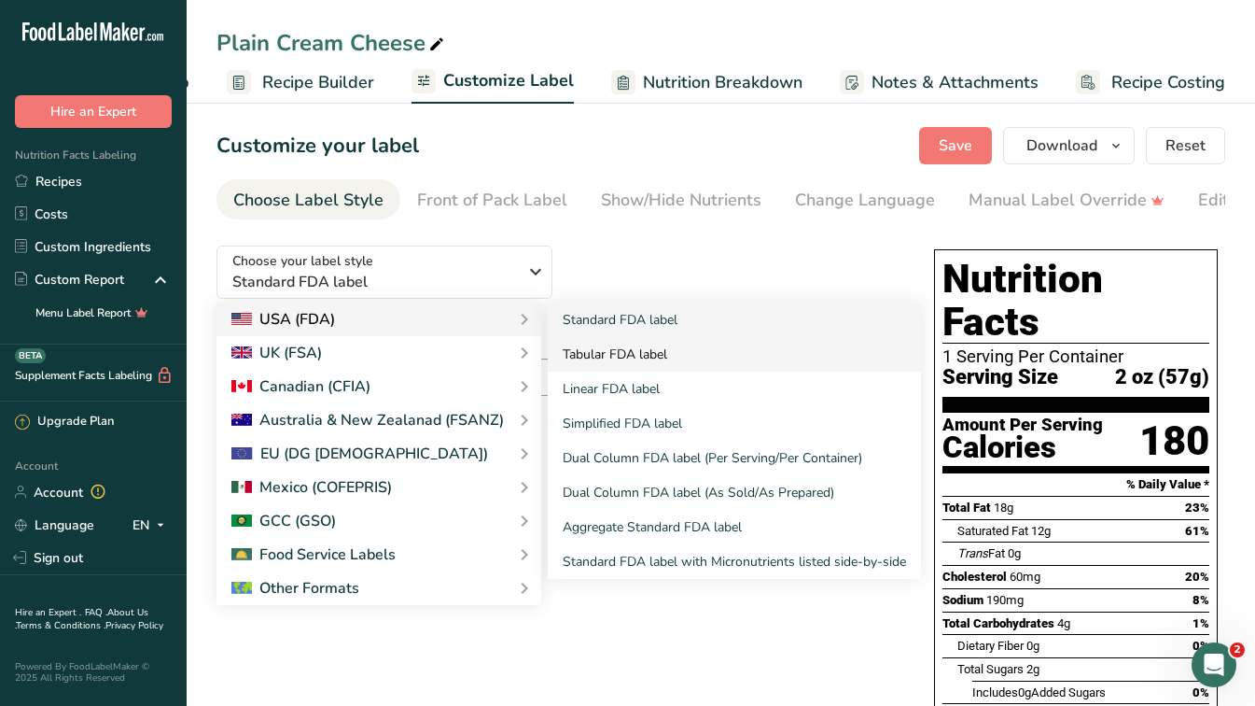
click at [648, 356] on link "Tabular FDA label" at bounding box center [734, 354] width 373 height 35
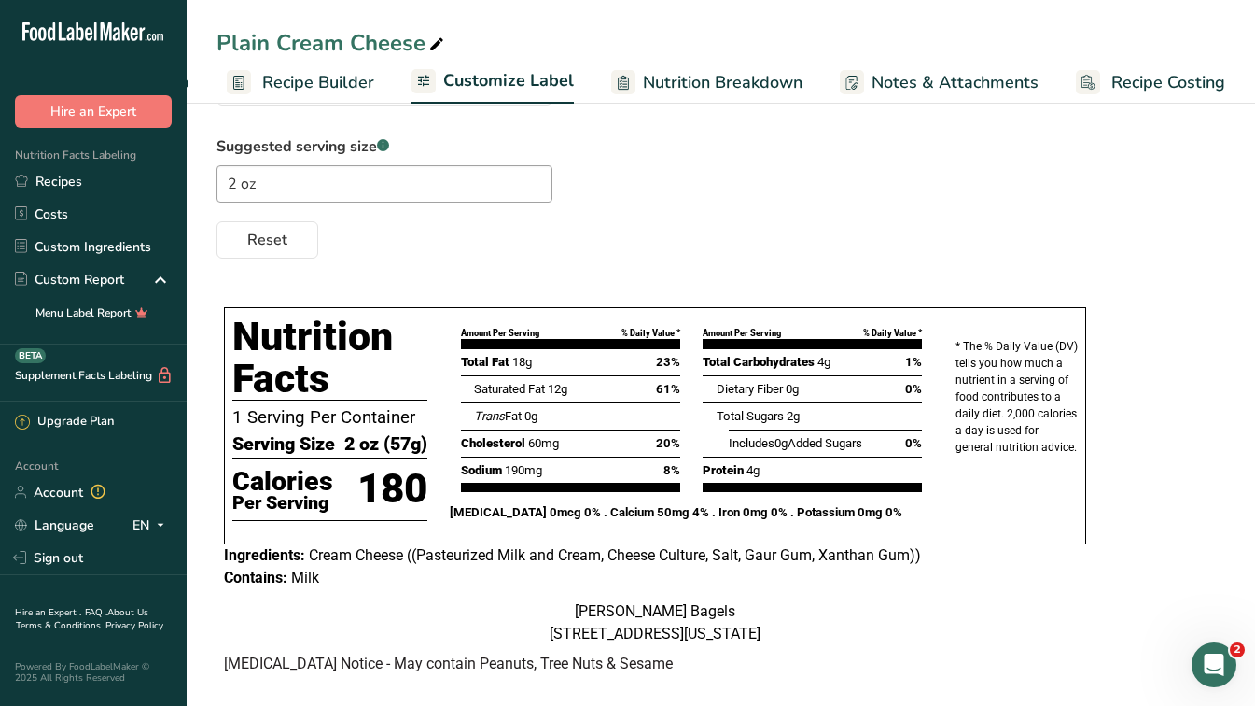
scroll to position [0, 0]
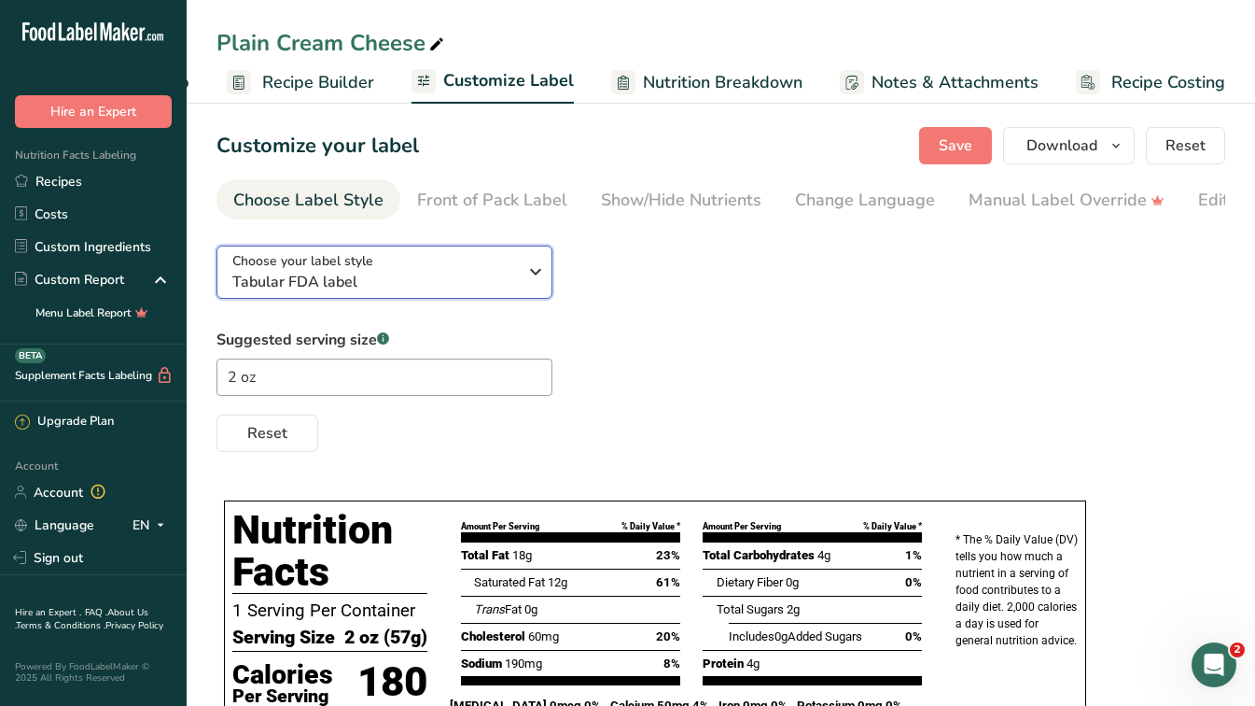
click at [459, 285] on span "Tabular FDA label" at bounding box center [374, 282] width 285 height 22
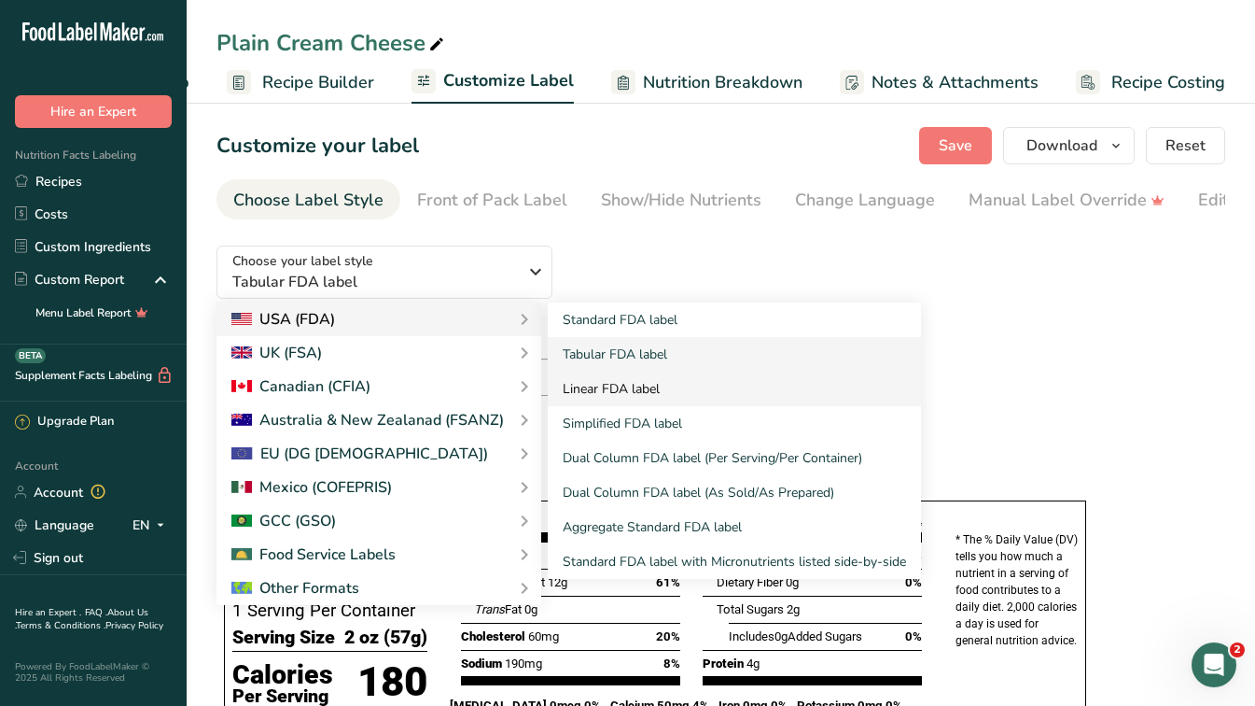
click at [640, 390] on link "Linear FDA label" at bounding box center [734, 389] width 373 height 35
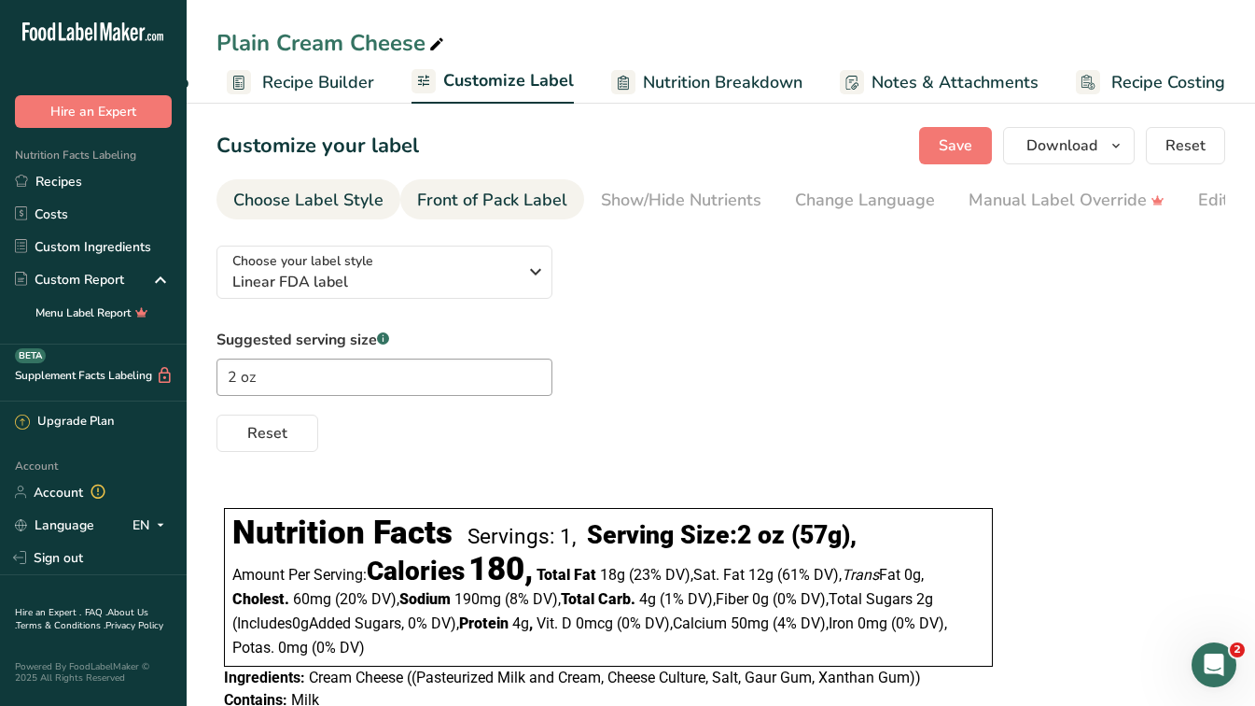
click at [450, 206] on div "Front of Pack Label" at bounding box center [492, 200] width 150 height 25
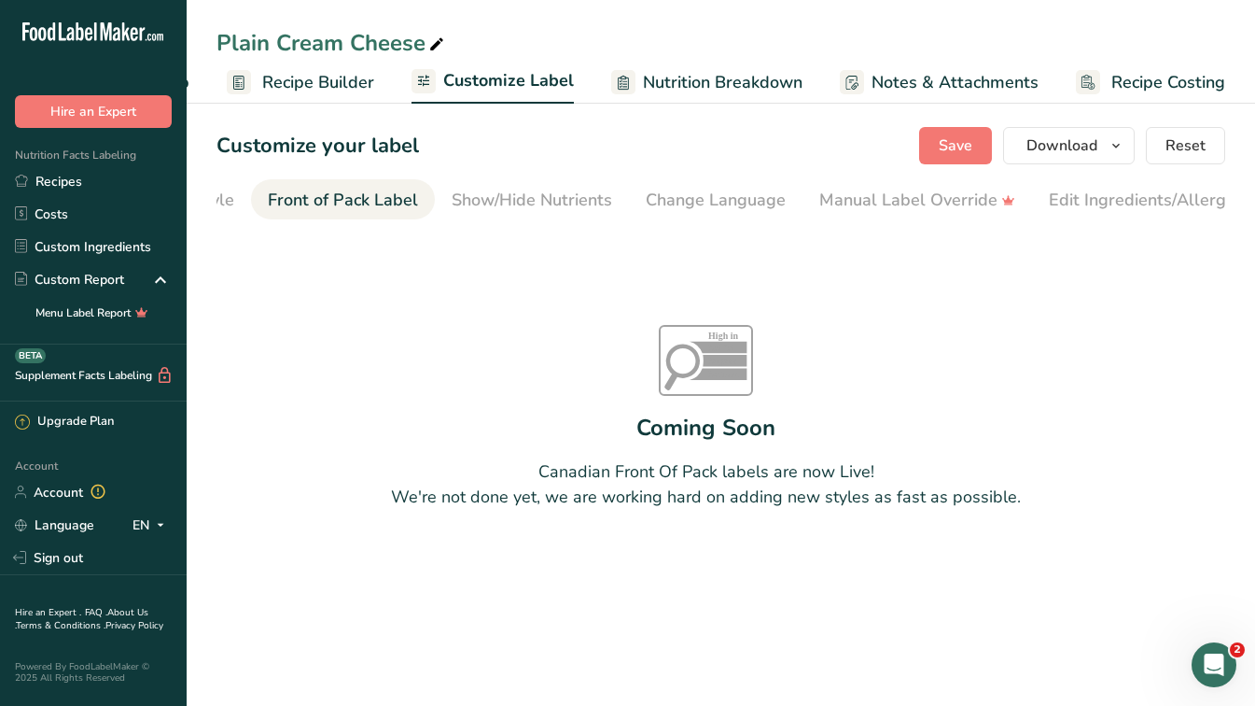
scroll to position [0, 181]
click at [355, 186] on link "Front of Pack Label" at bounding box center [311, 200] width 150 height 42
click at [457, 189] on div "Show/Hide Nutrients" at bounding box center [500, 200] width 161 height 25
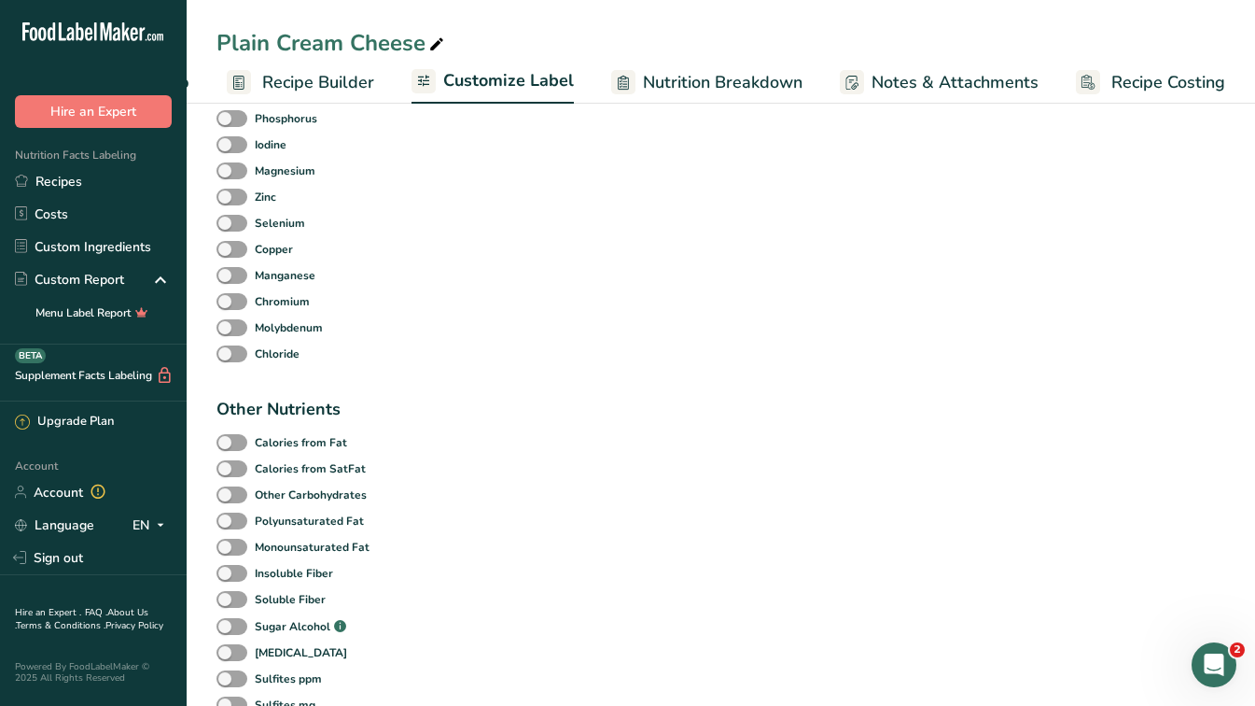
scroll to position [0, 0]
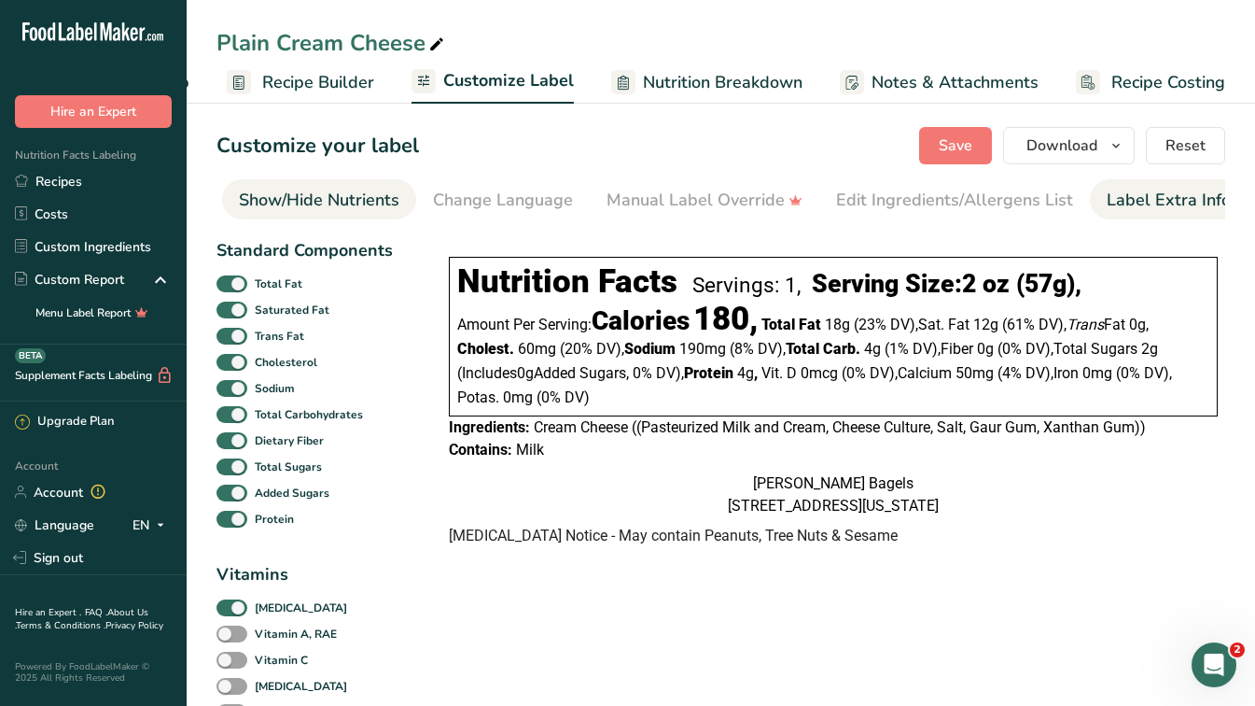
click at [1164, 200] on div "Label Extra Info" at bounding box center [1169, 200] width 124 height 25
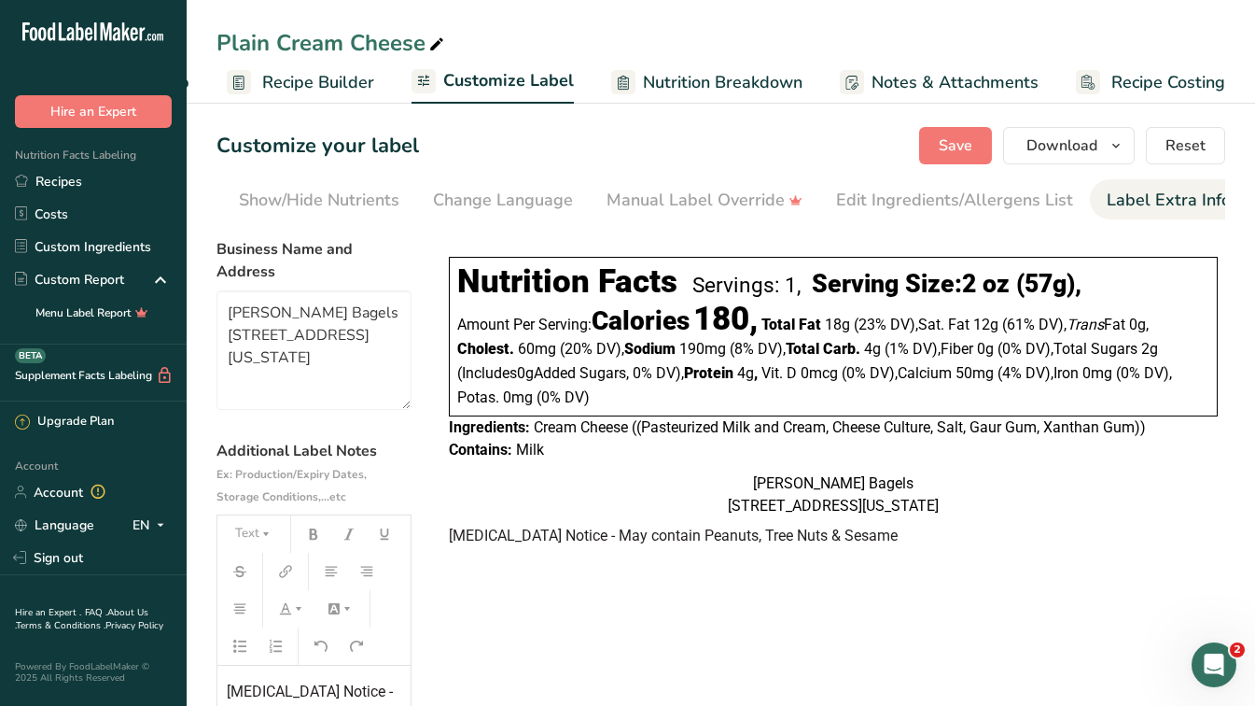
scroll to position [0, 370]
click at [387, 362] on textarea "[PERSON_NAME] Bagels [STREET_ADDRESS][US_STATE]" at bounding box center [314, 349] width 195 height 119
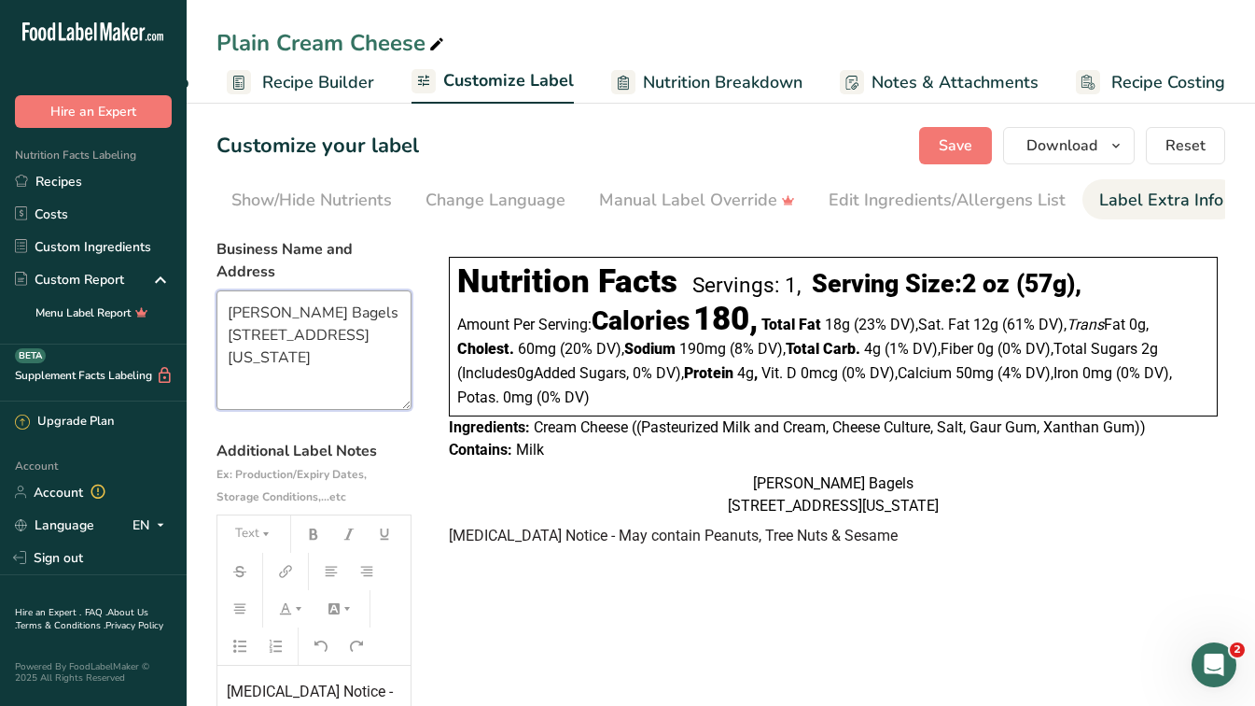
click at [391, 360] on textarea "[PERSON_NAME] Bagels [STREET_ADDRESS][US_STATE]" at bounding box center [314, 349] width 195 height 119
drag, startPoint x: 391, startPoint y: 360, endPoint x: 202, endPoint y: 299, distance: 199.3
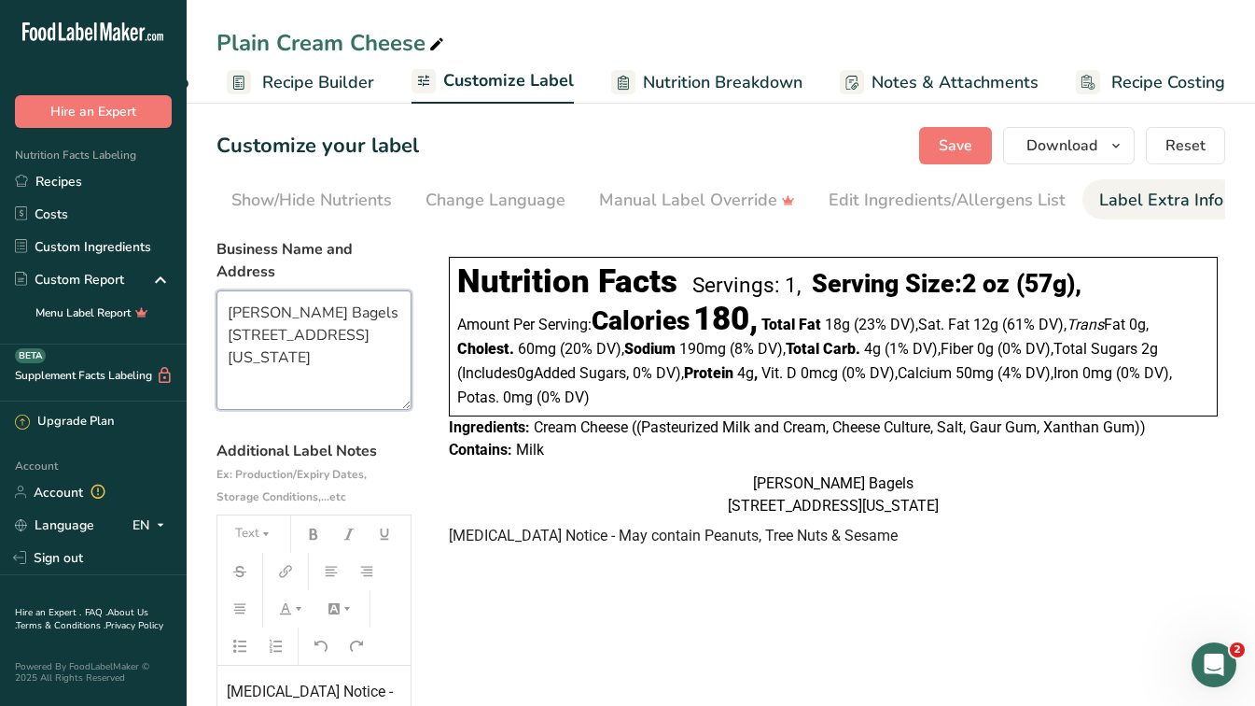
click at [202, 299] on section "Customize your label Save Download Choose what to show on your downloaded label…" at bounding box center [721, 535] width 1069 height 877
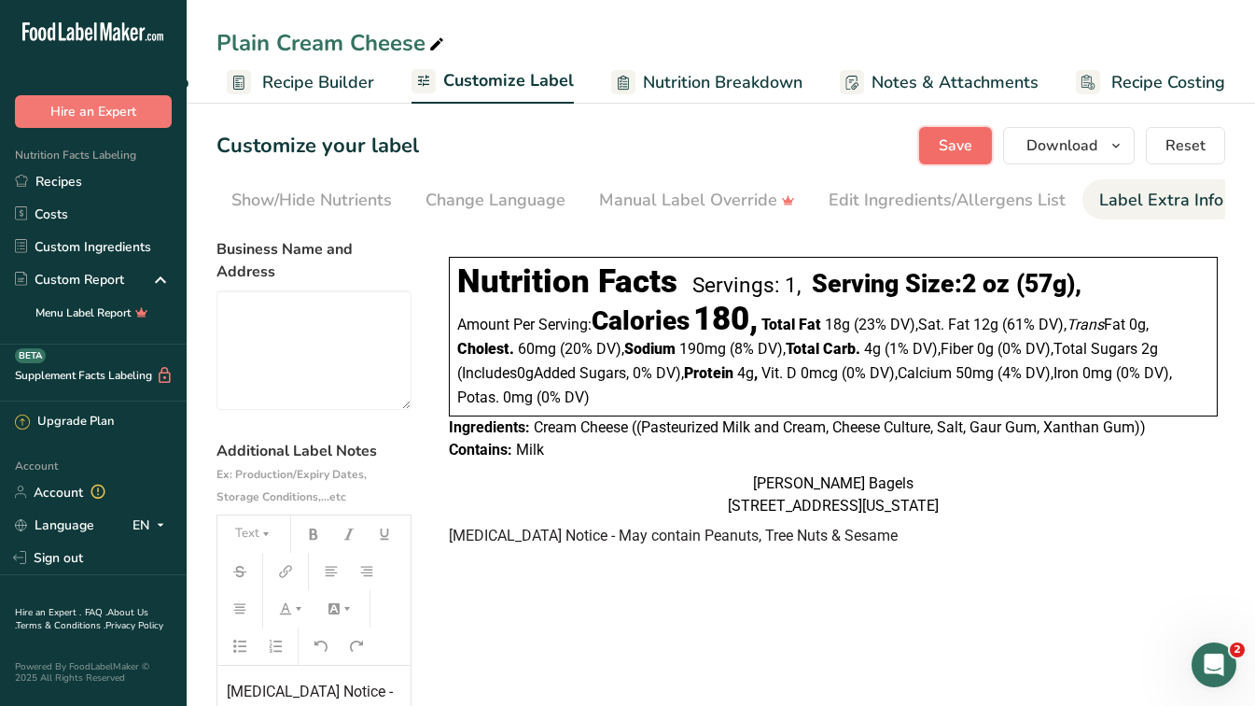
click at [964, 144] on span "Save" at bounding box center [956, 145] width 34 height 22
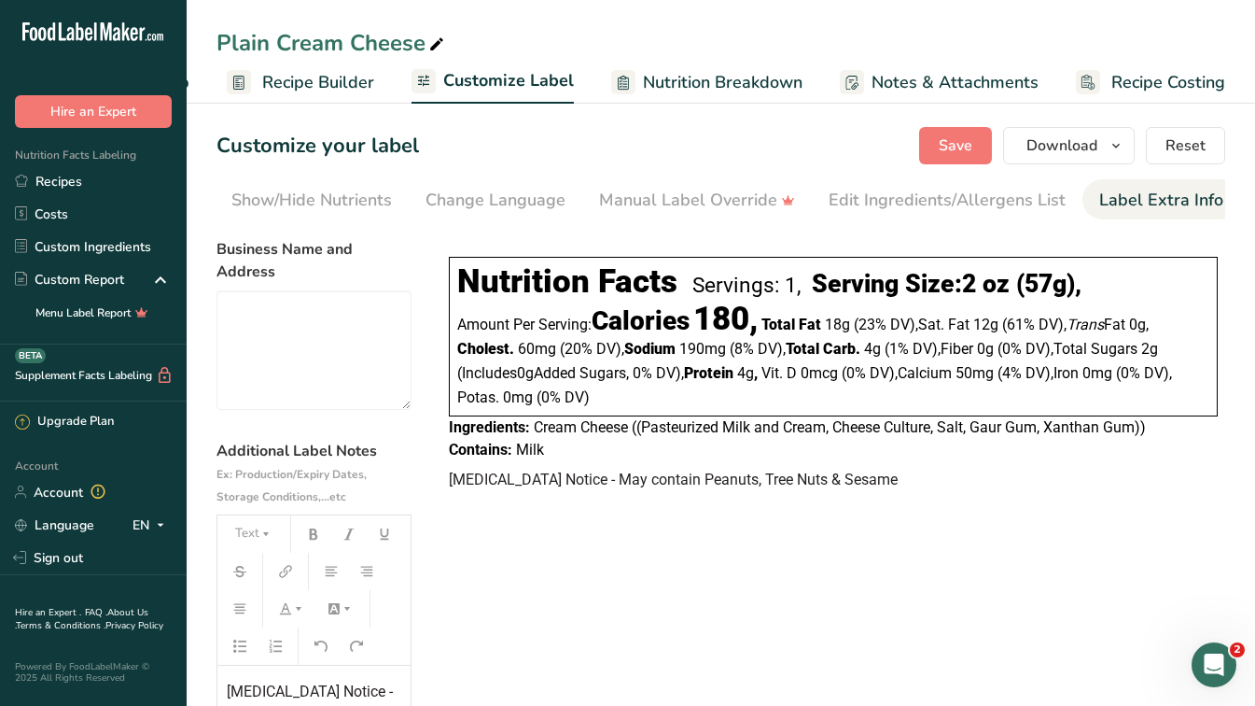
click at [504, 91] on span "Customize Label" at bounding box center [508, 80] width 131 height 25
click at [710, 79] on span "Nutrition Breakdown" at bounding box center [723, 82] width 160 height 25
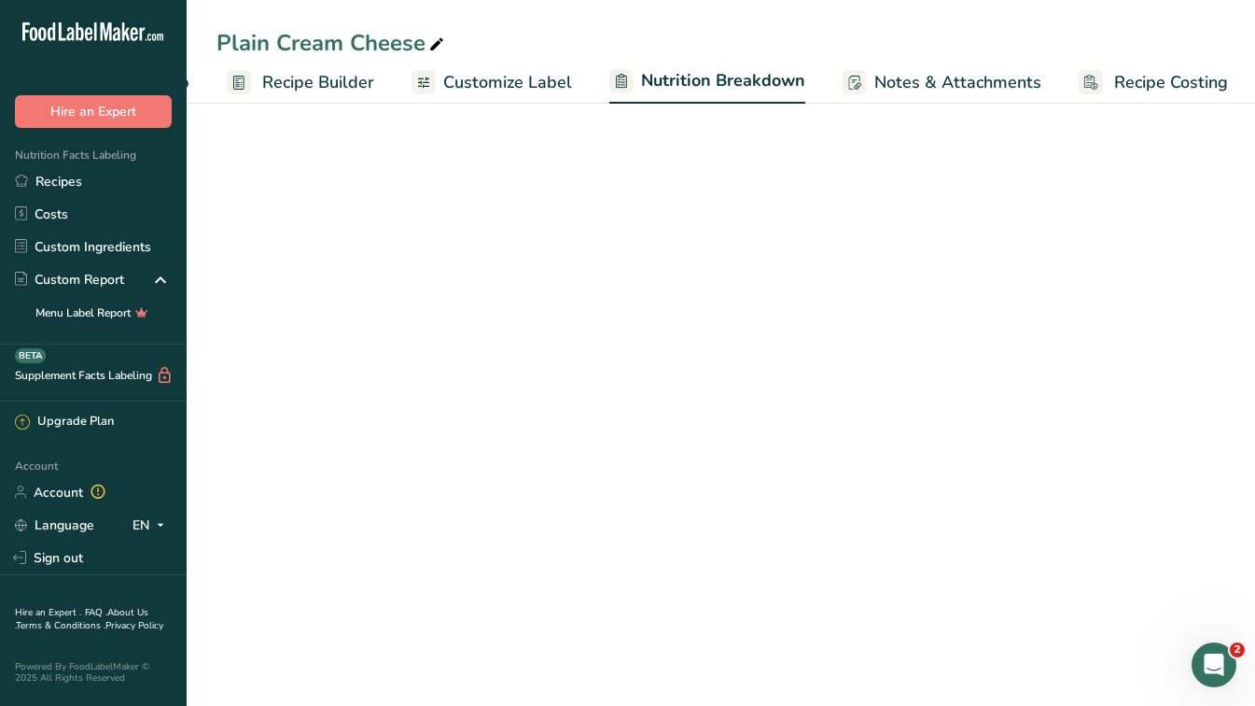
scroll to position [0, 166]
select select "Calories"
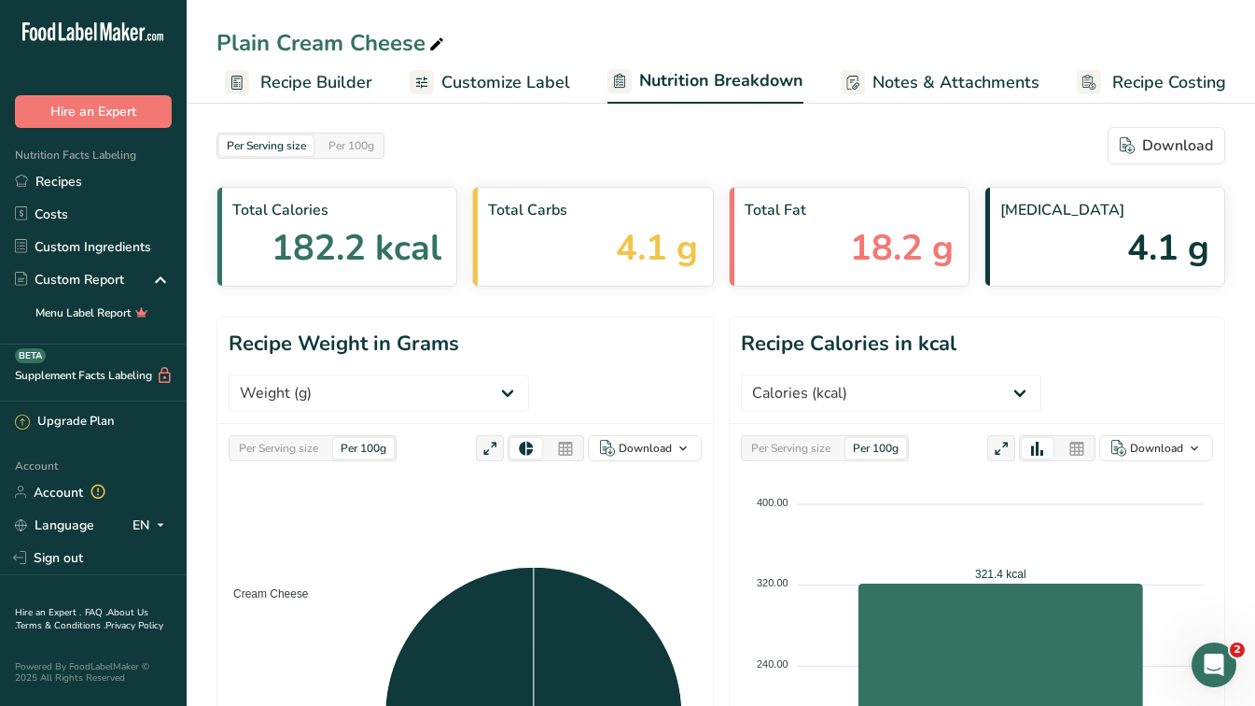
click at [489, 74] on span "Customize Label" at bounding box center [506, 82] width 129 height 25
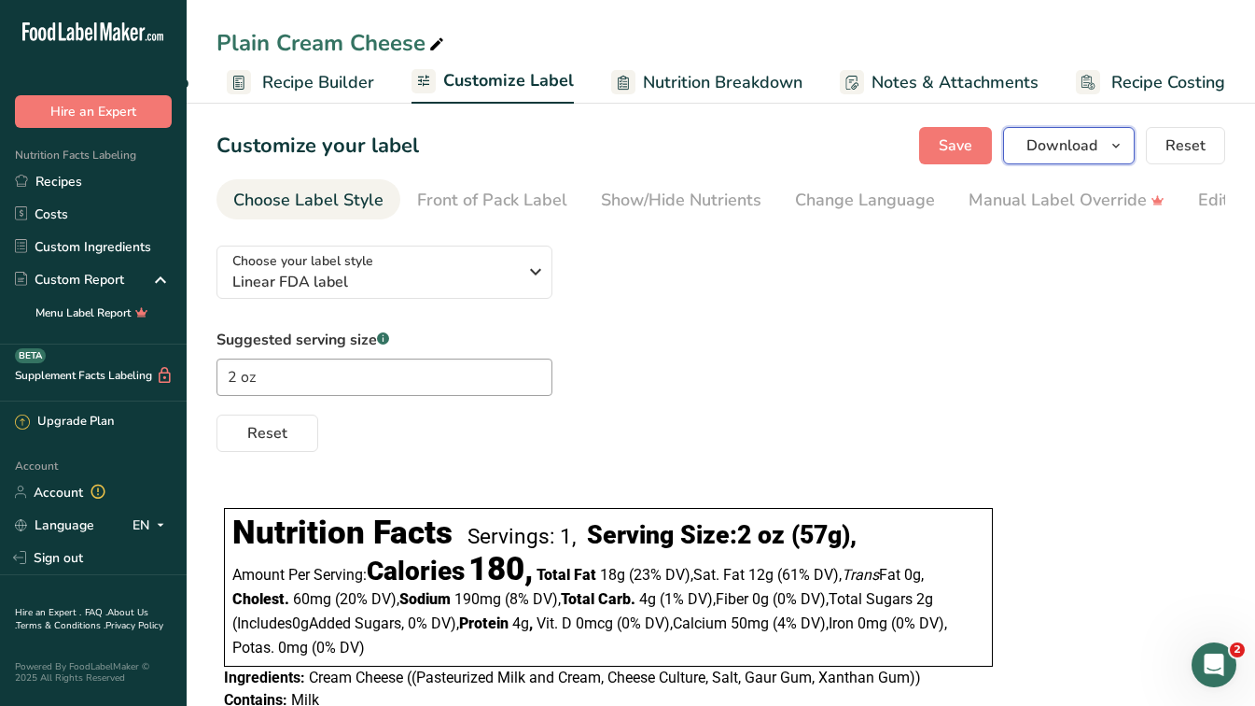
click at [1129, 151] on button "Download" at bounding box center [1069, 145] width 132 height 37
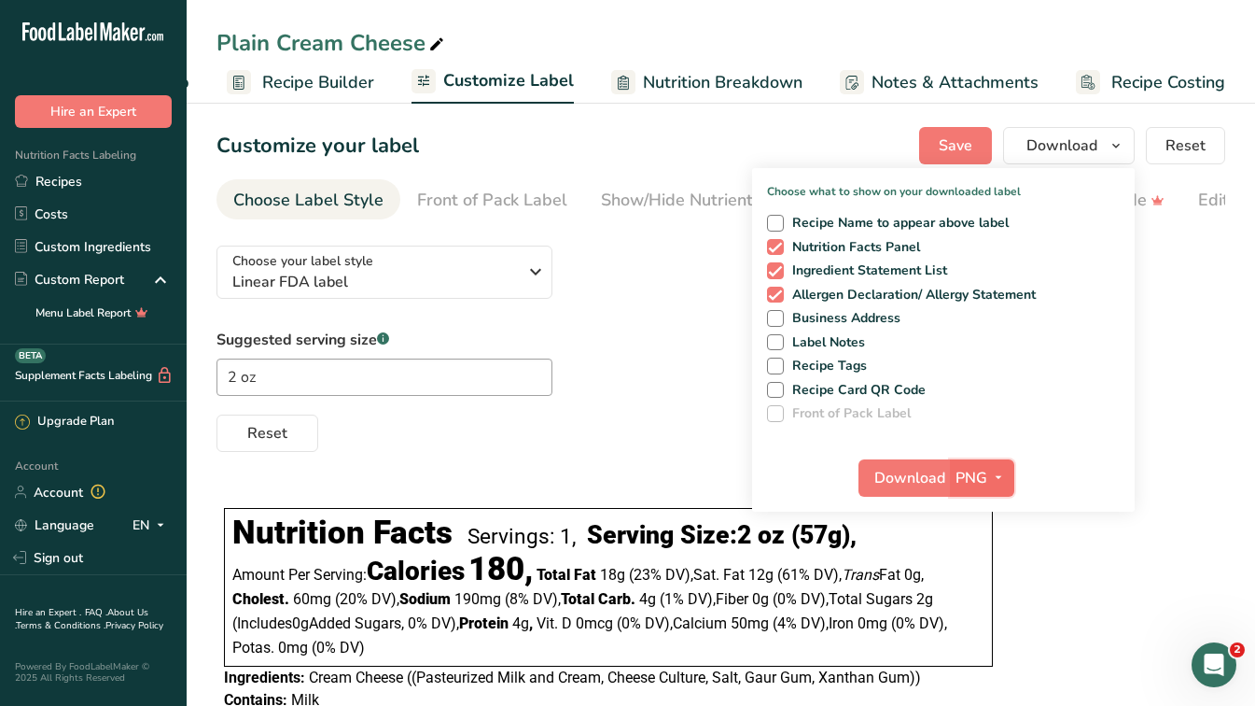
click at [1004, 473] on icon "button" at bounding box center [998, 477] width 15 height 23
click at [985, 513] on link "PNG" at bounding box center [985, 515] width 60 height 31
click at [954, 145] on span "Save" at bounding box center [956, 145] width 34 height 22
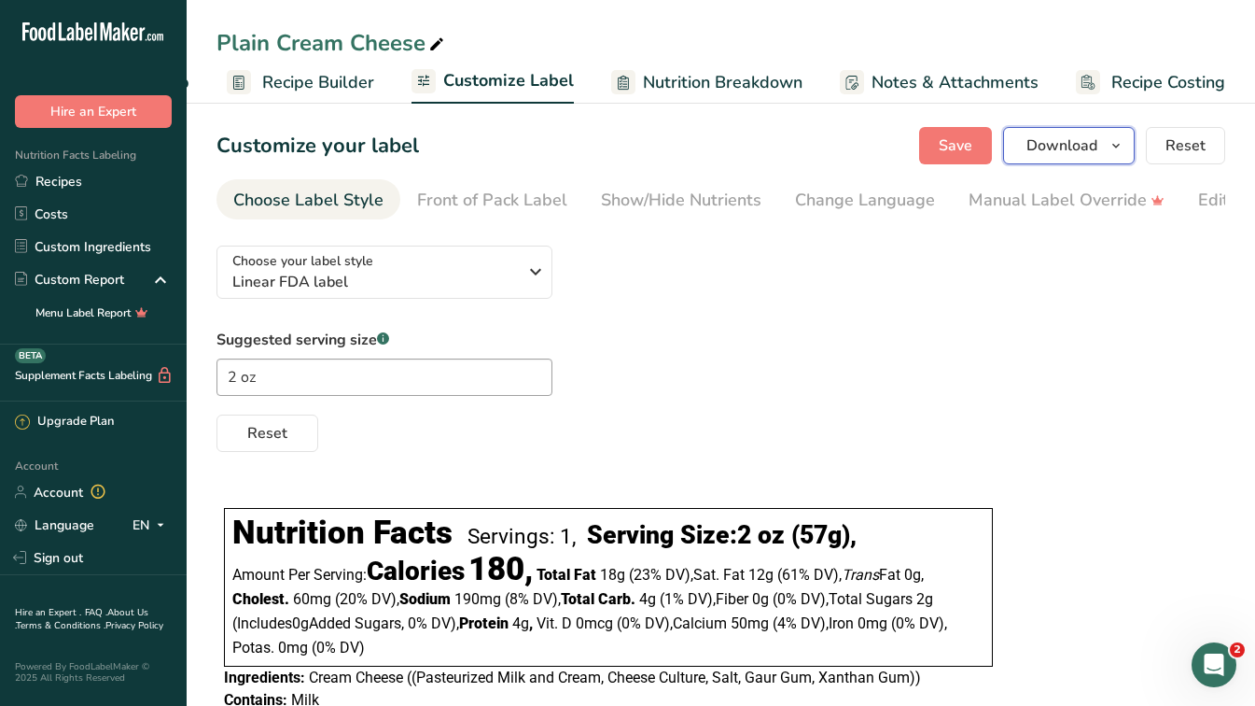
click at [1072, 148] on span "Download" at bounding box center [1062, 145] width 71 height 22
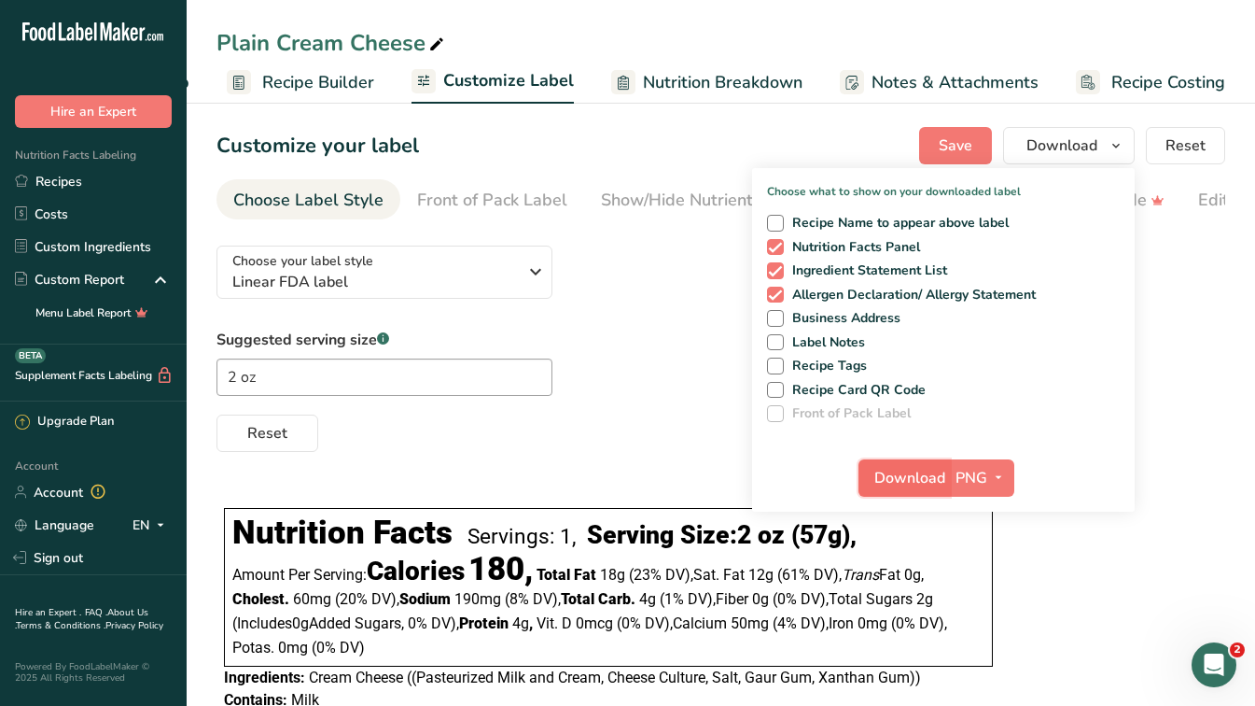
click at [905, 474] on span "Download" at bounding box center [910, 478] width 71 height 22
click at [1013, 469] on button "PNG" at bounding box center [982, 477] width 64 height 37
click at [1162, 365] on div "Suggested serving size .a-a{fill:#347362;}.b-a{fill:#fff;} 2 oz Reset" at bounding box center [721, 390] width 1009 height 123
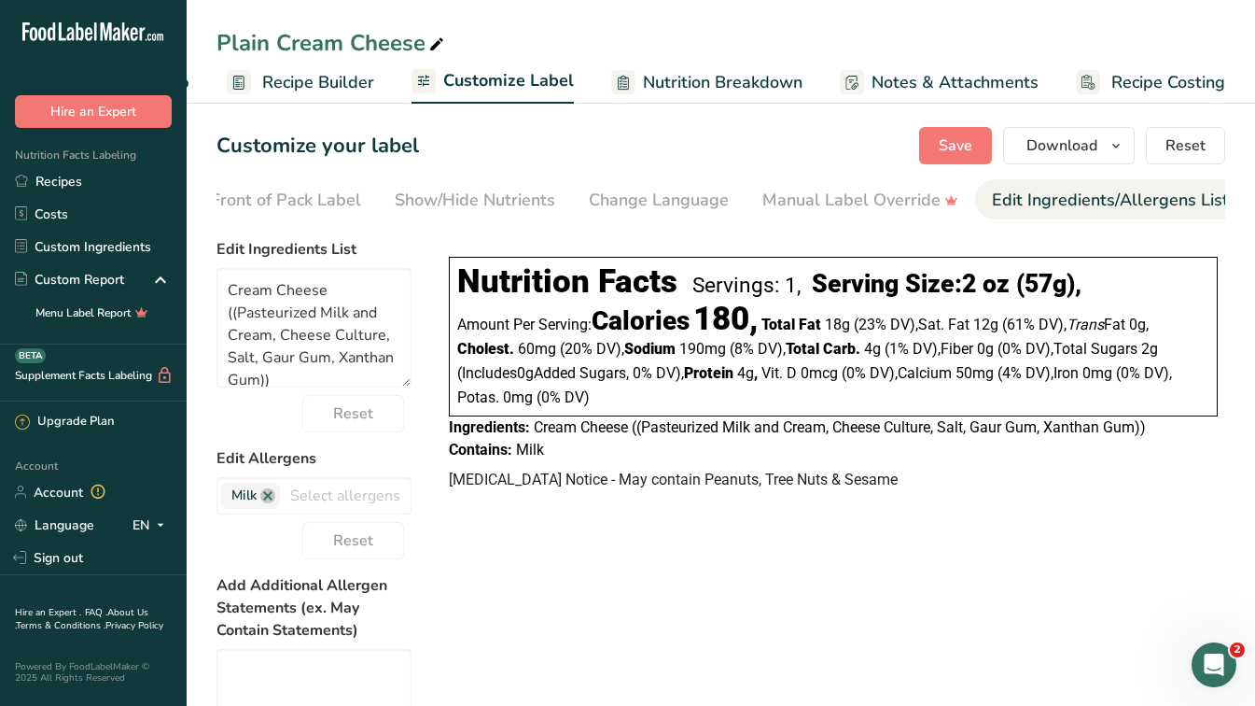
scroll to position [0, 370]
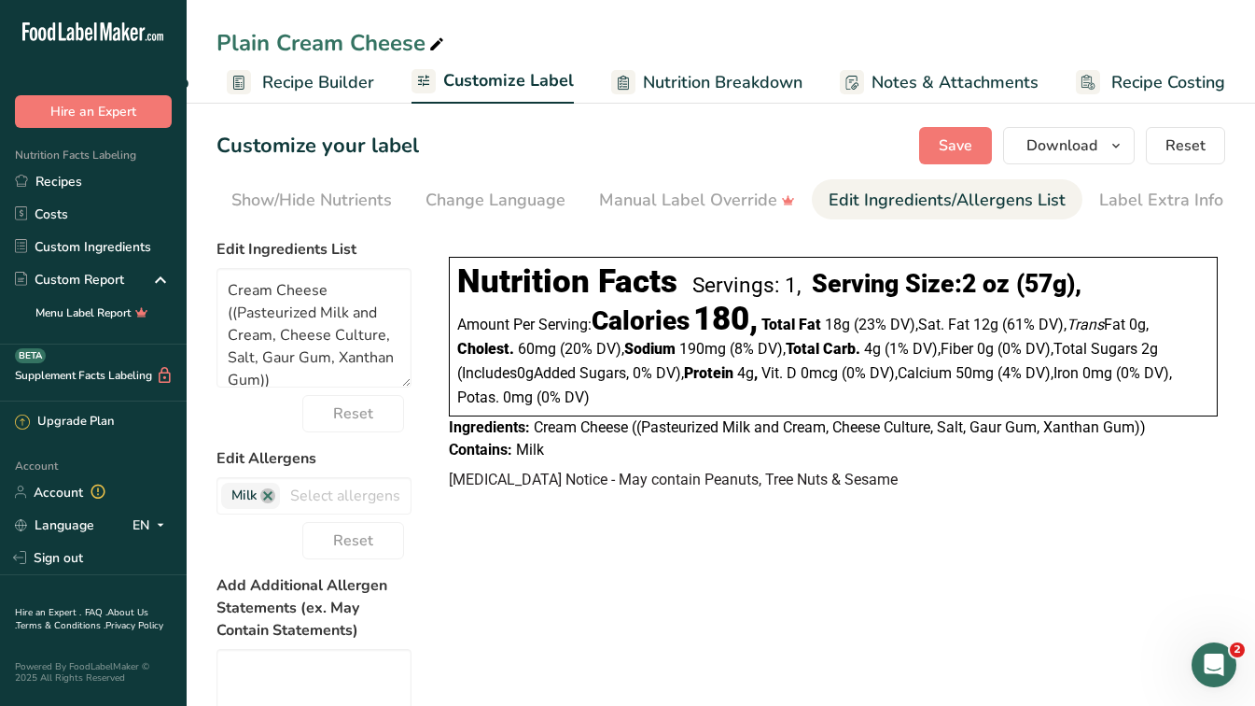
drag, startPoint x: 1269, startPoint y: 320, endPoint x: 635, endPoint y: 470, distance: 651.2
click at [635, 469] on div "Nutrition Facts Servings: 1, Serving Size: 2 oz (57g) , Amount Per Serving: Cal…" at bounding box center [834, 358] width 784 height 219
click at [625, 486] on span "[MEDICAL_DATA] Notice - May contain Peanuts, Tree Nuts & Sesame" at bounding box center [673, 479] width 449 height 18
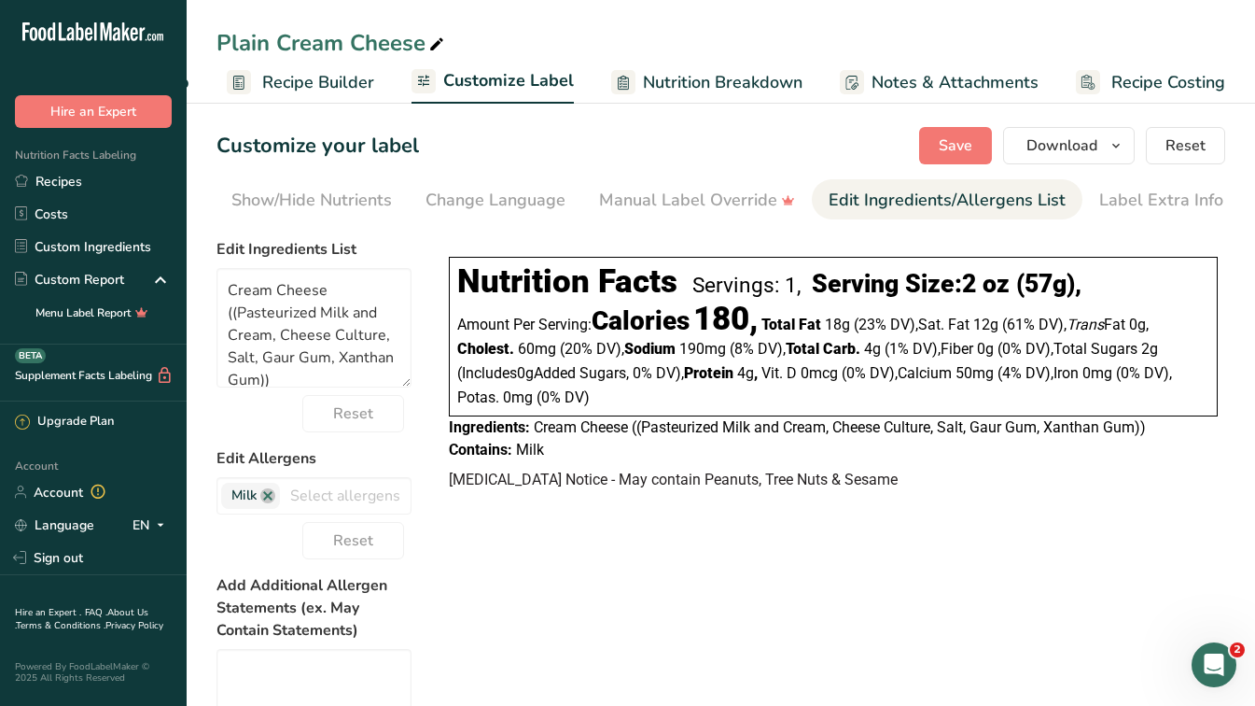
drag, startPoint x: 625, startPoint y: 486, endPoint x: 541, endPoint y: 481, distance: 84.2
click at [541, 481] on span "[MEDICAL_DATA] Notice - May contain Peanuts, Tree Nuts & Sesame" at bounding box center [673, 479] width 449 height 18
click at [489, 486] on span "[MEDICAL_DATA] Notice - May contain Peanuts, Tree Nuts & Sesame" at bounding box center [673, 479] width 449 height 18
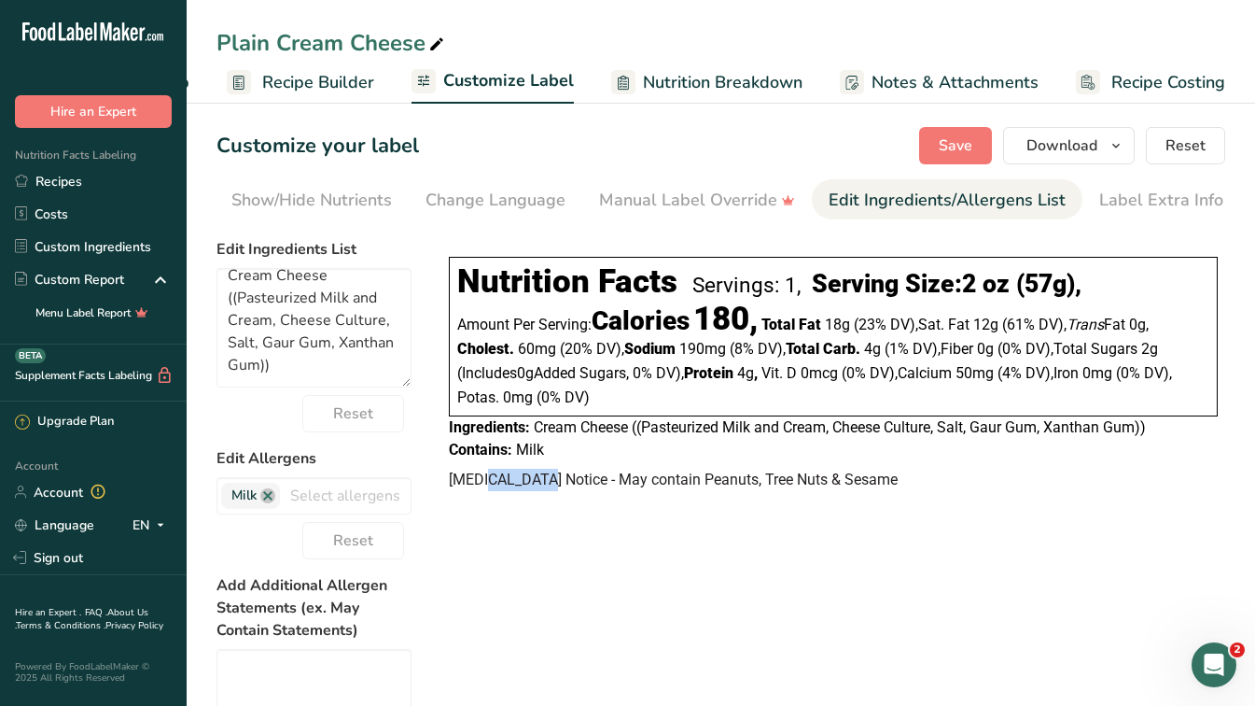
click at [489, 486] on span "[MEDICAL_DATA] Notice - May contain Peanuts, Tree Nuts & Sesame" at bounding box center [673, 479] width 449 height 18
drag, startPoint x: 489, startPoint y: 486, endPoint x: 457, endPoint y: 487, distance: 31.8
click at [457, 487] on span "[MEDICAL_DATA] Notice - May contain Peanuts, Tree Nuts & Sesame" at bounding box center [673, 479] width 449 height 18
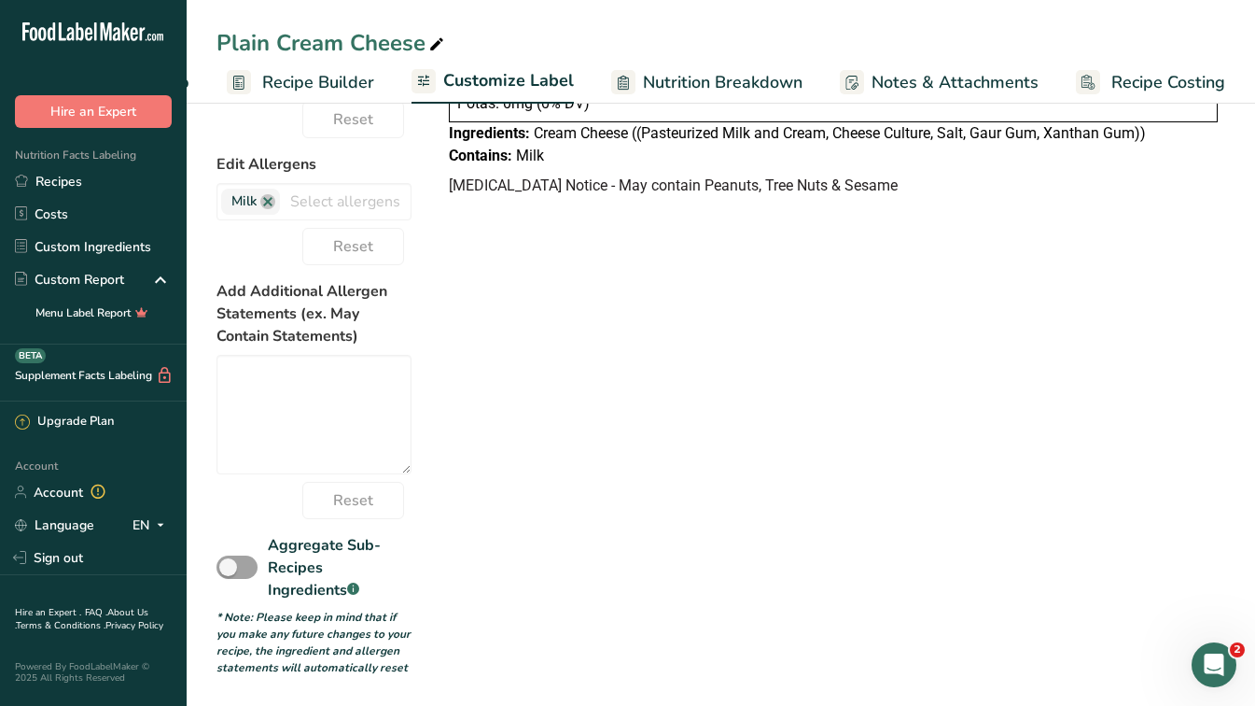
scroll to position [0, 0]
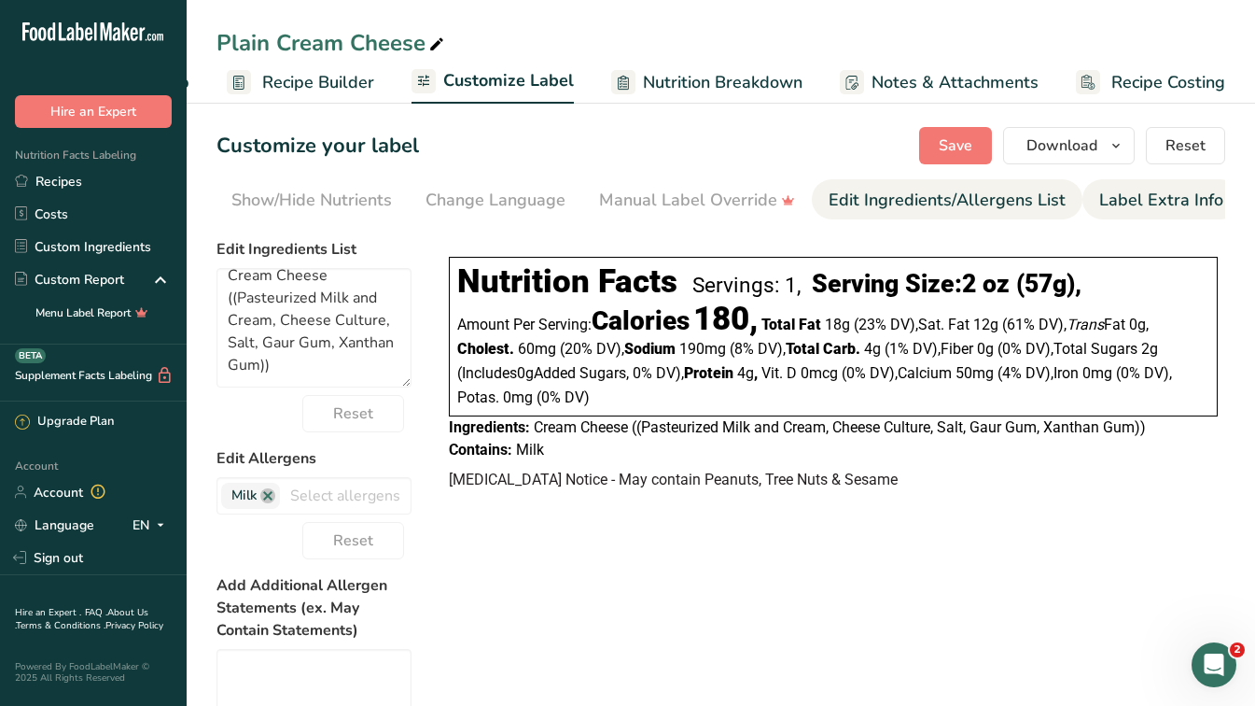
click at [1155, 198] on div "Label Extra Info" at bounding box center [1162, 200] width 124 height 25
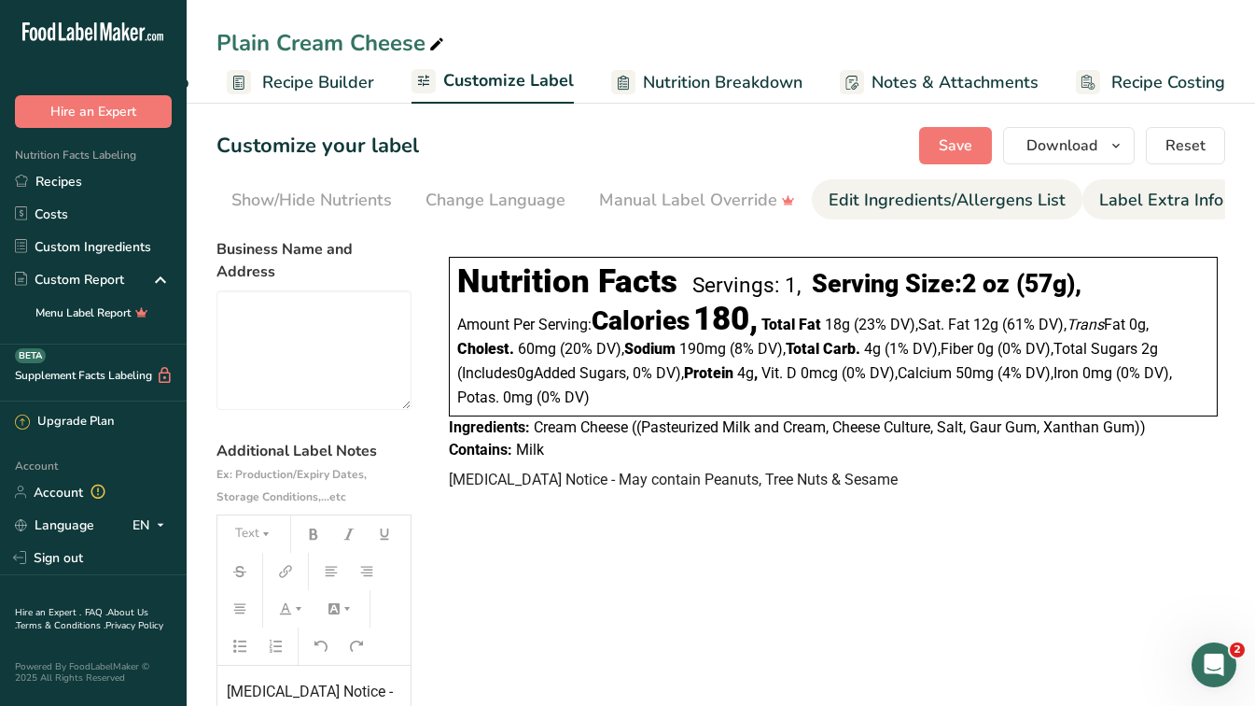
click at [1040, 210] on div "Edit Ingredients/Allergens List" at bounding box center [947, 200] width 237 height 25
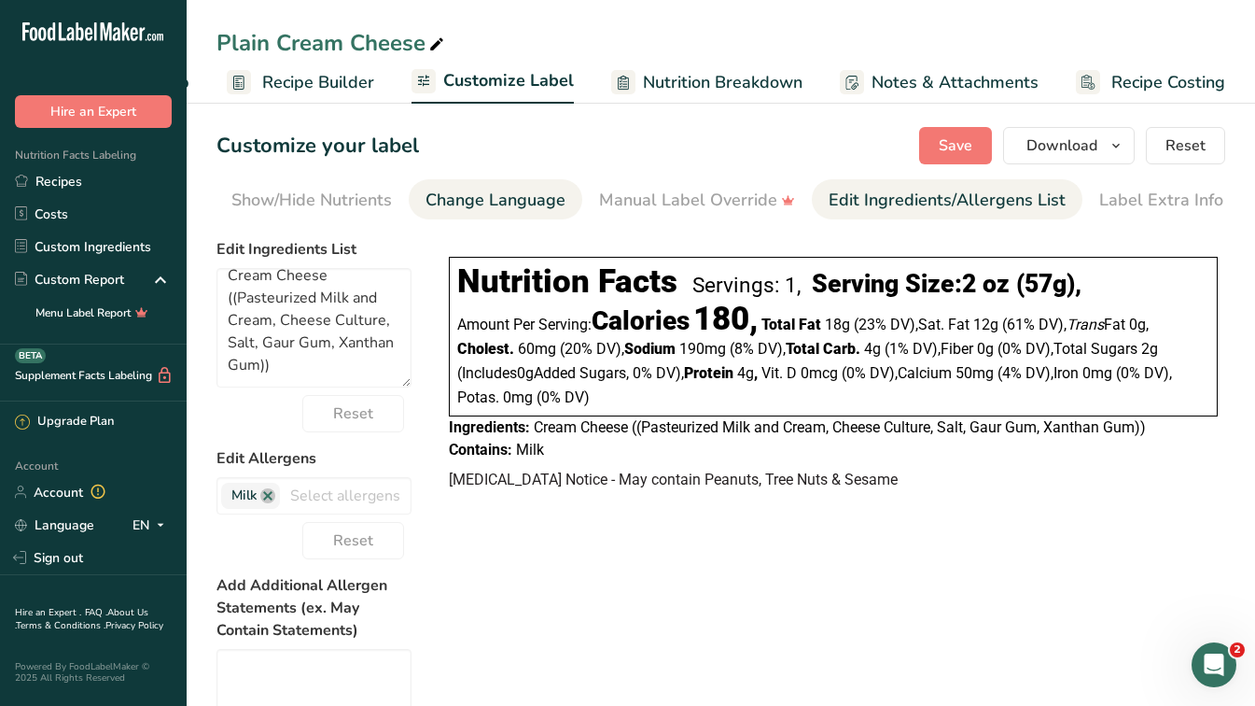
click at [469, 204] on div "Change Language" at bounding box center [496, 200] width 140 height 25
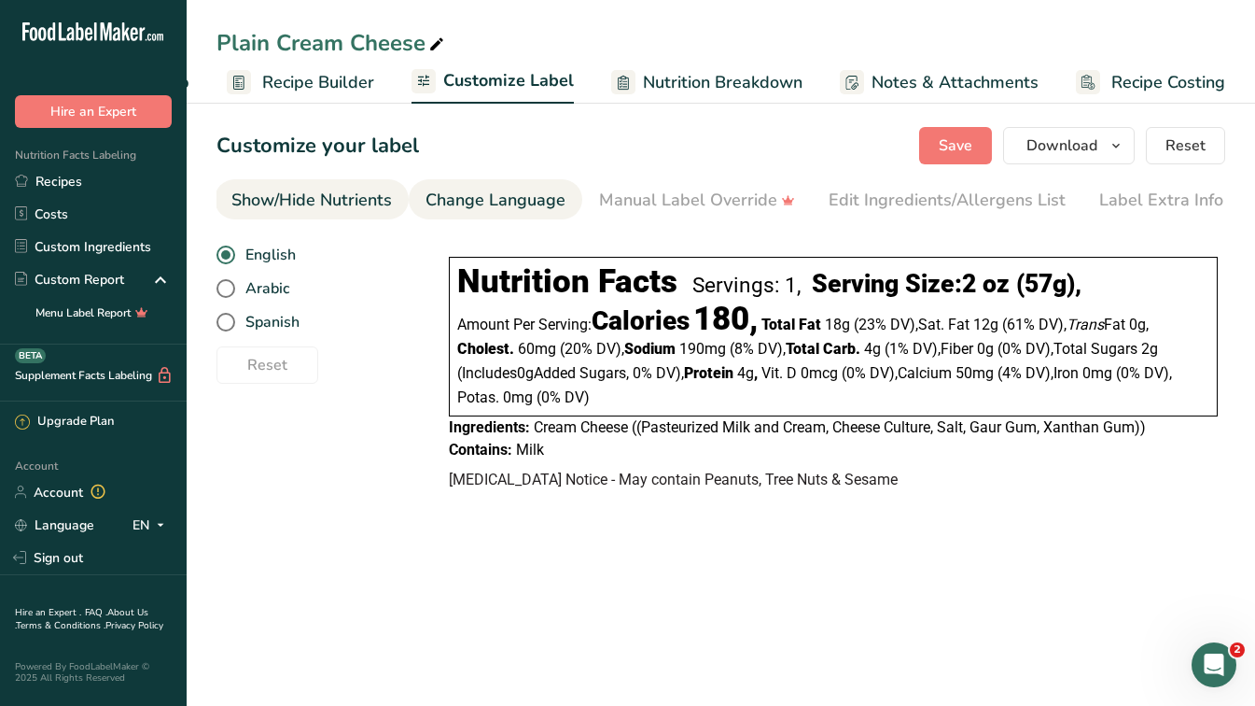
click at [325, 211] on div "Show/Hide Nutrients" at bounding box center [311, 200] width 161 height 25
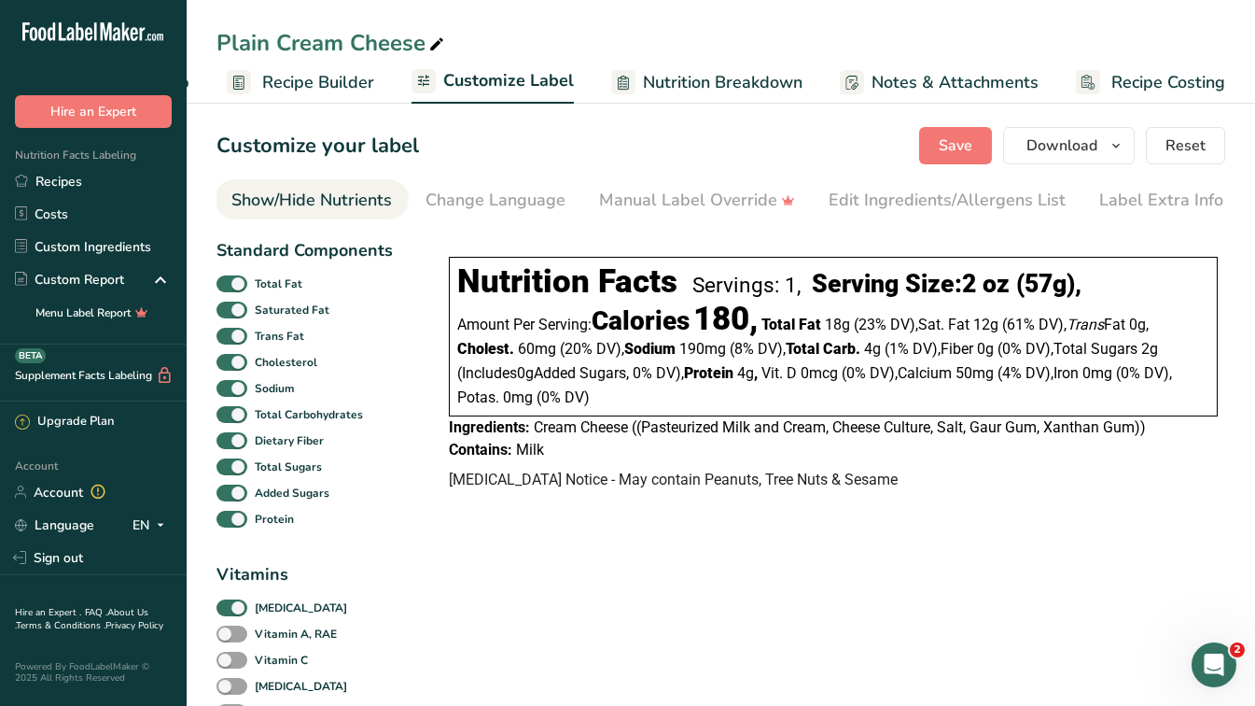
scroll to position [0, 362]
click at [1066, 141] on span "Download" at bounding box center [1062, 145] width 71 height 22
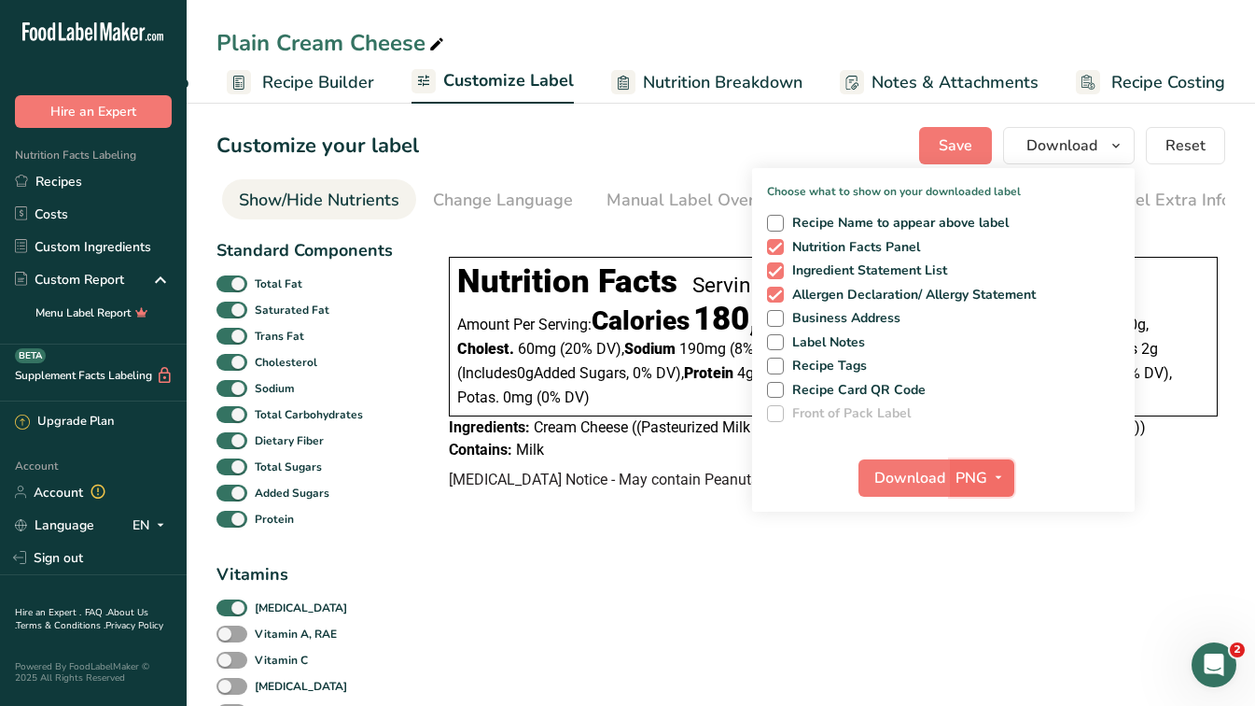
click at [993, 472] on icon "button" at bounding box center [998, 477] width 15 height 23
click at [995, 468] on icon "button" at bounding box center [998, 477] width 15 height 23
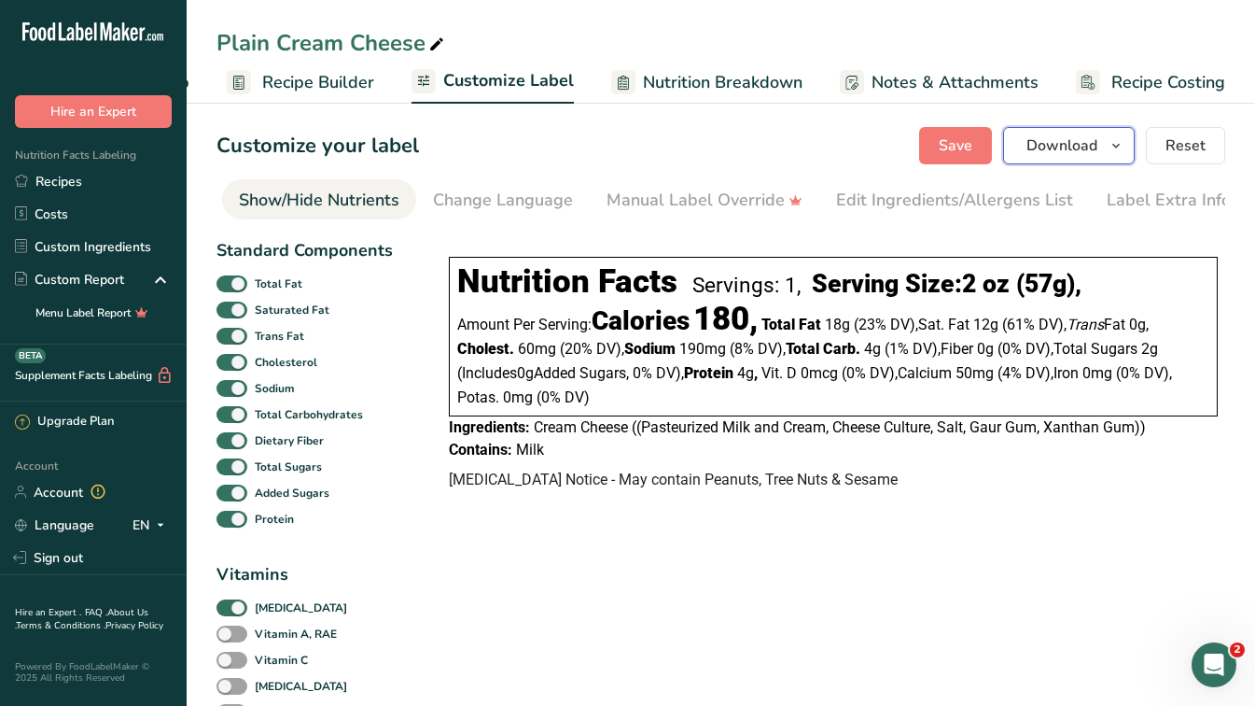
click at [1108, 147] on span "button" at bounding box center [1116, 145] width 22 height 22
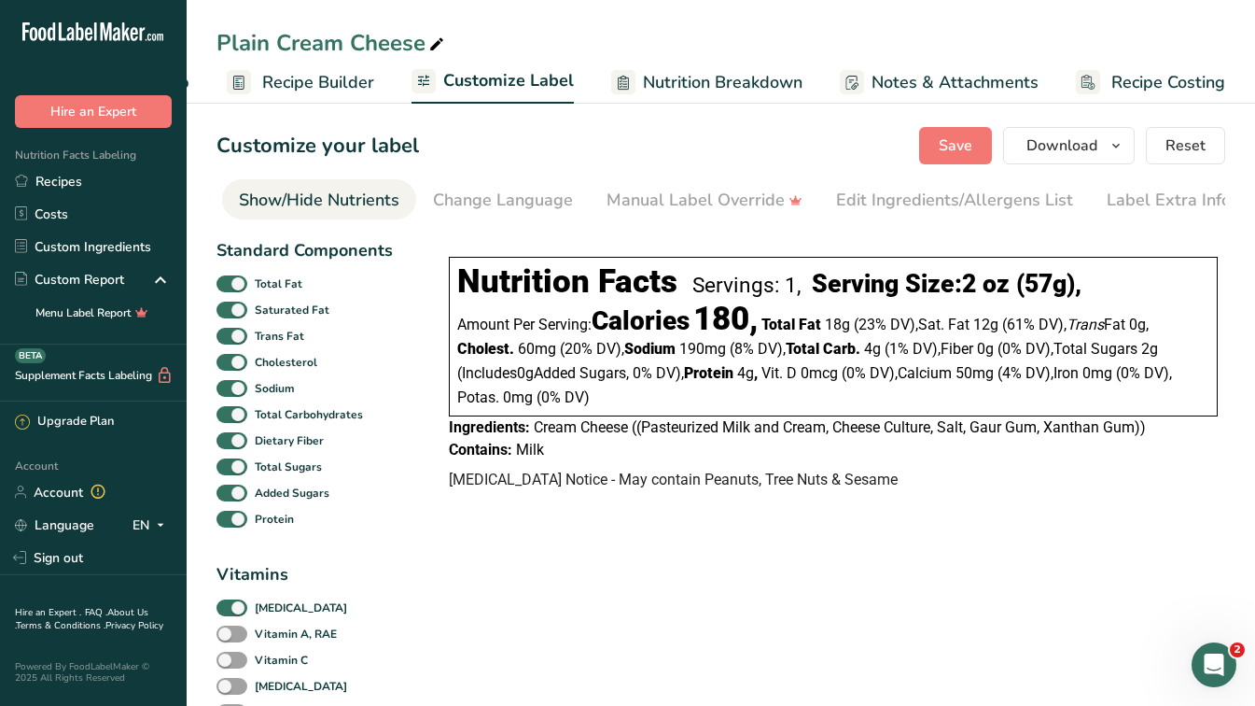
click at [536, 82] on span "Customize Label" at bounding box center [508, 80] width 131 height 25
click at [298, 77] on span "Recipe Builder" at bounding box center [318, 82] width 112 height 25
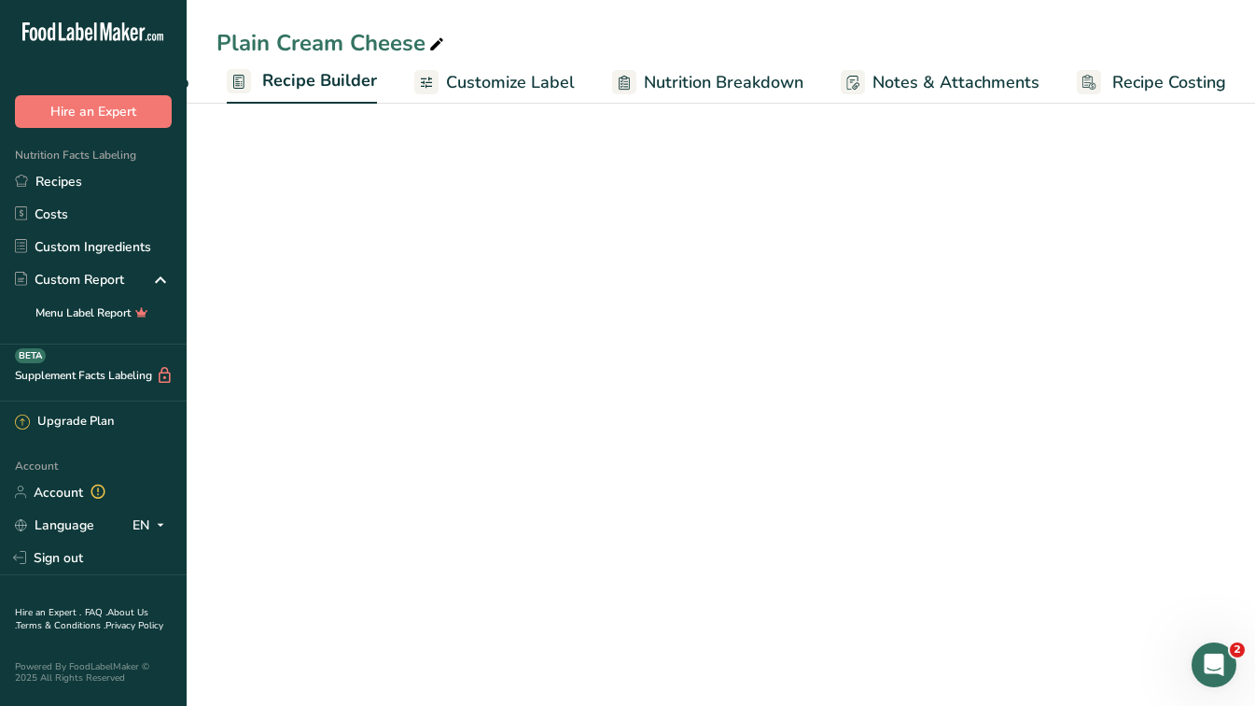
scroll to position [0, 164]
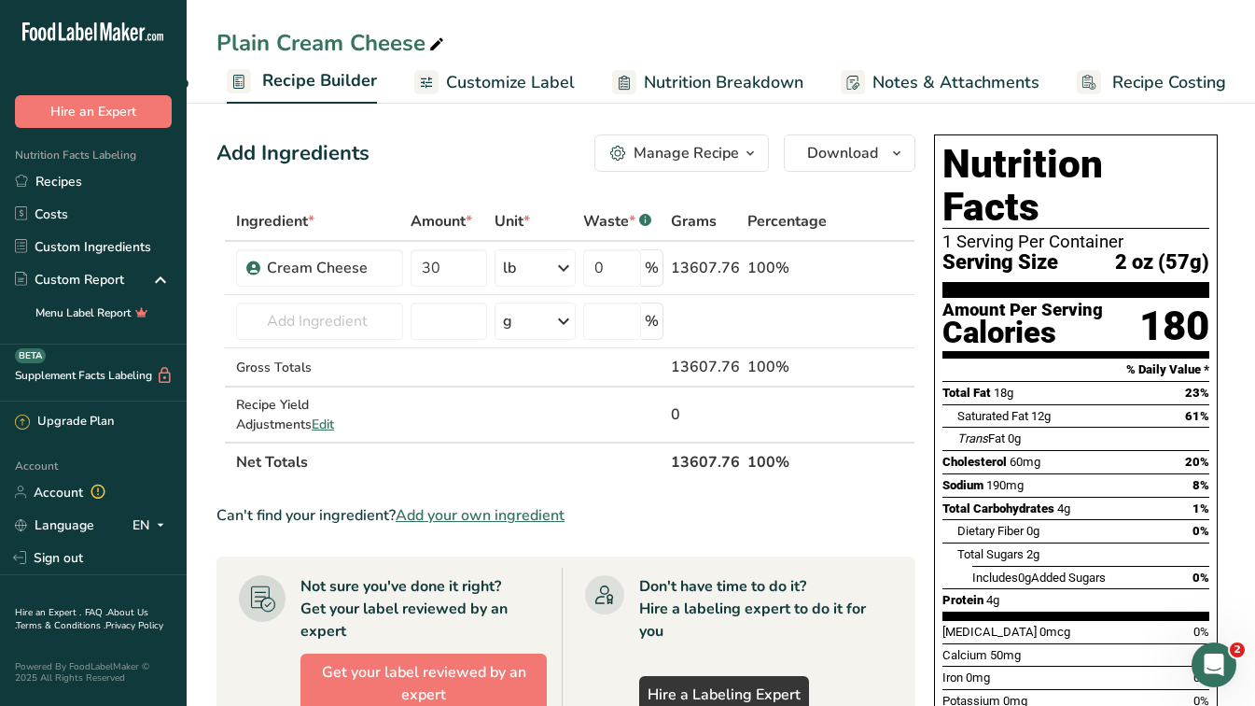
click at [512, 91] on span "Customize Label" at bounding box center [510, 82] width 129 height 25
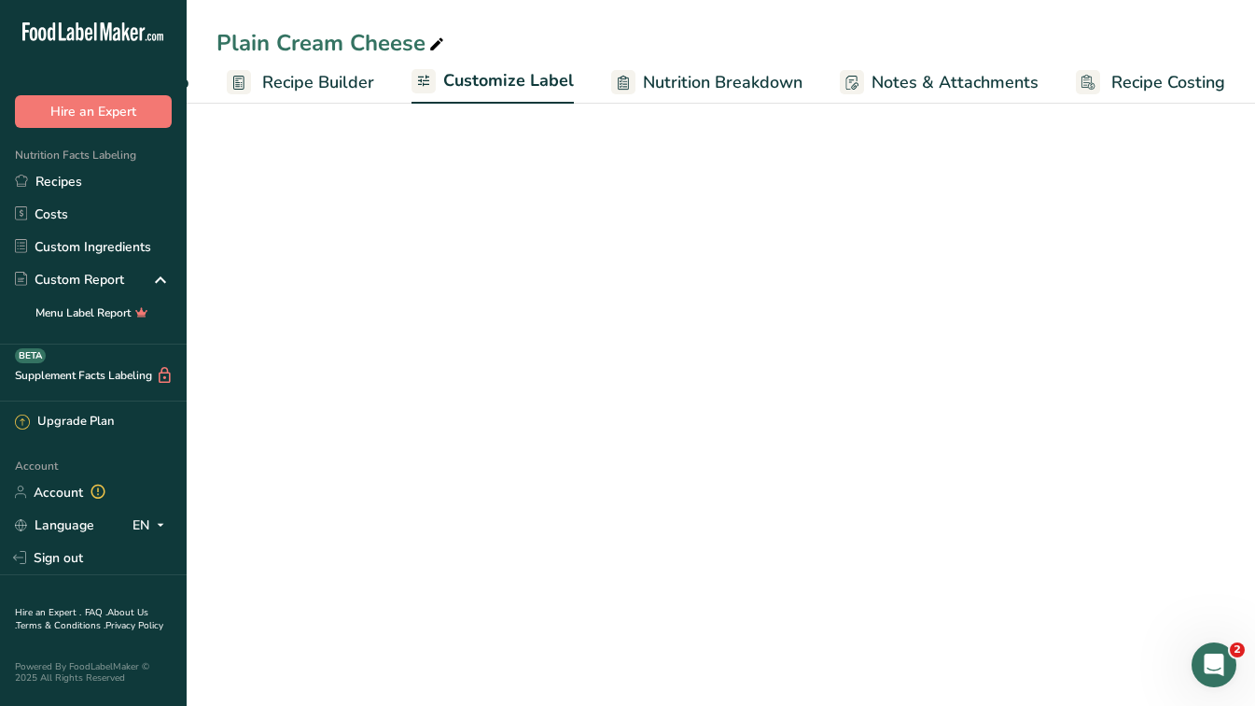
scroll to position [0, 164]
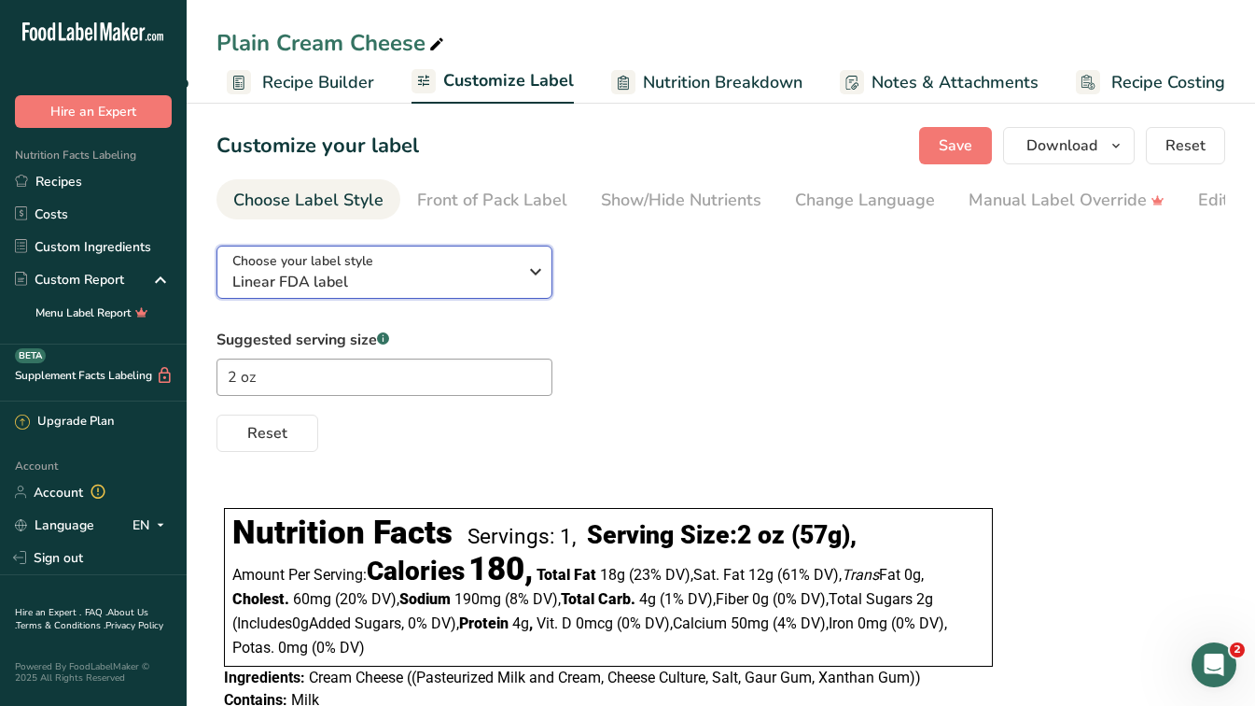
click at [512, 271] on div "Choose your label style Linear FDA label" at bounding box center [374, 272] width 285 height 42
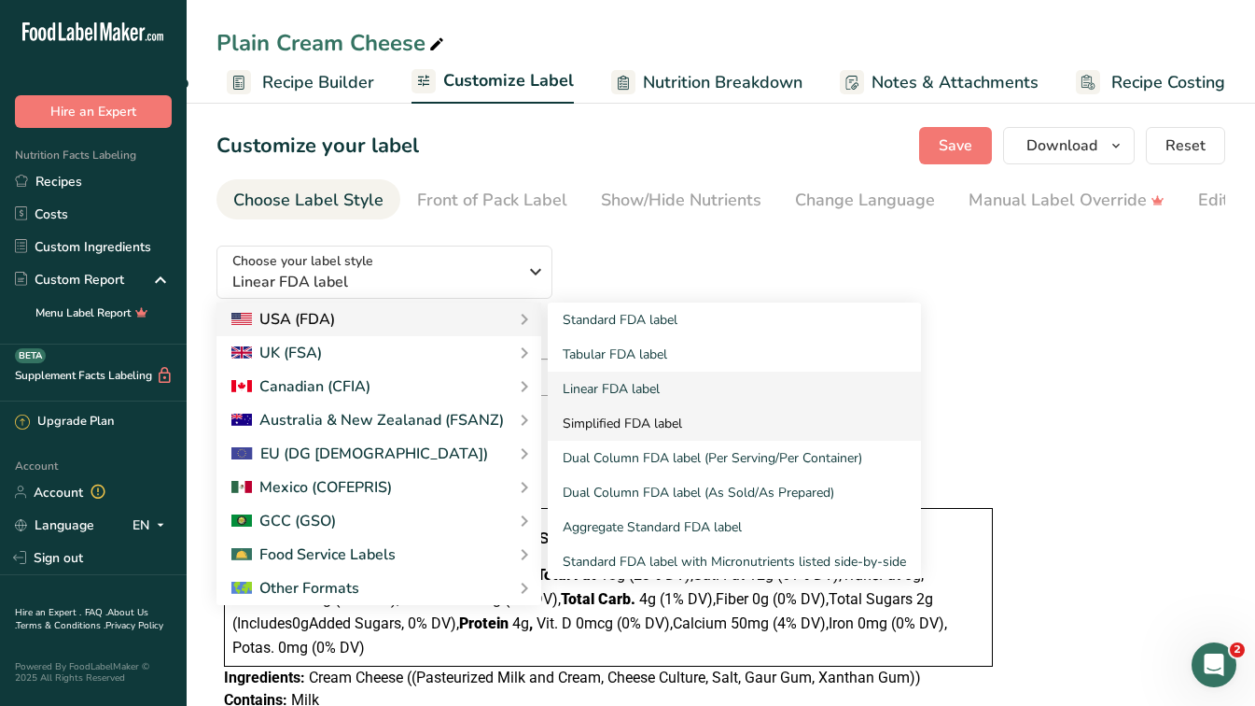
click at [633, 429] on link "Simplified FDA label" at bounding box center [734, 423] width 373 height 35
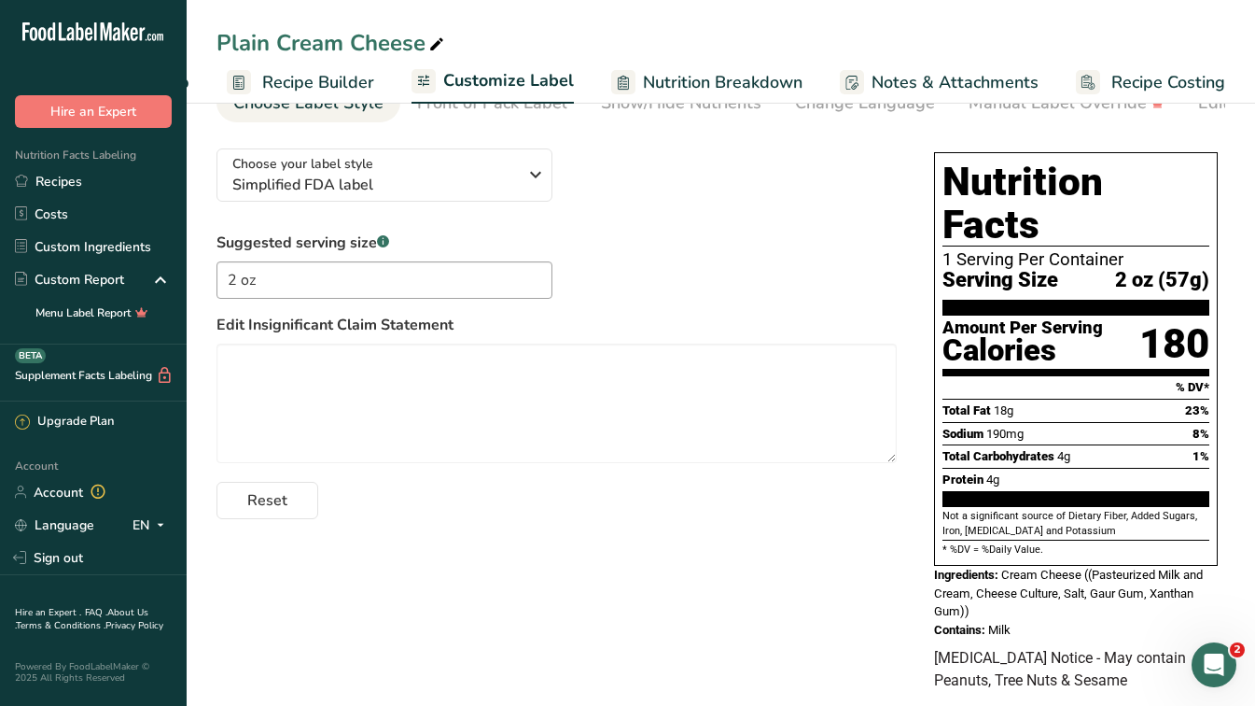
scroll to position [0, 0]
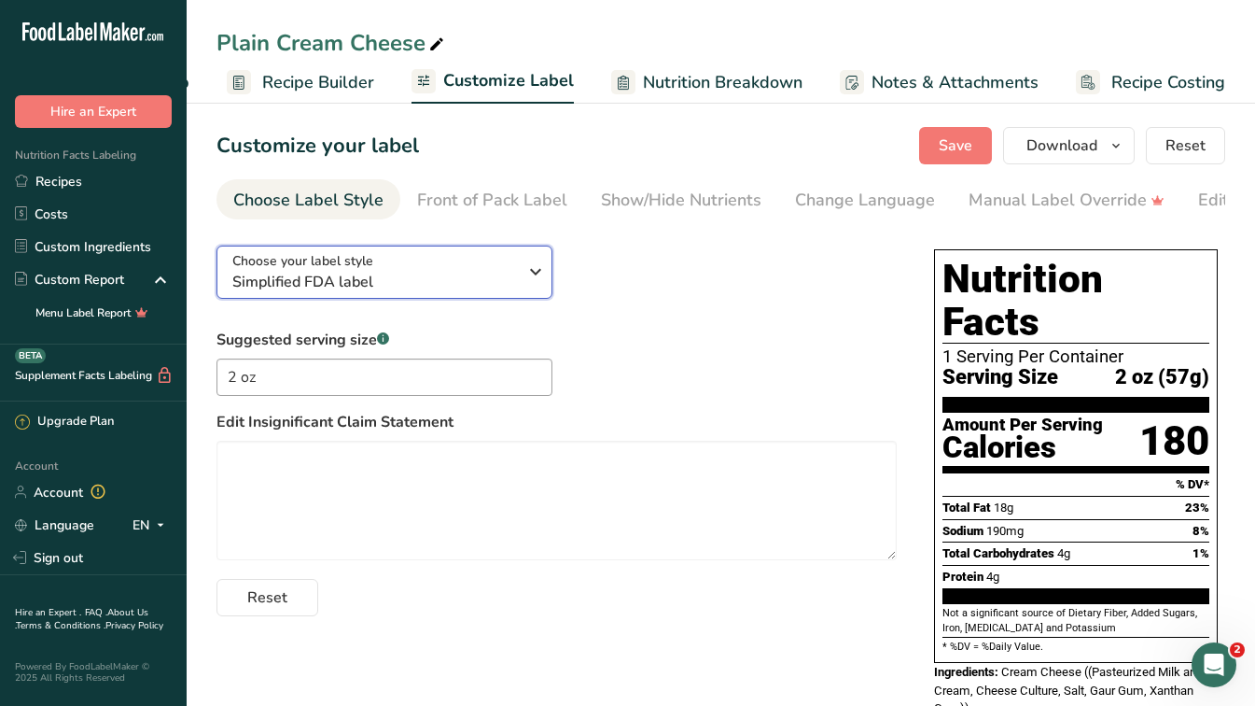
click at [498, 274] on span "Simplified FDA label" at bounding box center [374, 282] width 285 height 22
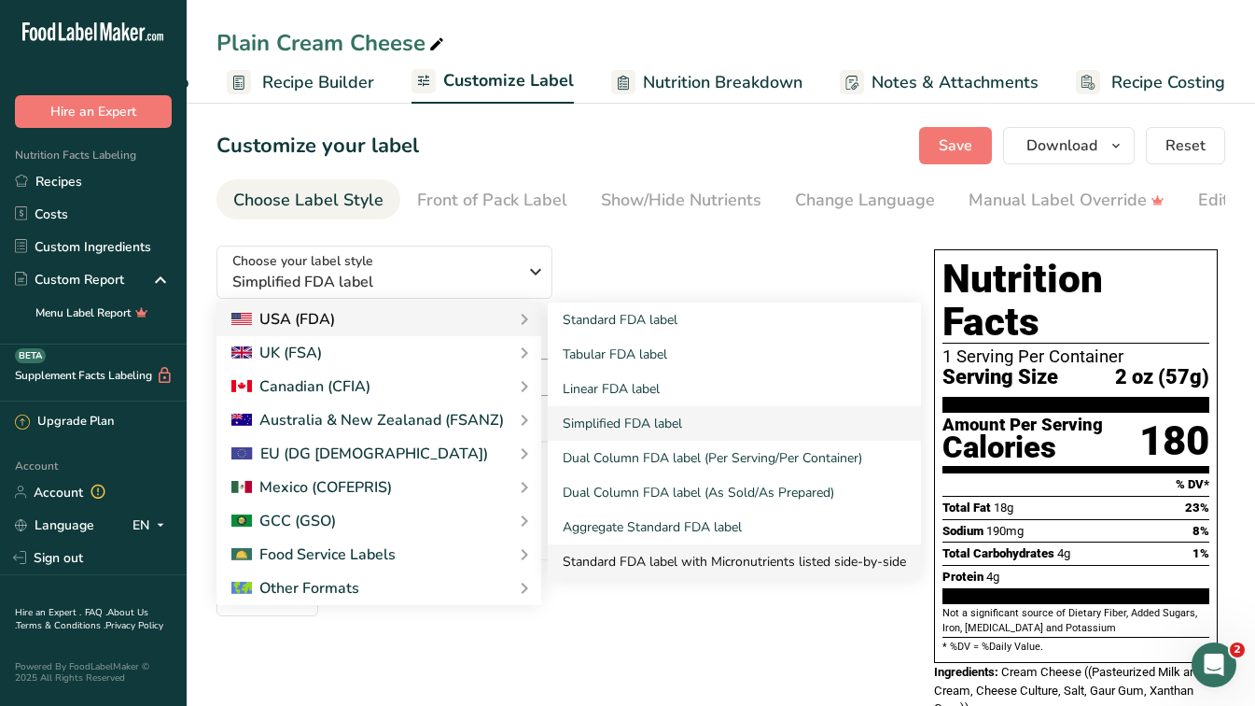
click at [752, 564] on link "Standard FDA label with Micronutrients listed side-by-side" at bounding box center [734, 561] width 373 height 35
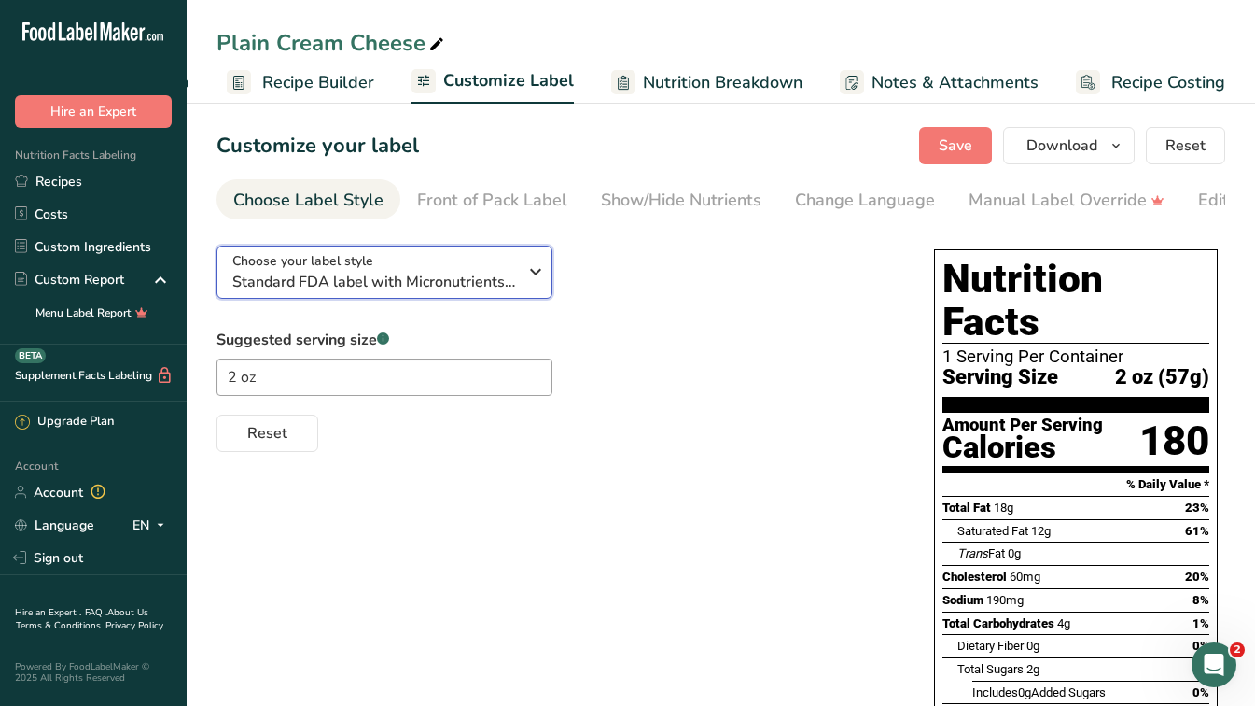
click at [363, 271] on span "Choose your label style" at bounding box center [302, 261] width 141 height 20
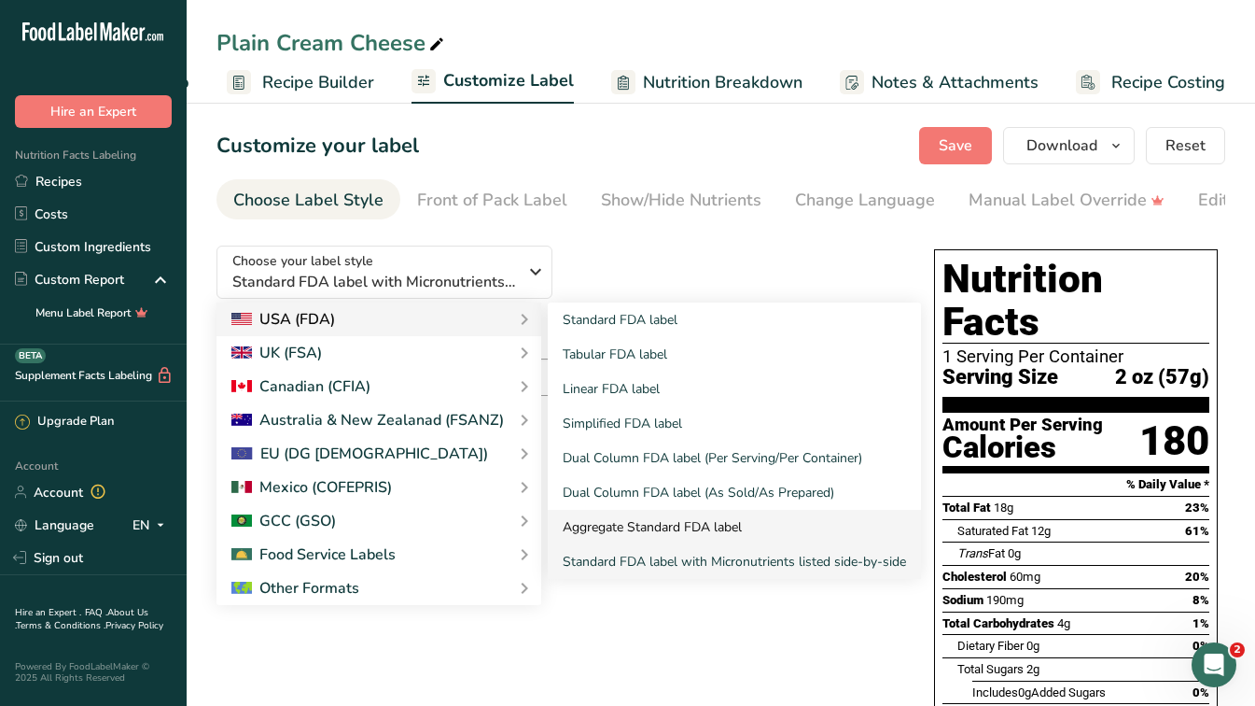
click at [698, 538] on link "Aggregate Standard FDA label" at bounding box center [734, 527] width 373 height 35
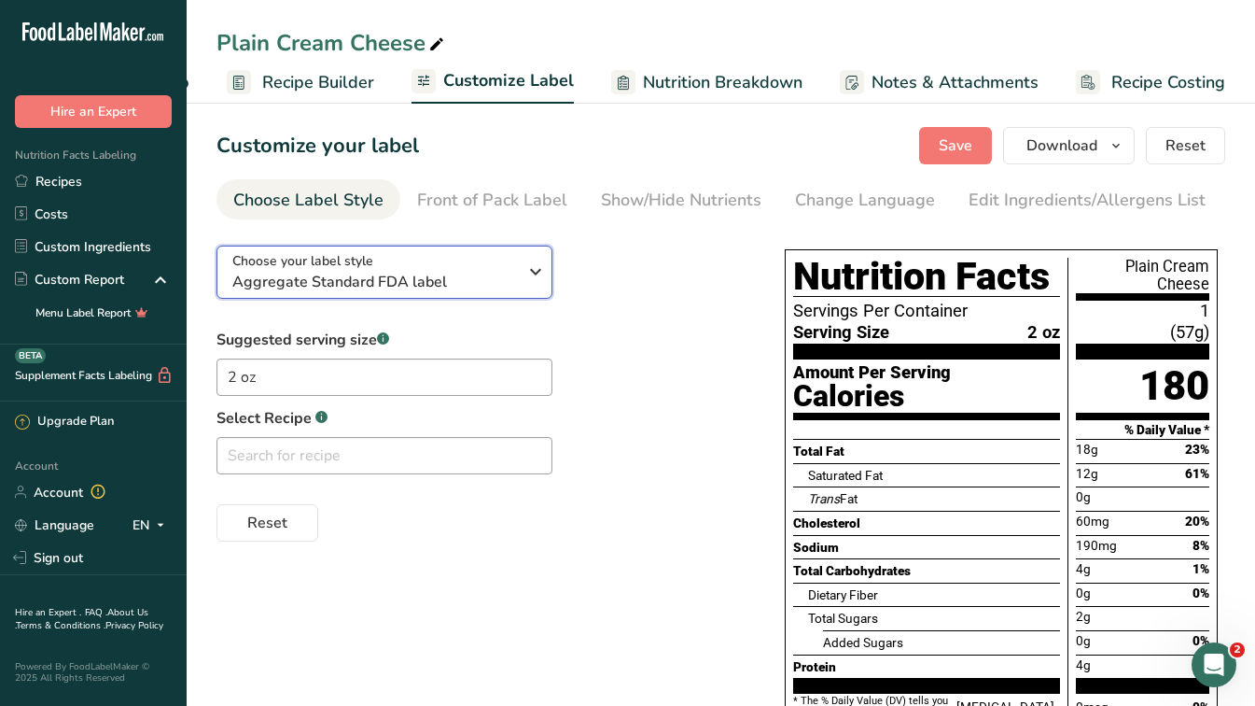
click at [410, 280] on span "Aggregate Standard FDA label" at bounding box center [374, 282] width 285 height 22
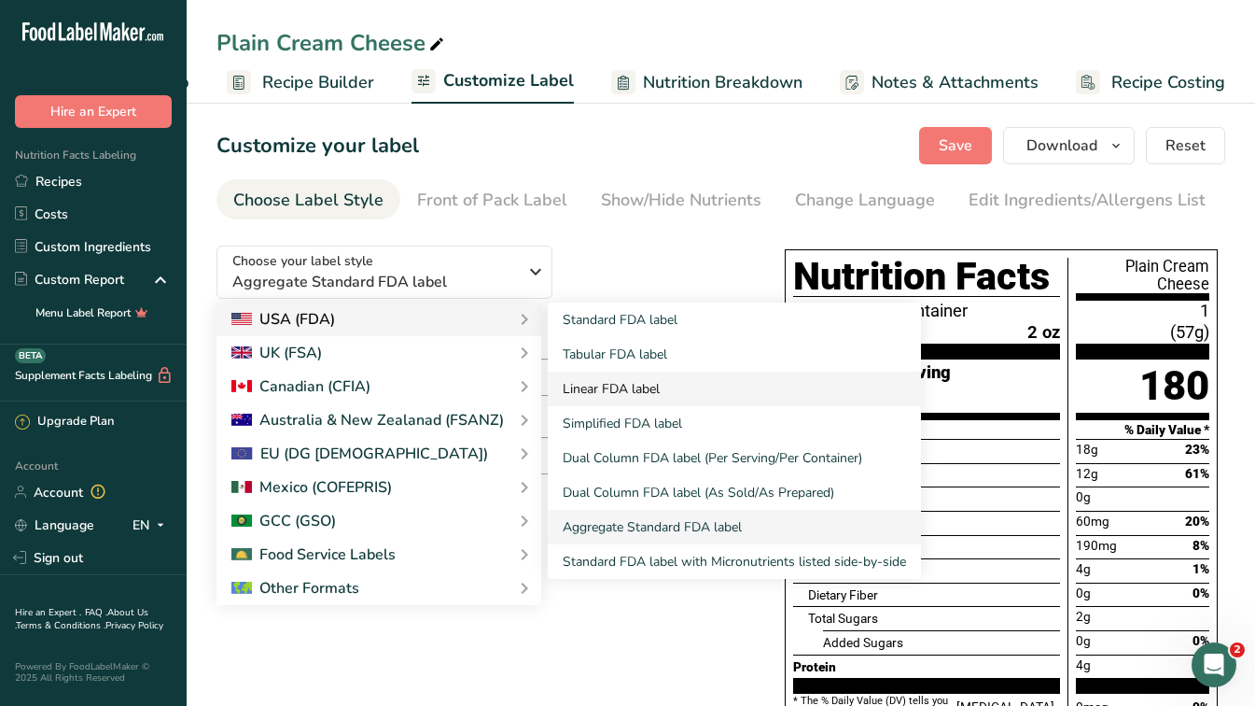
click at [660, 396] on link "Linear FDA label" at bounding box center [734, 389] width 373 height 35
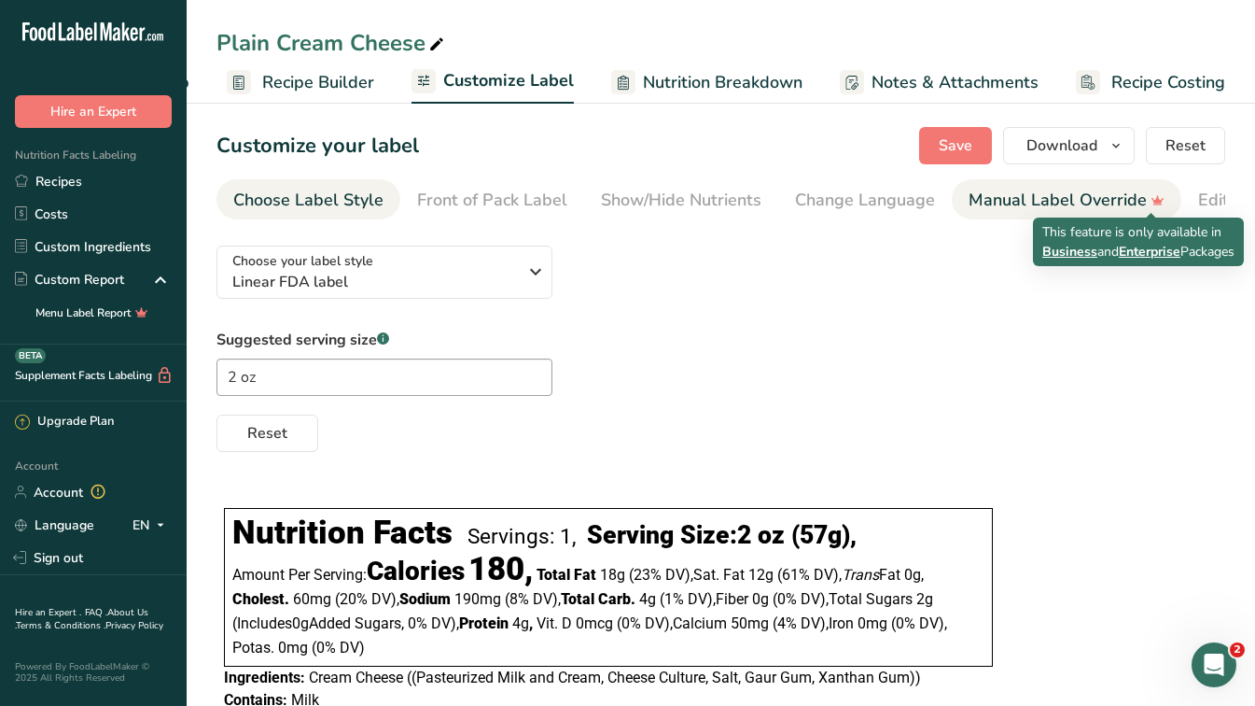
click at [1163, 197] on icon at bounding box center [1157, 200] width 27 height 20
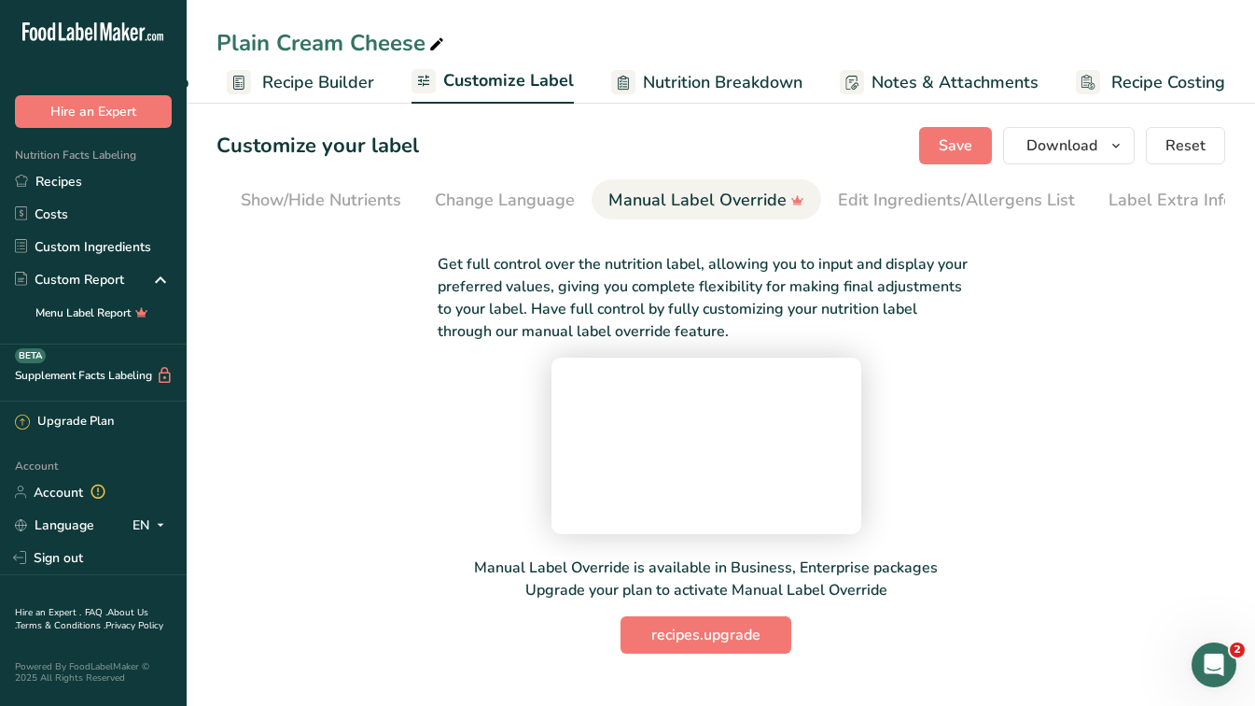
scroll to position [0, 370]
click at [1146, 204] on div "Label Extra Info" at bounding box center [1162, 200] width 124 height 25
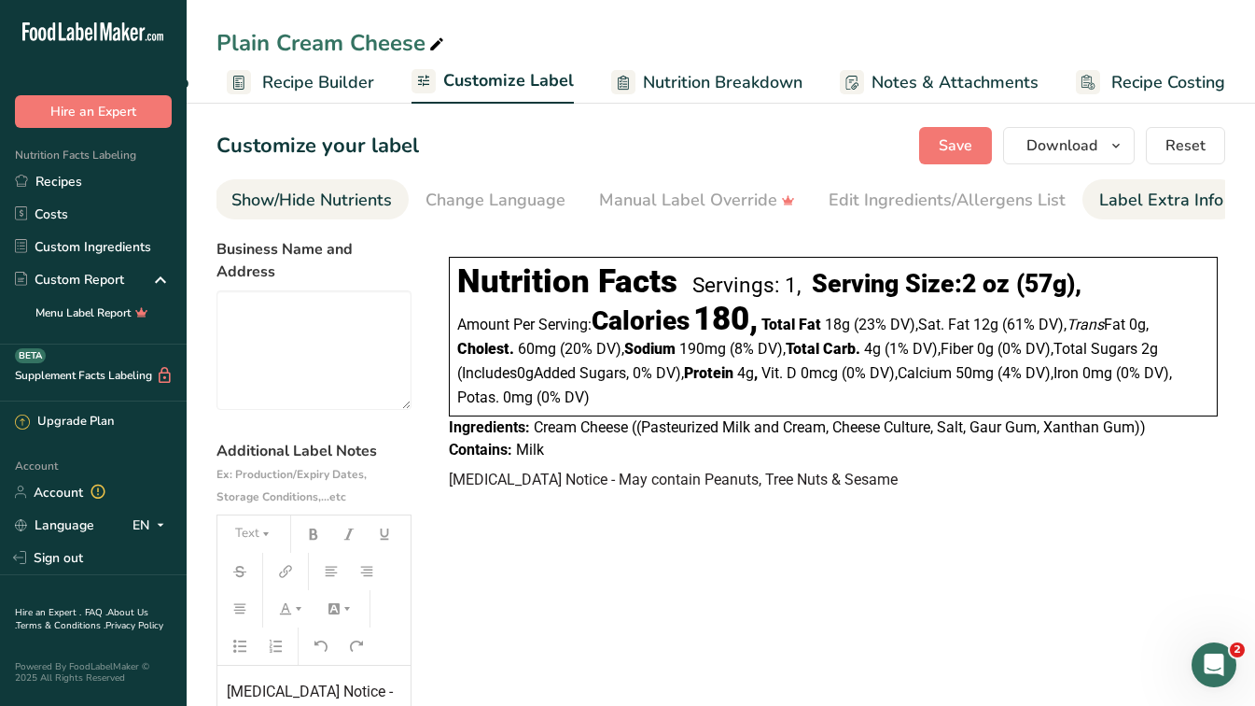
click at [256, 206] on div "Show/Hide Nutrients" at bounding box center [311, 200] width 161 height 25
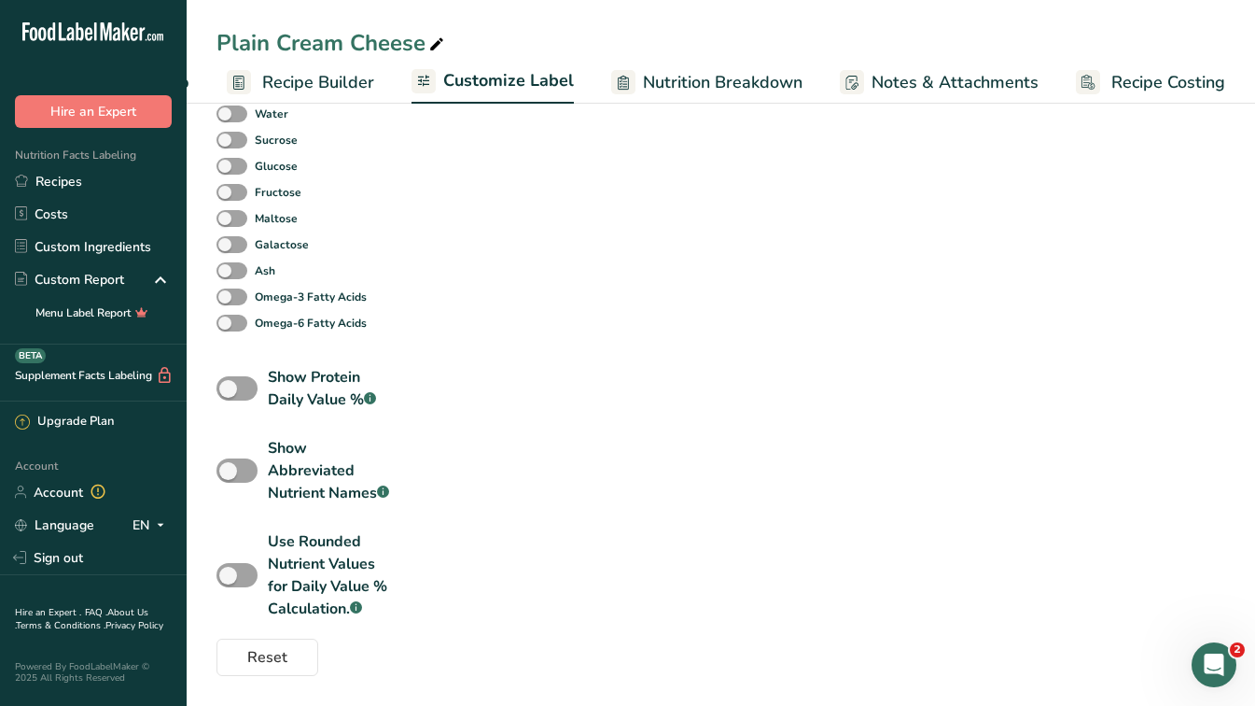
scroll to position [0, 0]
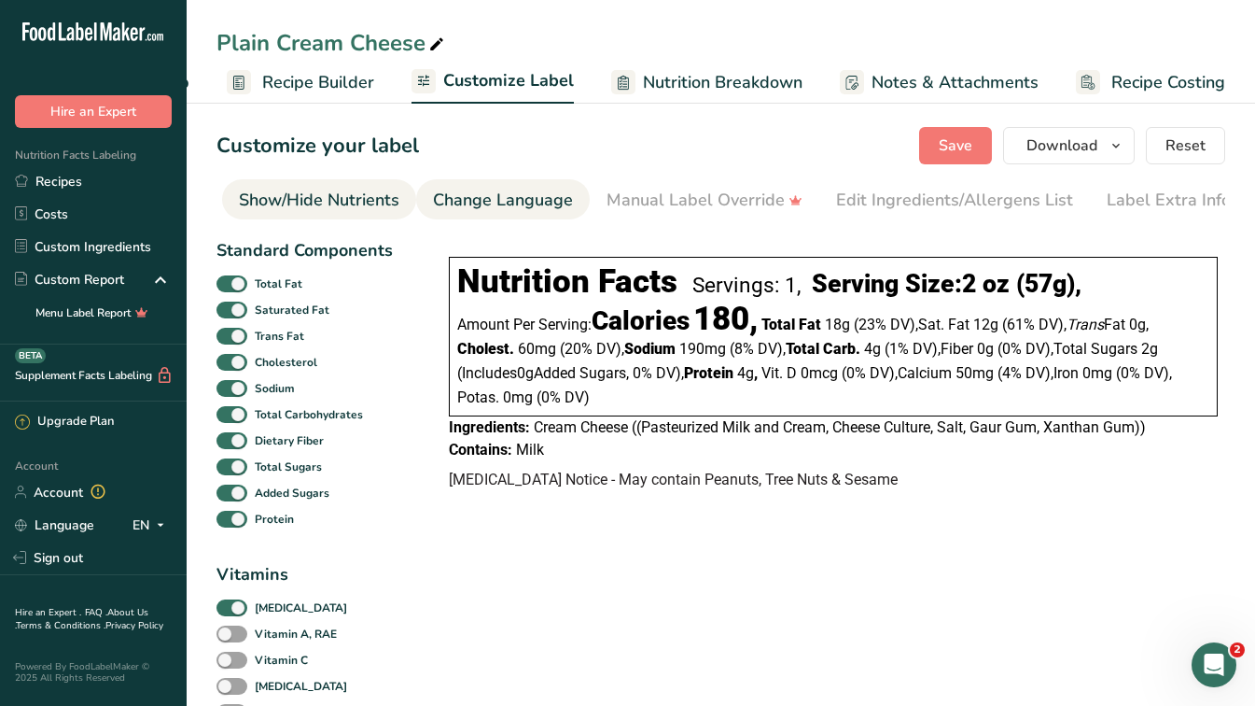
click at [503, 198] on div "Change Language" at bounding box center [503, 200] width 140 height 25
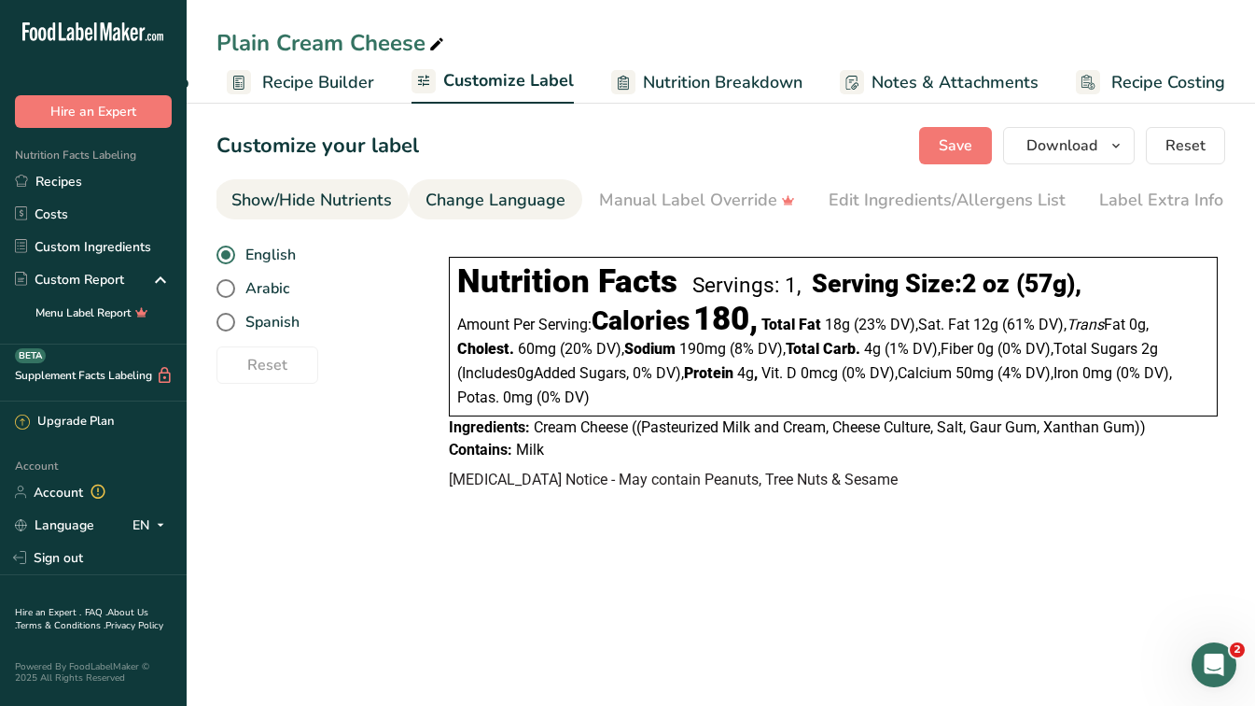
click at [351, 195] on div "Show/Hide Nutrients" at bounding box center [311, 200] width 161 height 25
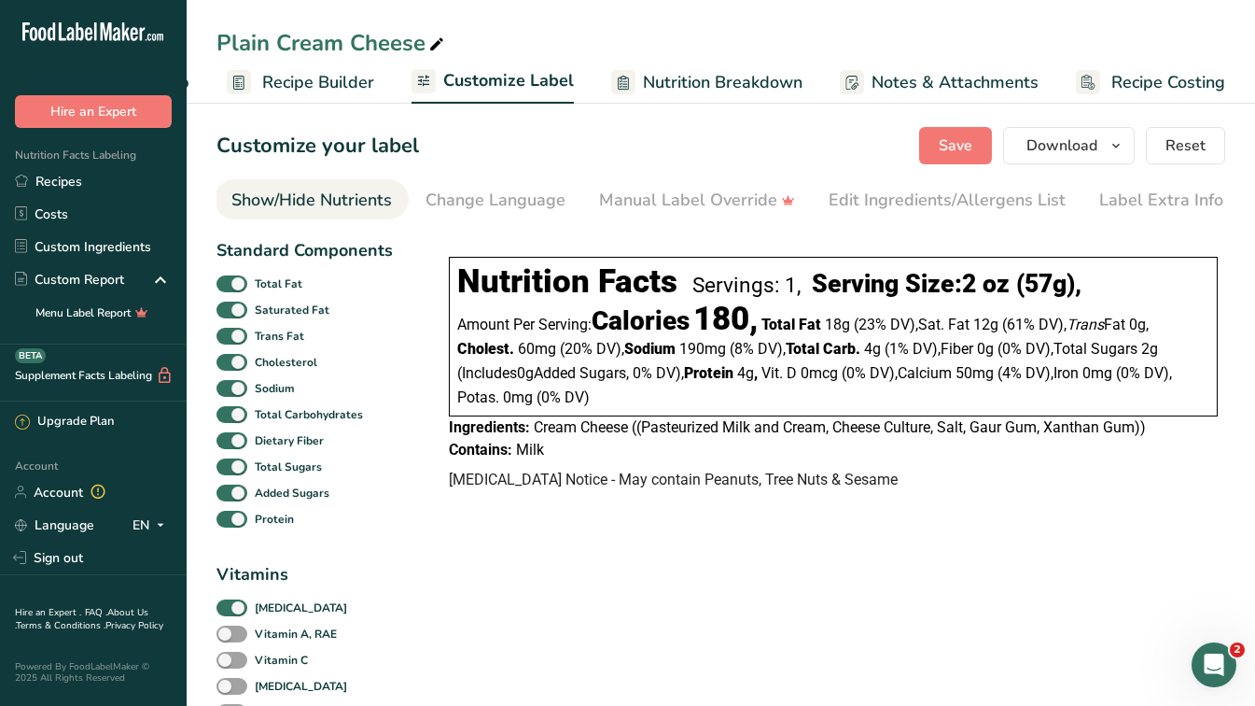
scroll to position [0, 362]
click at [1108, 136] on span "button" at bounding box center [1116, 145] width 22 height 22
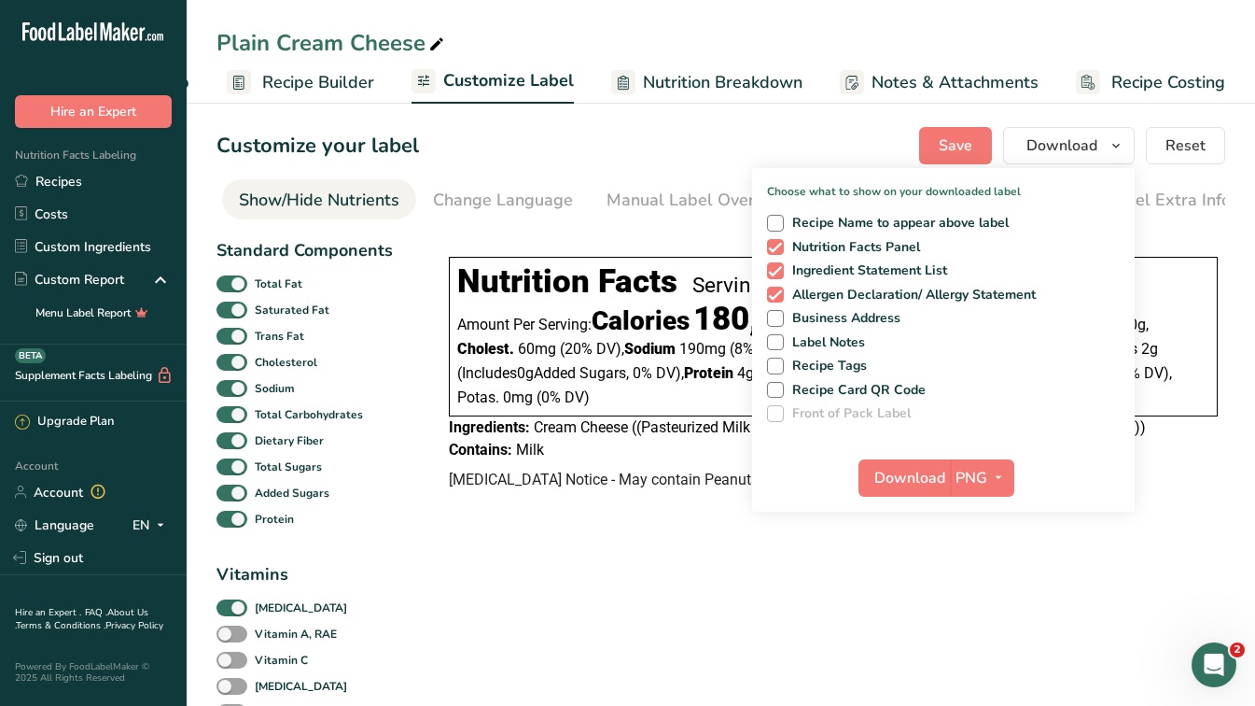
click at [1017, 471] on div "Download PNG PNG BMP SVG PDF TXT" at bounding box center [943, 482] width 383 height 60
click at [1005, 473] on icon "button" at bounding box center [998, 477] width 15 height 23
click at [986, 609] on link "PDF" at bounding box center [985, 608] width 60 height 31
click at [1075, 143] on span "Download" at bounding box center [1062, 145] width 71 height 22
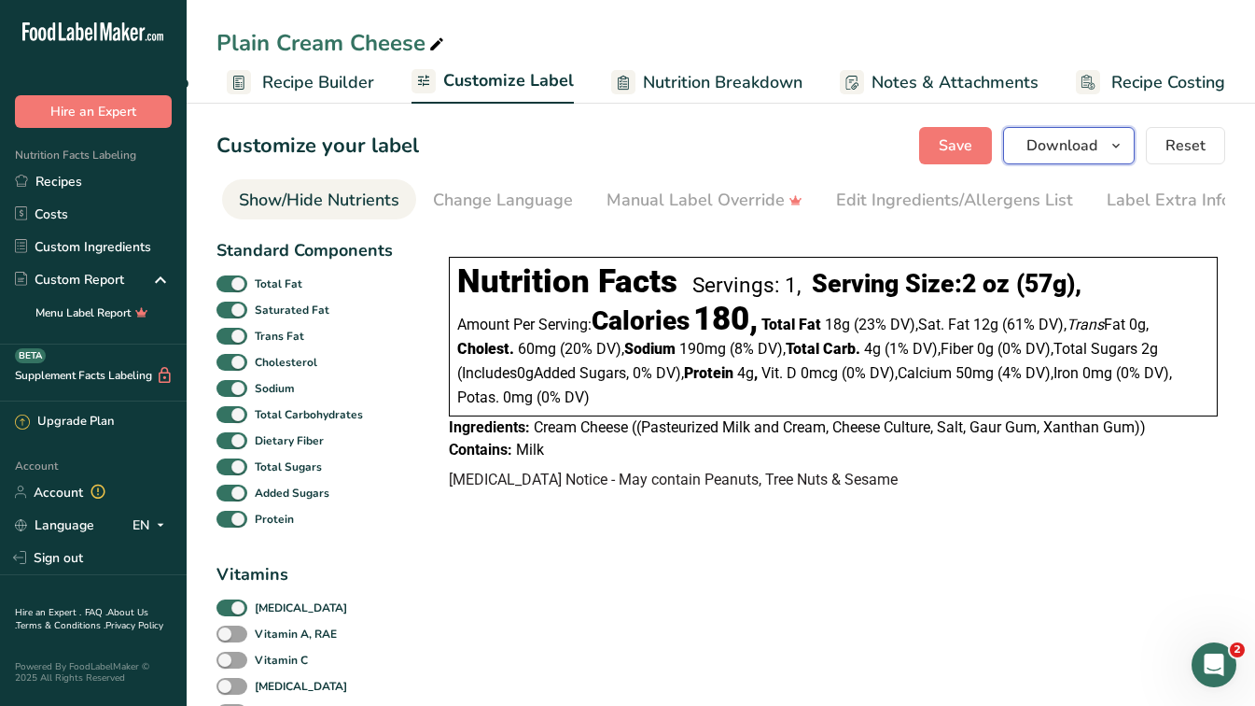
click at [1047, 149] on span "Download" at bounding box center [1062, 145] width 71 height 22
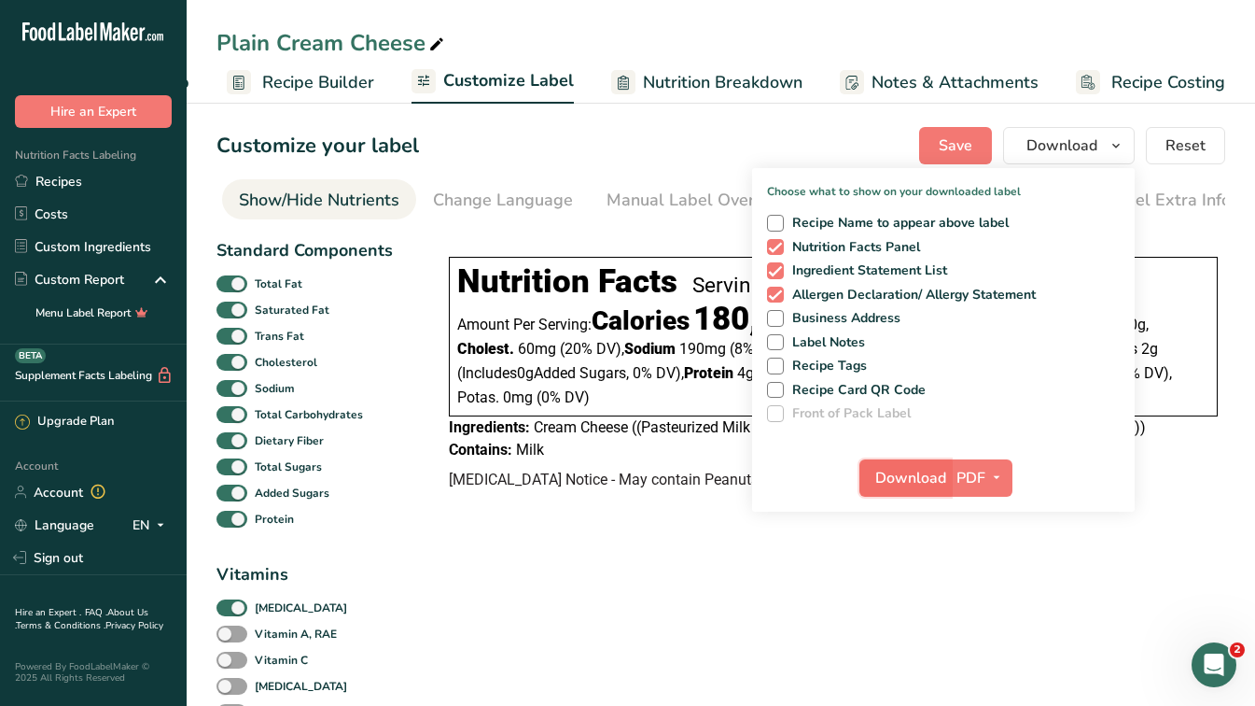
click at [946, 473] on span "Download" at bounding box center [911, 478] width 71 height 22
